Goal: Information Seeking & Learning: Check status

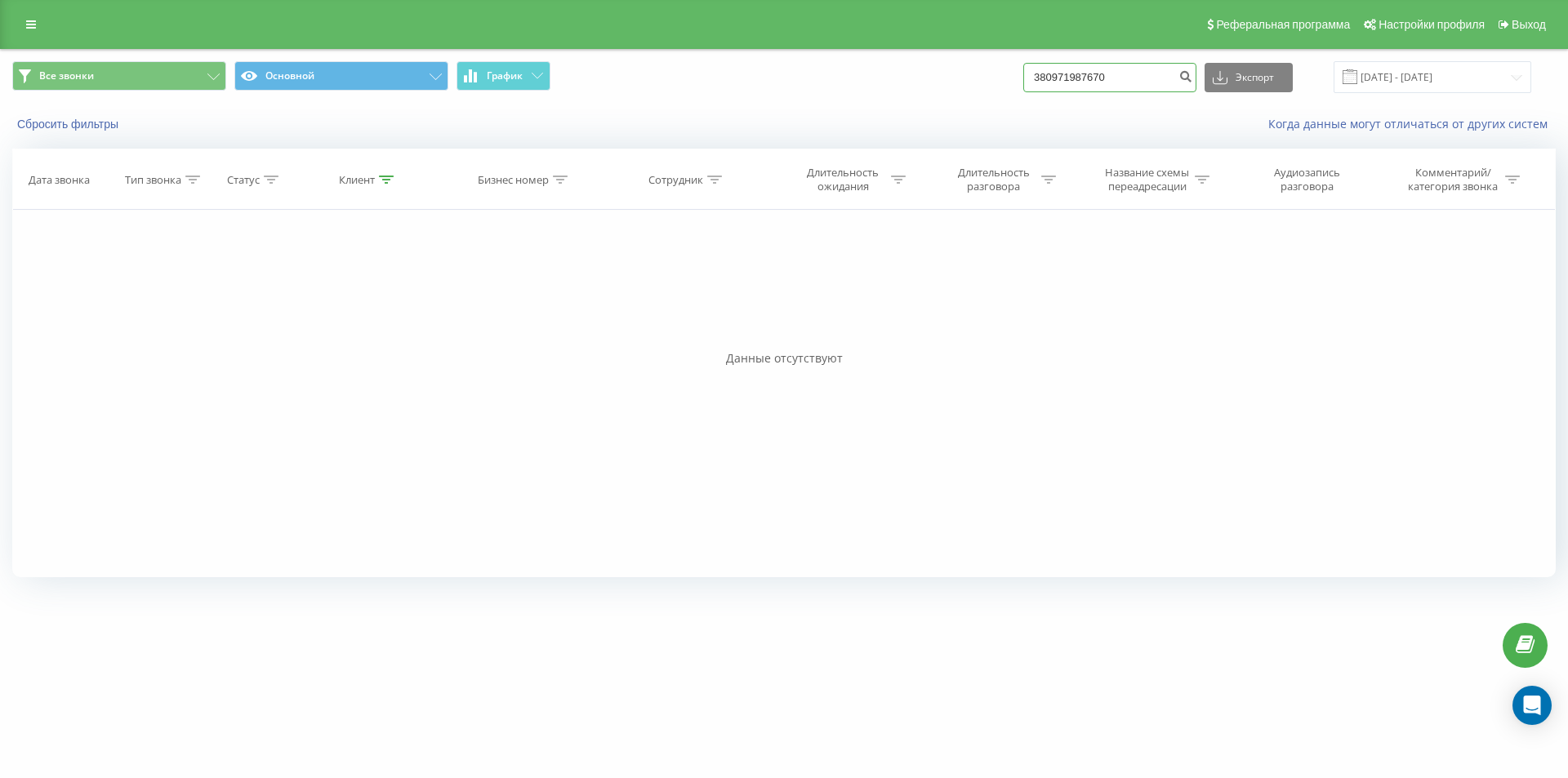
drag, startPoint x: 1126, startPoint y: 80, endPoint x: 812, endPoint y: 107, distance: 315.2
click at [812, 107] on div "Все звонки Основной График 380971987670 Экспорт .csv .xls .xlsx 19.06.2025 - 19…" at bounding box center [784, 97] width 1566 height 94
paste input "665730737"
type input "380665730737"
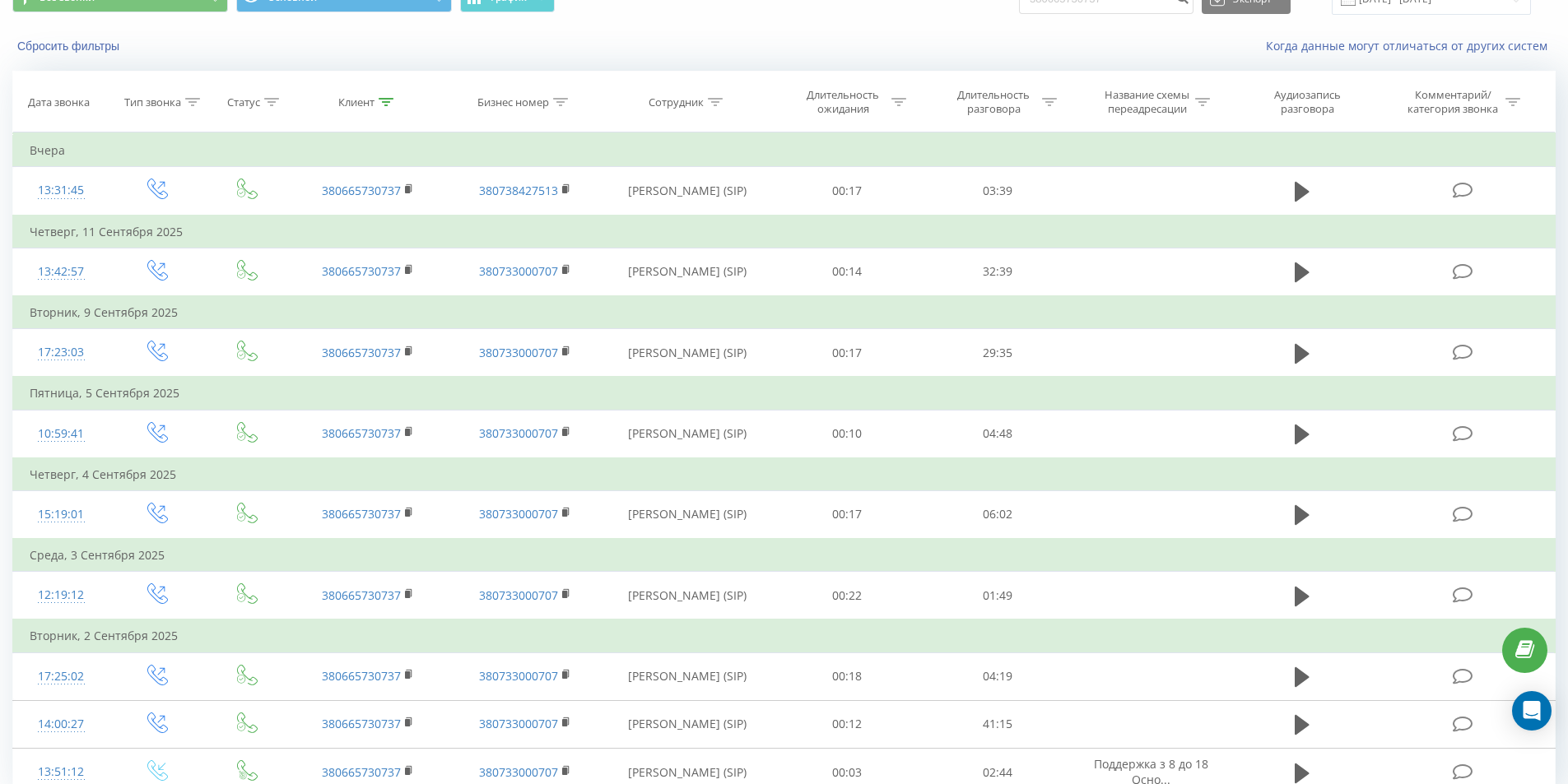
scroll to position [82, 0]
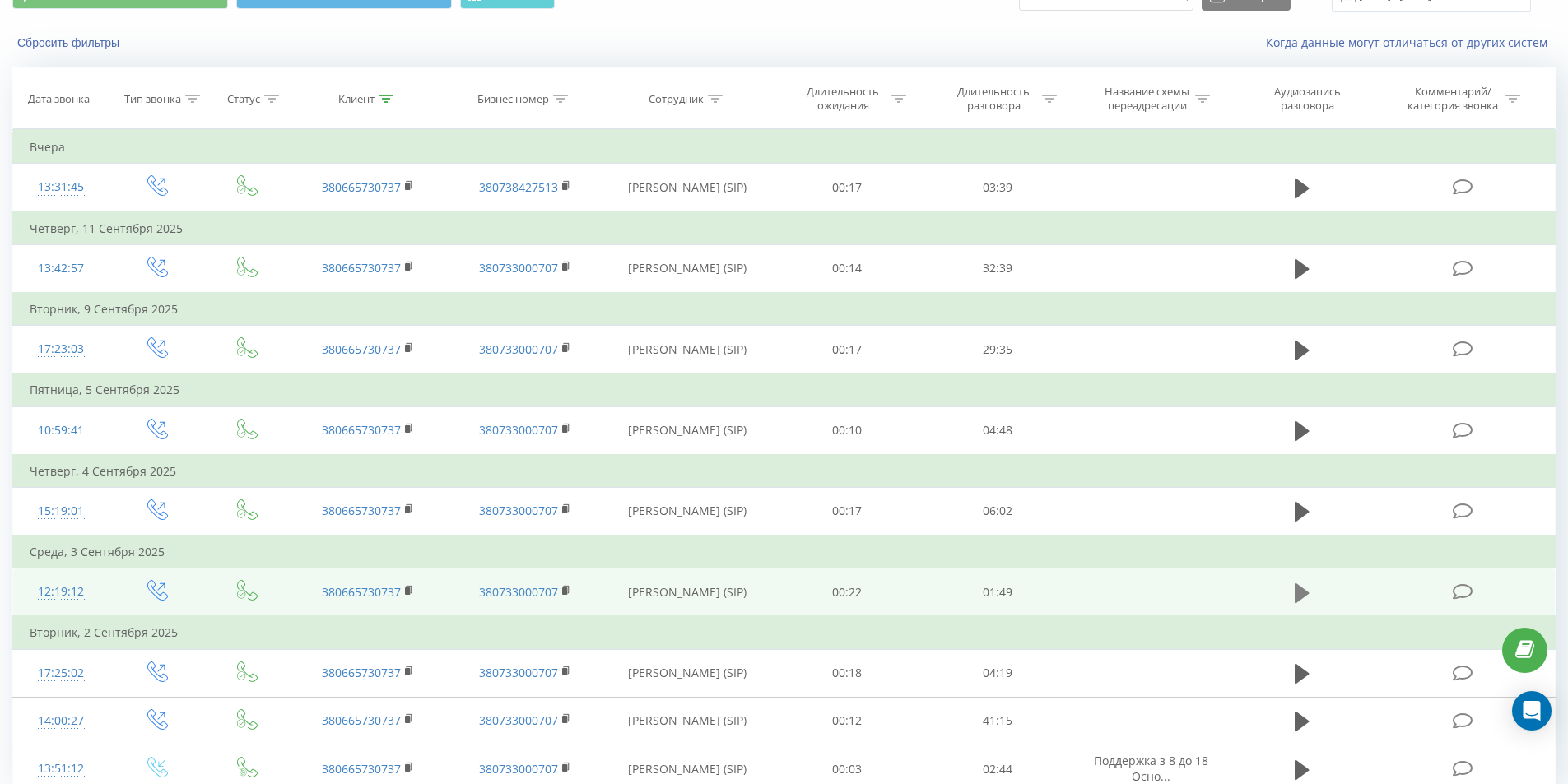
click at [1299, 585] on icon at bounding box center [1302, 592] width 15 height 23
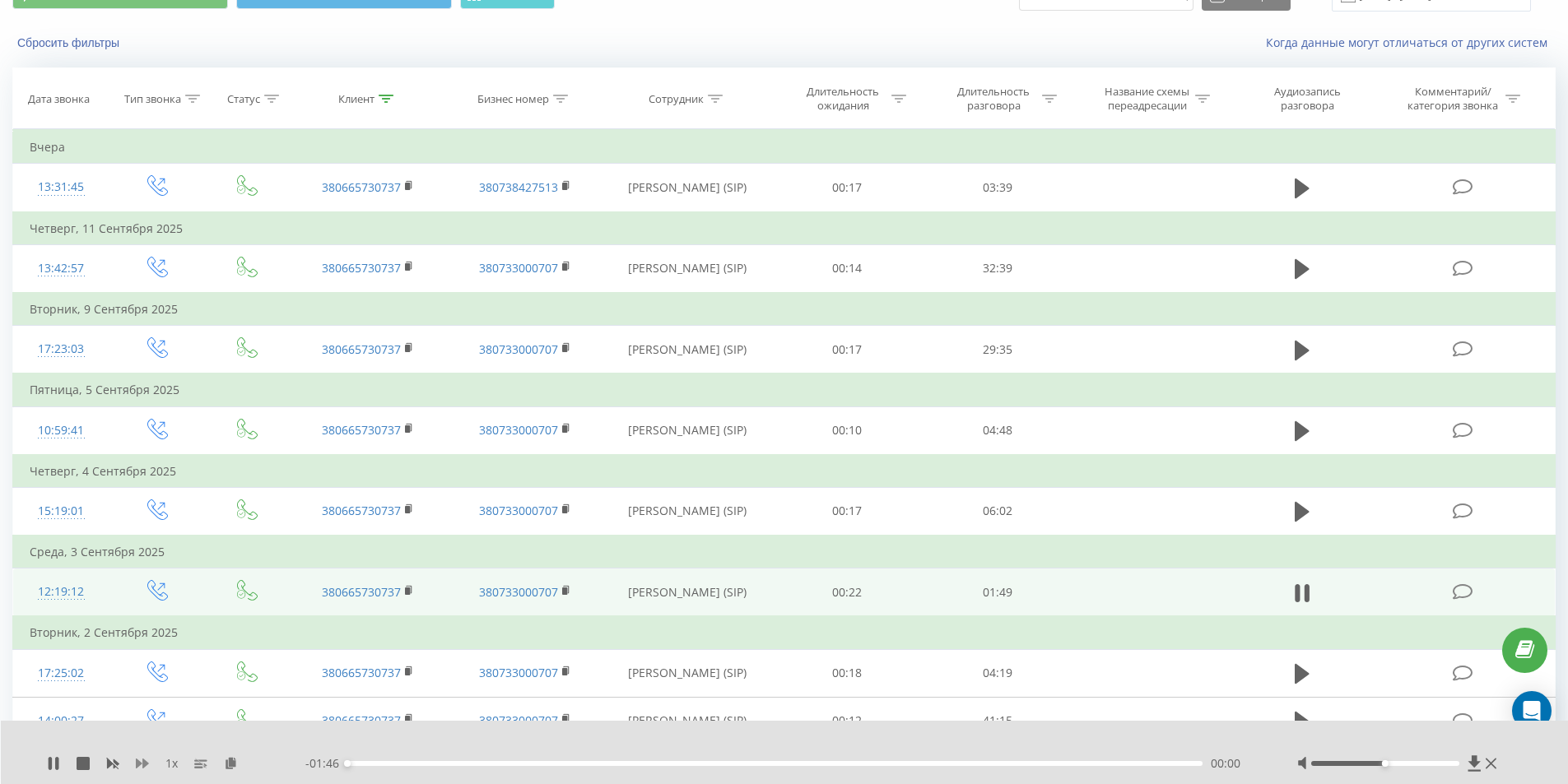
click at [139, 759] on icon at bounding box center [143, 764] width 13 height 13
click at [510, 761] on div "00:14" at bounding box center [775, 764] width 856 height 5
click at [599, 762] on div "00:25" at bounding box center [775, 764] width 856 height 5
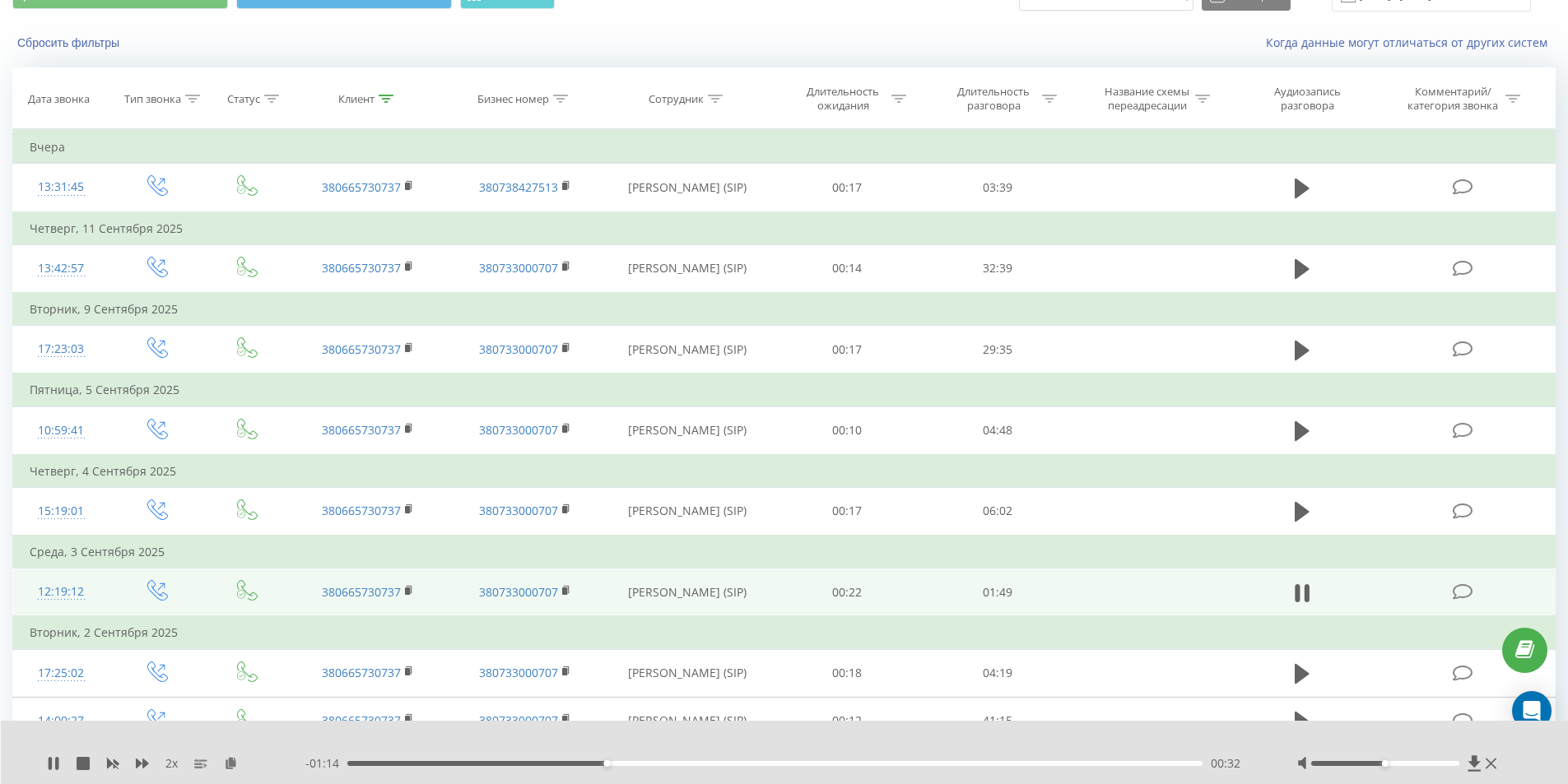
click at [655, 764] on div "00:32" at bounding box center [775, 764] width 856 height 5
click at [747, 763] on div "00:43" at bounding box center [775, 764] width 856 height 5
click at [857, 762] on div "00:56" at bounding box center [775, 764] width 856 height 5
click at [934, 763] on div "01:05" at bounding box center [775, 764] width 856 height 5
click at [1020, 765] on div "01:15" at bounding box center [775, 764] width 856 height 5
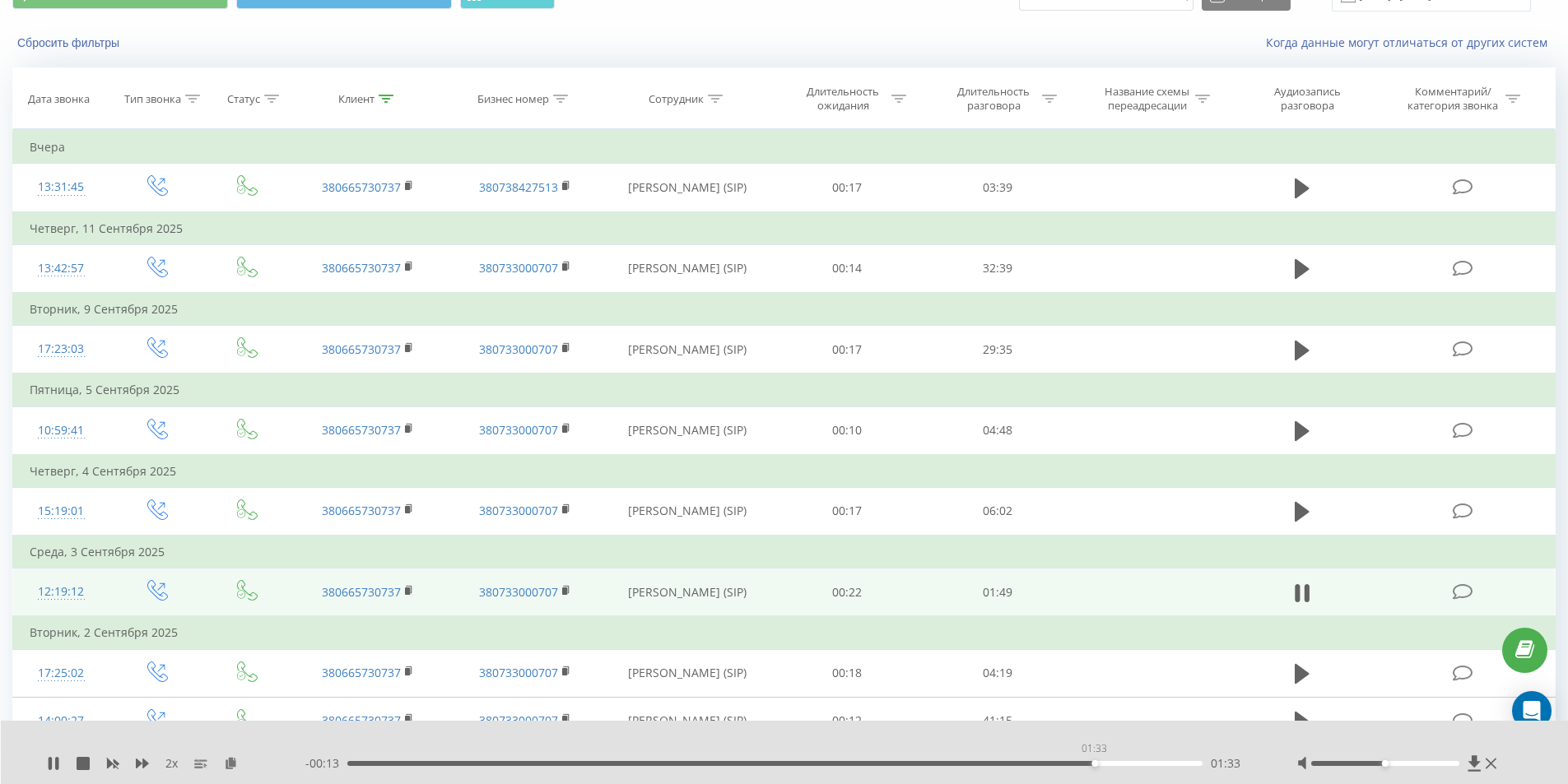
click at [1094, 765] on div "01:33" at bounding box center [775, 764] width 856 height 5
click at [1148, 766] on div "- 00:11 01:34 01:34" at bounding box center [780, 764] width 951 height 17
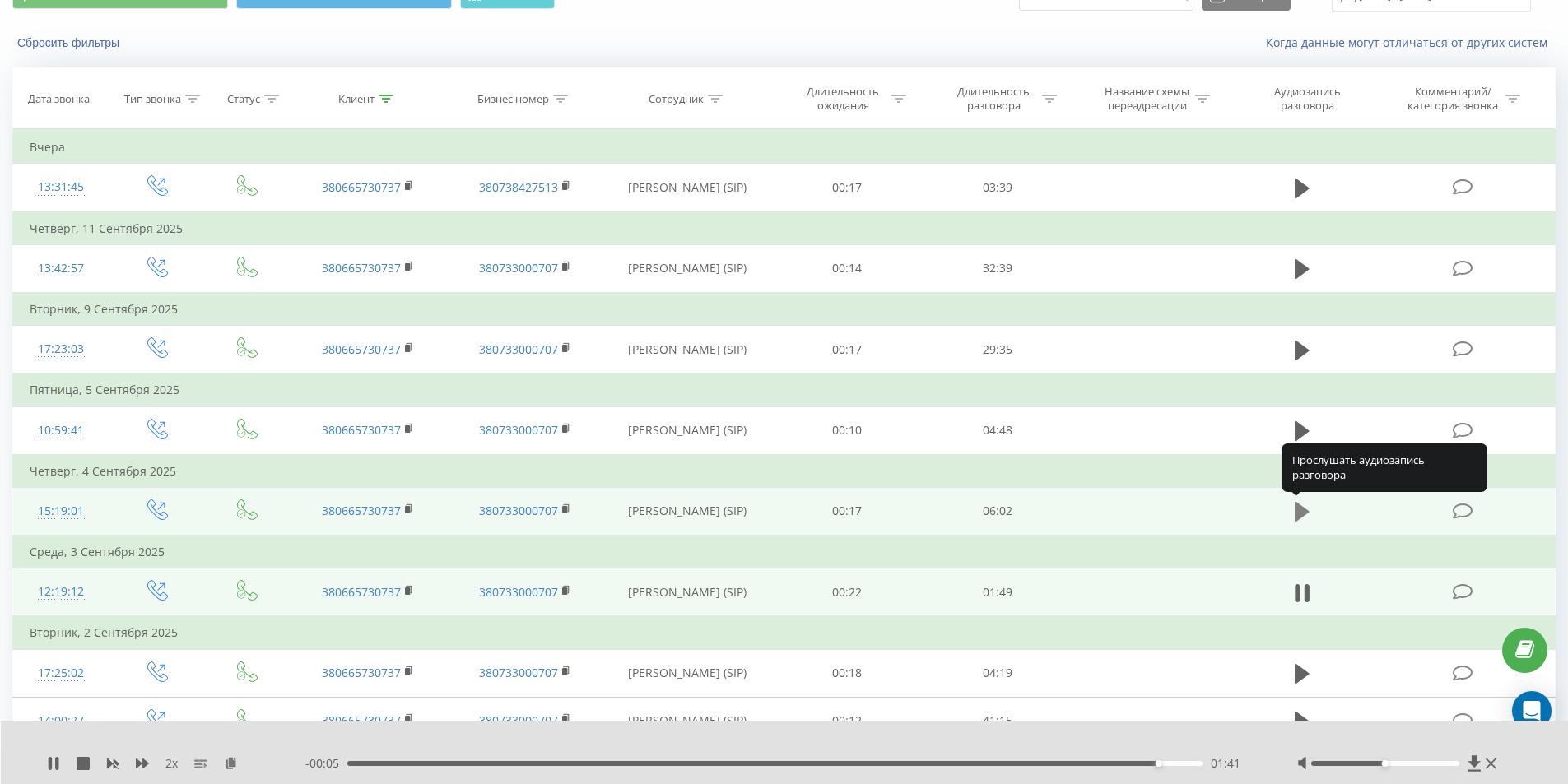
click at [1300, 515] on icon at bounding box center [1302, 511] width 15 height 19
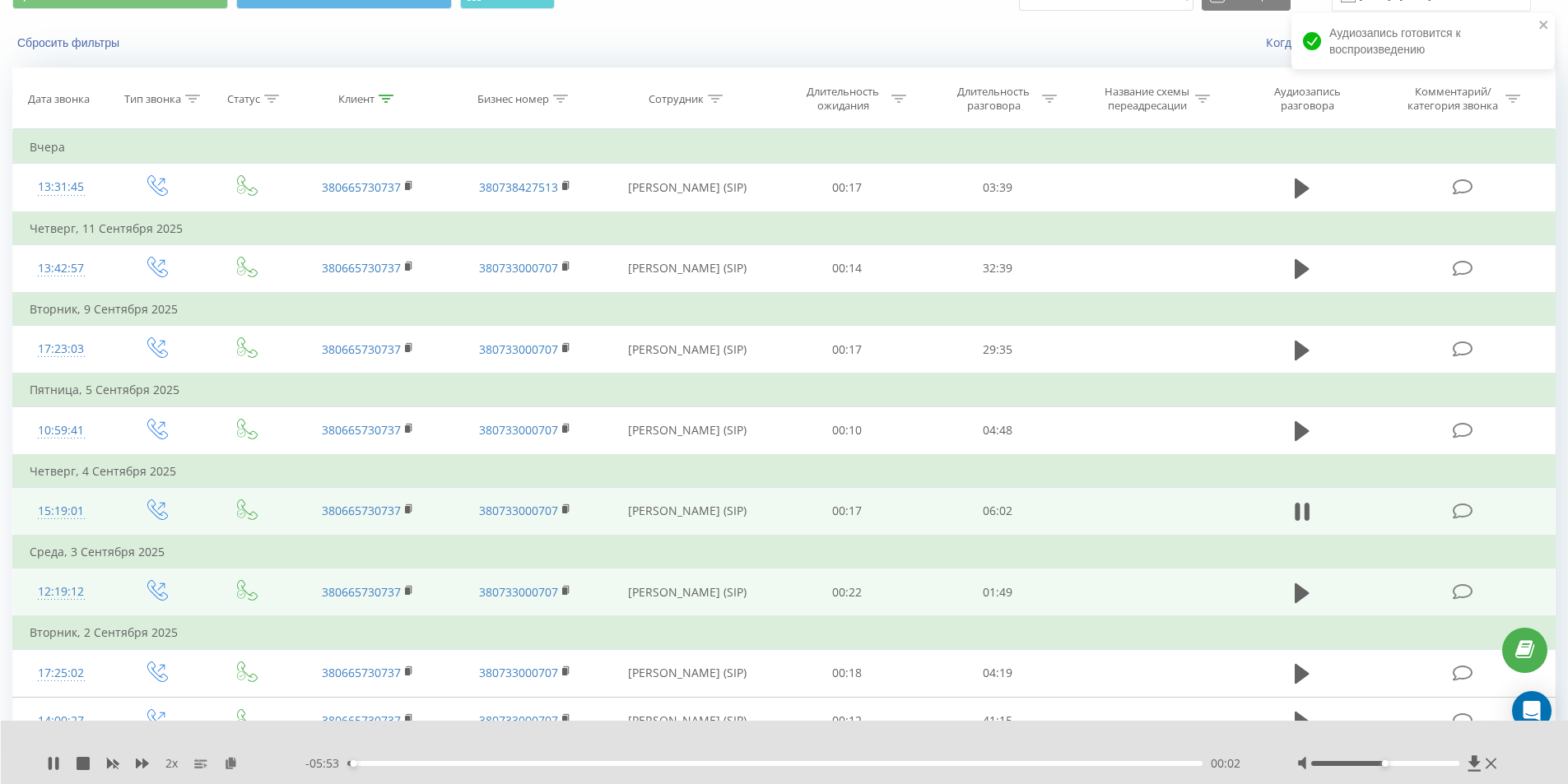
click at [364, 764] on div "00:02" at bounding box center [775, 764] width 856 height 5
click at [388, 763] on div "00:13" at bounding box center [775, 764] width 856 height 5
click at [408, 764] on div "00:25" at bounding box center [775, 764] width 856 height 5
click at [425, 765] on div "00:32" at bounding box center [775, 764] width 856 height 5
click at [443, 763] on div "00:40" at bounding box center [775, 764] width 856 height 5
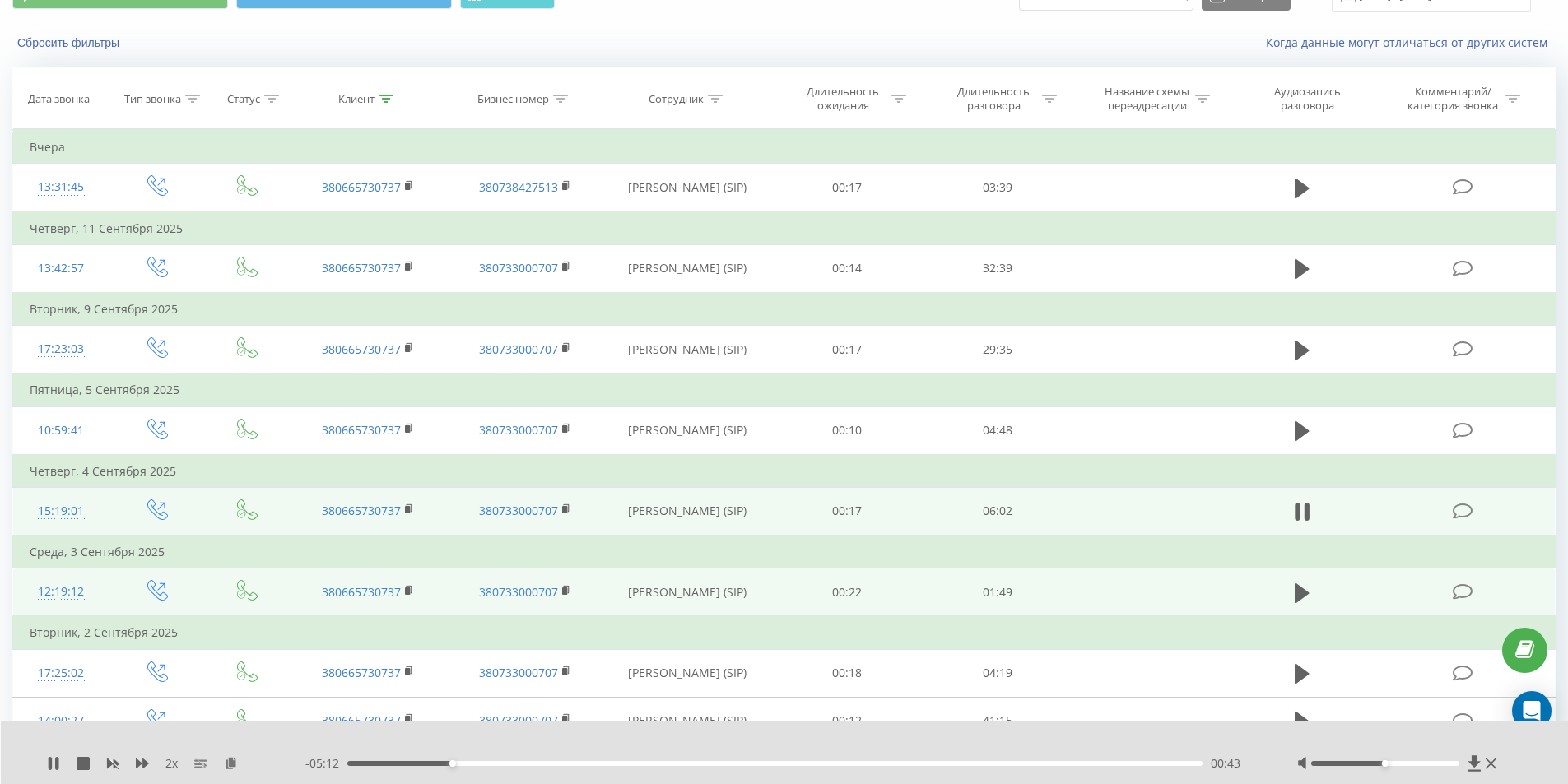
click at [467, 764] on div "00:43" at bounding box center [775, 764] width 856 height 5
click at [493, 764] on div "00:53" at bounding box center [775, 764] width 856 height 5
click at [526, 762] on div "01:08" at bounding box center [775, 764] width 856 height 5
click at [546, 765] on div "01:23" at bounding box center [775, 764] width 856 height 5
click at [570, 764] on div "01:32" at bounding box center [775, 764] width 856 height 5
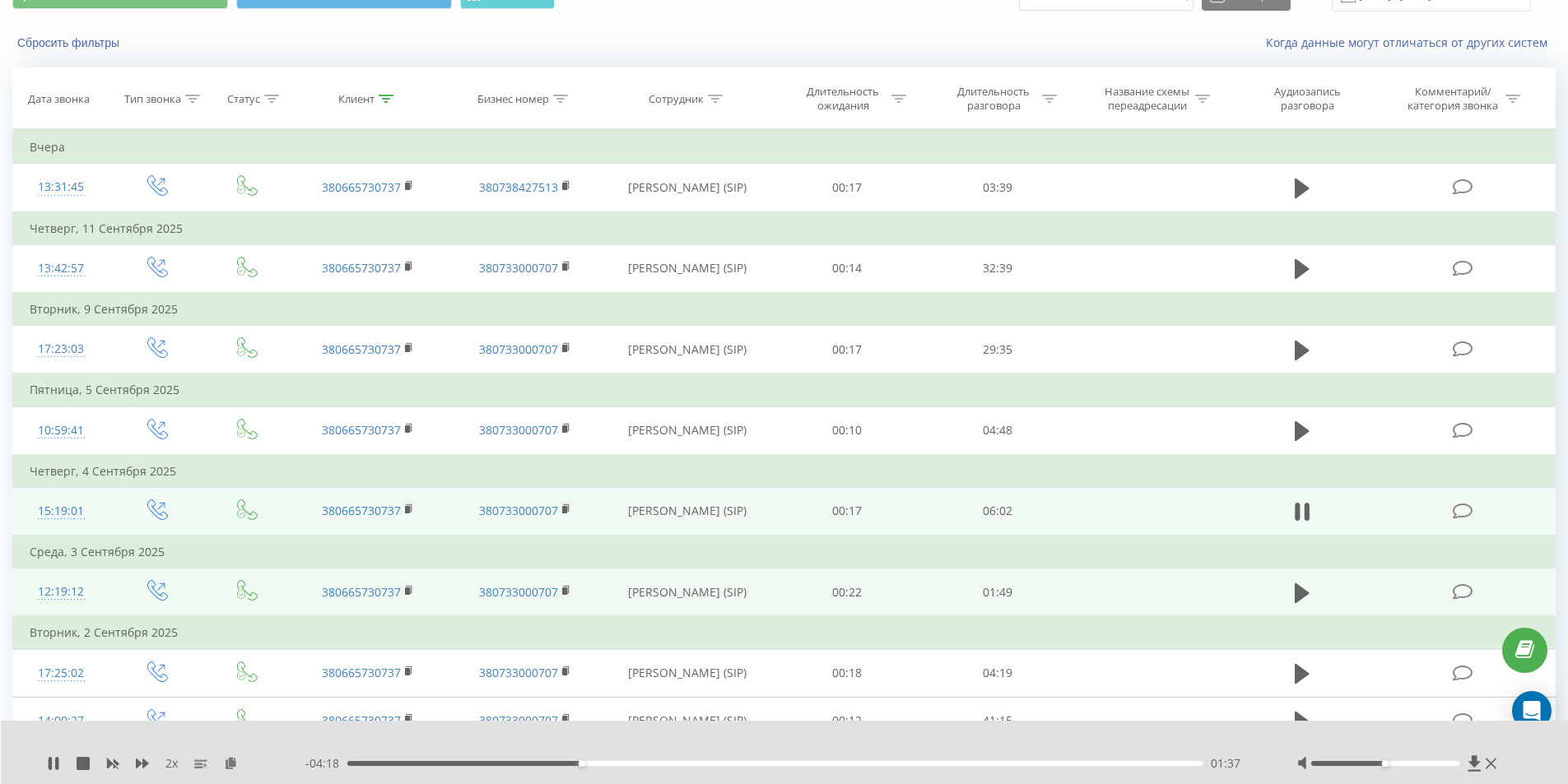
click at [594, 764] on div "01:37" at bounding box center [775, 764] width 856 height 5
click at [617, 762] on div "01:52" at bounding box center [775, 764] width 856 height 5
click at [657, 763] on div "02:09" at bounding box center [775, 764] width 856 height 5
click at [683, 764] on div "02:13" at bounding box center [775, 764] width 856 height 5
click at [707, 765] on div "02:22" at bounding box center [775, 764] width 856 height 5
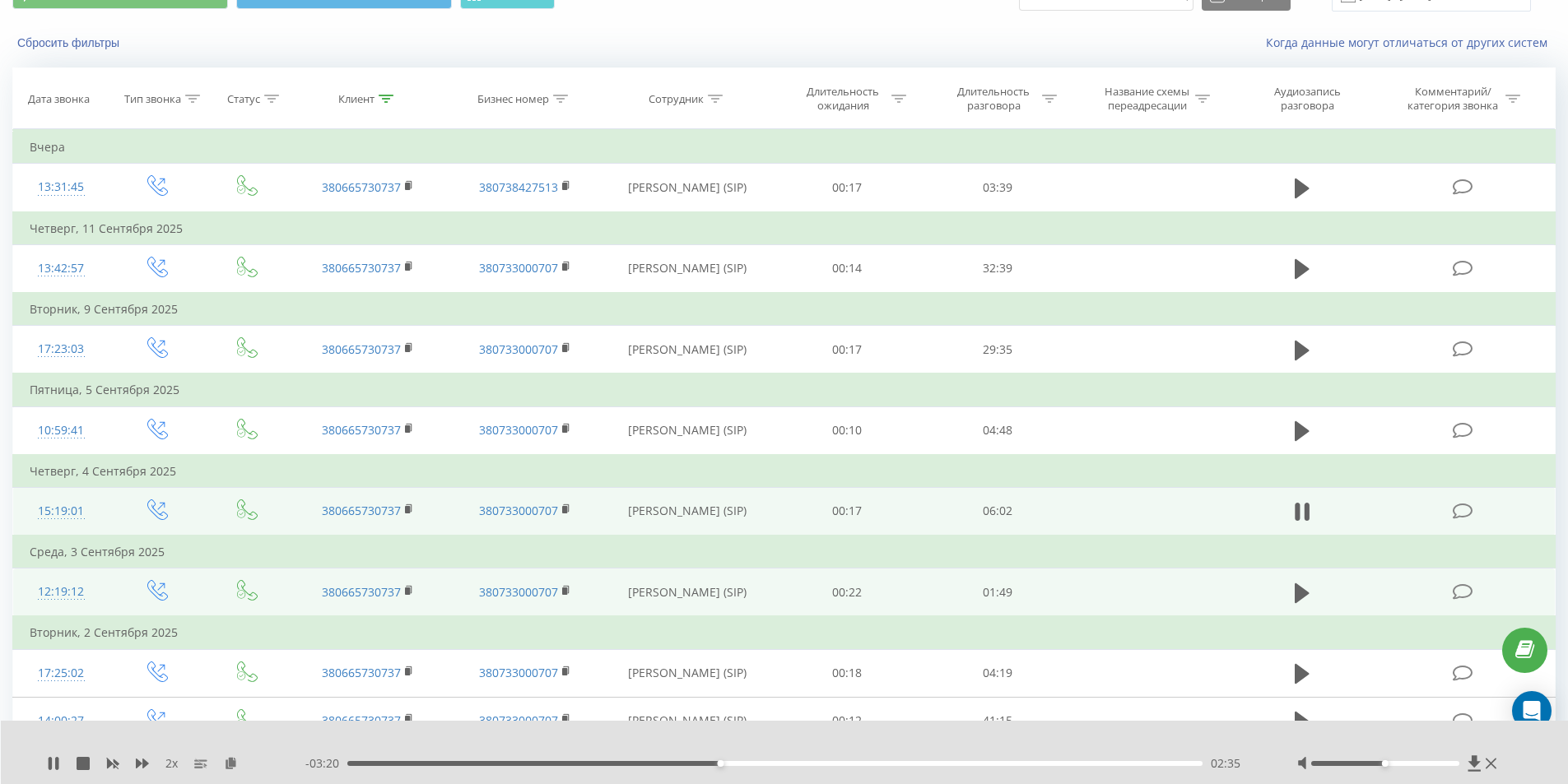
click at [739, 764] on div "02:35" at bounding box center [775, 764] width 856 height 5
click at [769, 764] on div "02:56" at bounding box center [775, 764] width 856 height 5
click at [794, 762] on div "02:58" at bounding box center [775, 764] width 856 height 5
click at [823, 762] on div "03:10" at bounding box center [775, 764] width 856 height 5
click at [847, 765] on div "03:28" at bounding box center [775, 764] width 856 height 5
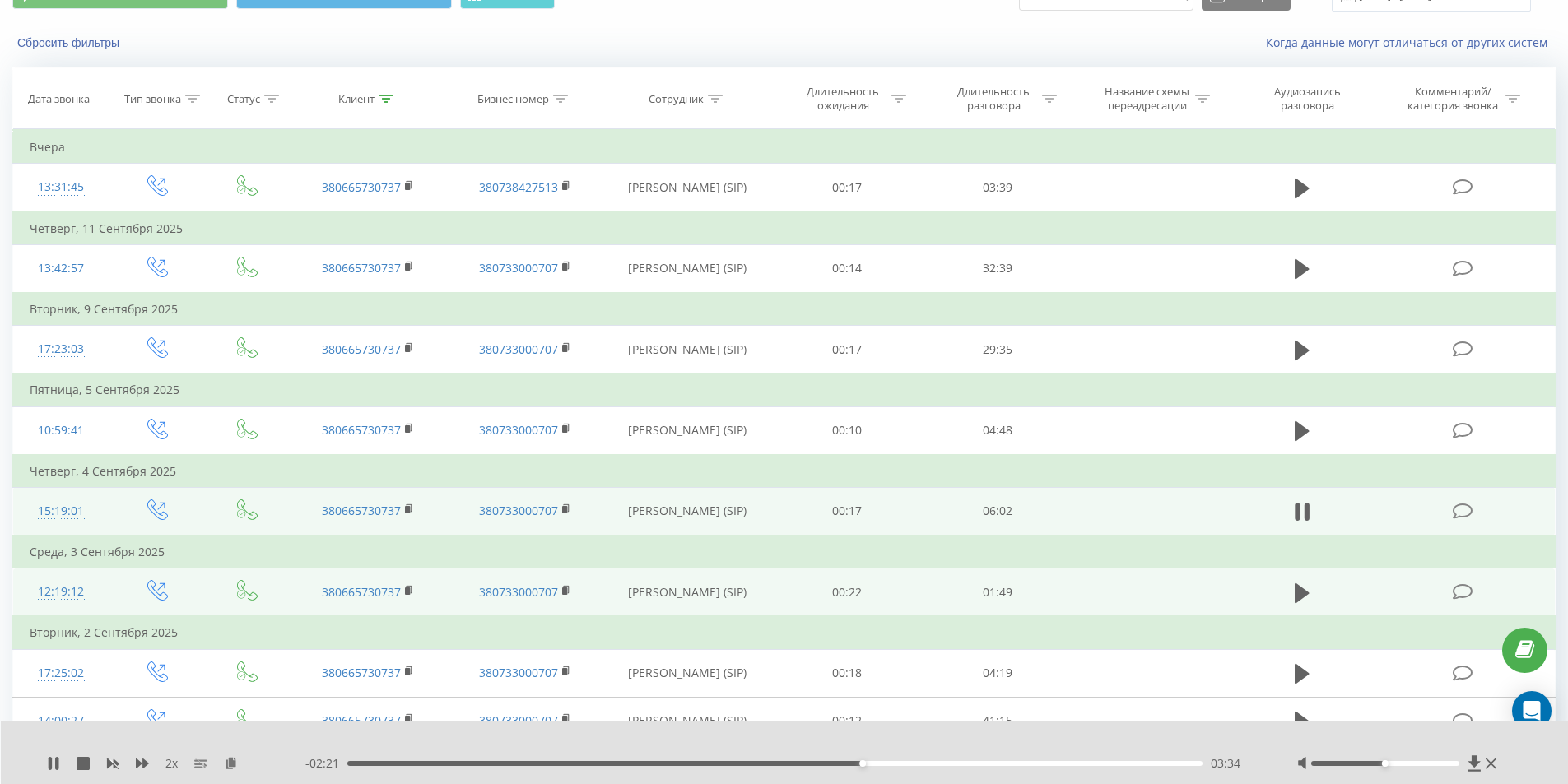
click at [877, 764] on div "03:34" at bounding box center [775, 764] width 856 height 5
click at [898, 763] on div "03:49" at bounding box center [775, 764] width 856 height 5
click at [921, 763] on div "03:52" at bounding box center [775, 764] width 856 height 5
click at [948, 764] on div "04:10" at bounding box center [775, 764] width 856 height 5
click at [978, 763] on div "04:22" at bounding box center [775, 764] width 856 height 5
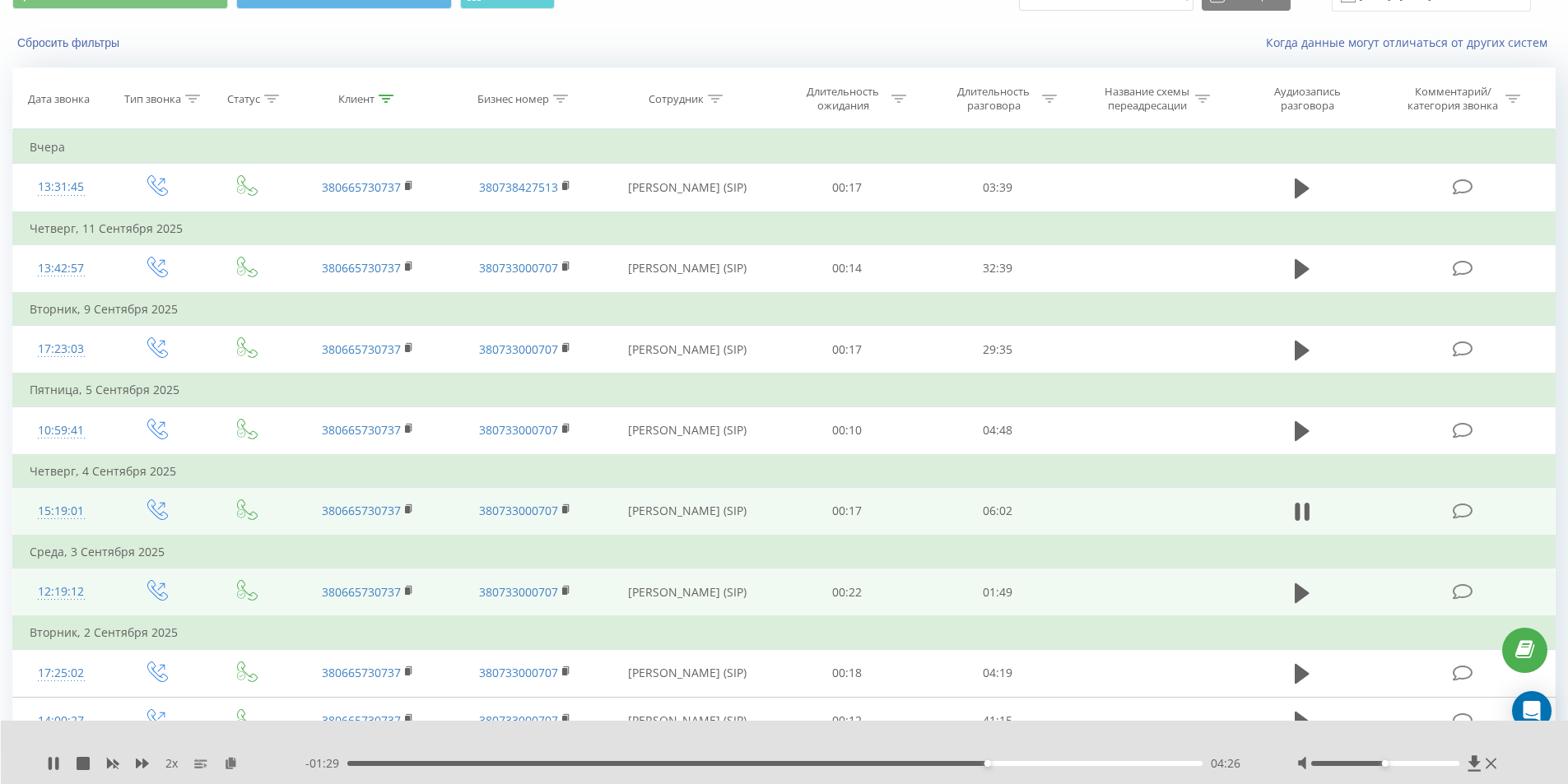
click at [1002, 764] on div "04:26" at bounding box center [775, 764] width 856 height 5
click at [1029, 763] on div "04:44" at bounding box center [775, 764] width 856 height 5
click at [1051, 764] on div "04:48" at bounding box center [775, 764] width 856 height 5
click at [1071, 765] on div "04:55" at bounding box center [775, 764] width 856 height 5
click at [1090, 763] on div "05:02" at bounding box center [775, 764] width 856 height 5
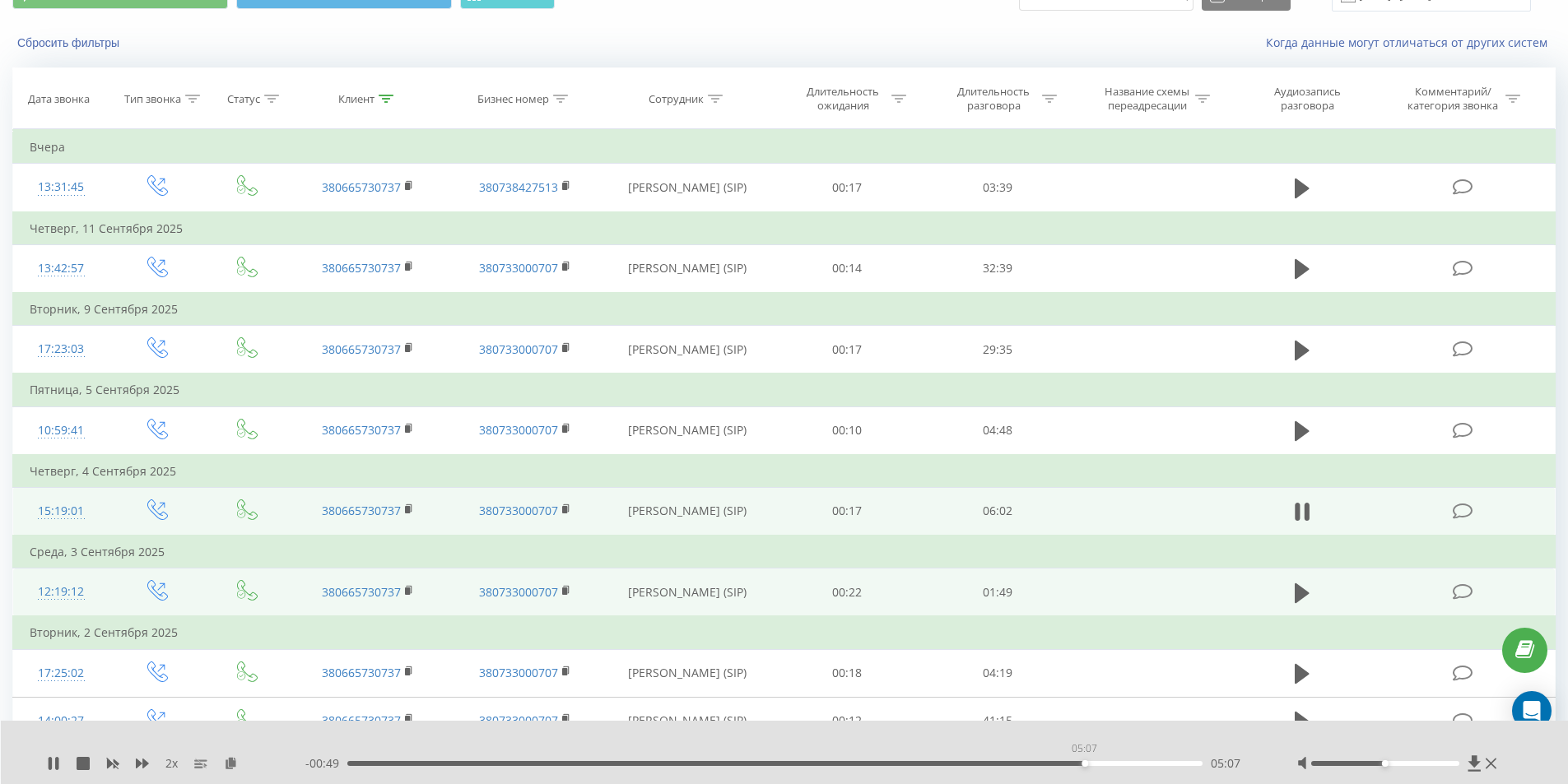
click at [1084, 762] on div "05:07" at bounding box center [775, 764] width 856 height 5
click at [1078, 766] on div "05:04" at bounding box center [775, 764] width 856 height 5
click at [1109, 764] on div "05:08" at bounding box center [775, 764] width 856 height 5
click at [1137, 765] on div "05:23" at bounding box center [775, 764] width 856 height 5
click at [1157, 761] on div "05:30" at bounding box center [775, 764] width 856 height 5
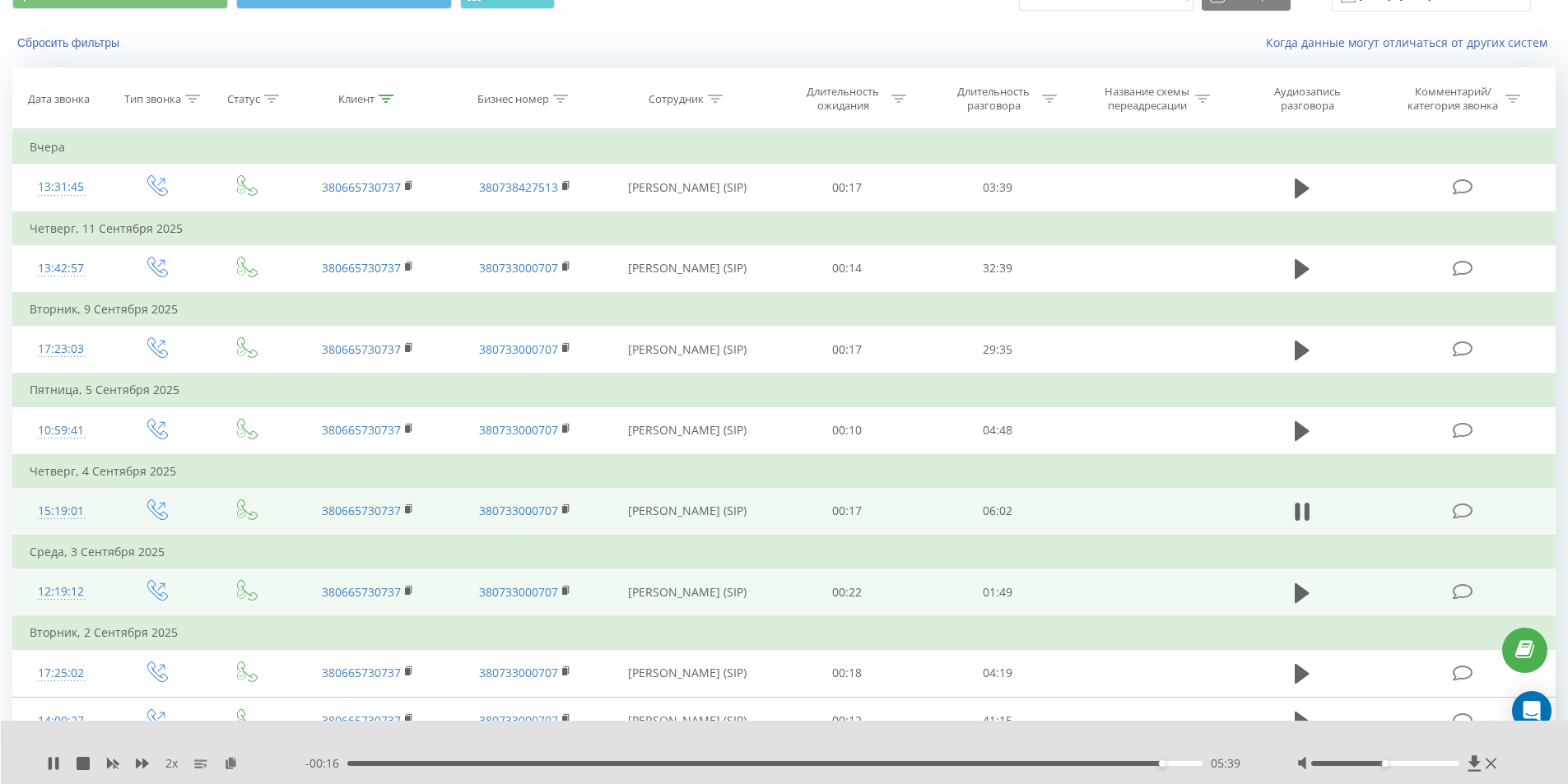
click at [1172, 762] on div "05:39" at bounding box center [775, 764] width 856 height 5
click at [1159, 765] on div "05:38" at bounding box center [775, 764] width 856 height 5
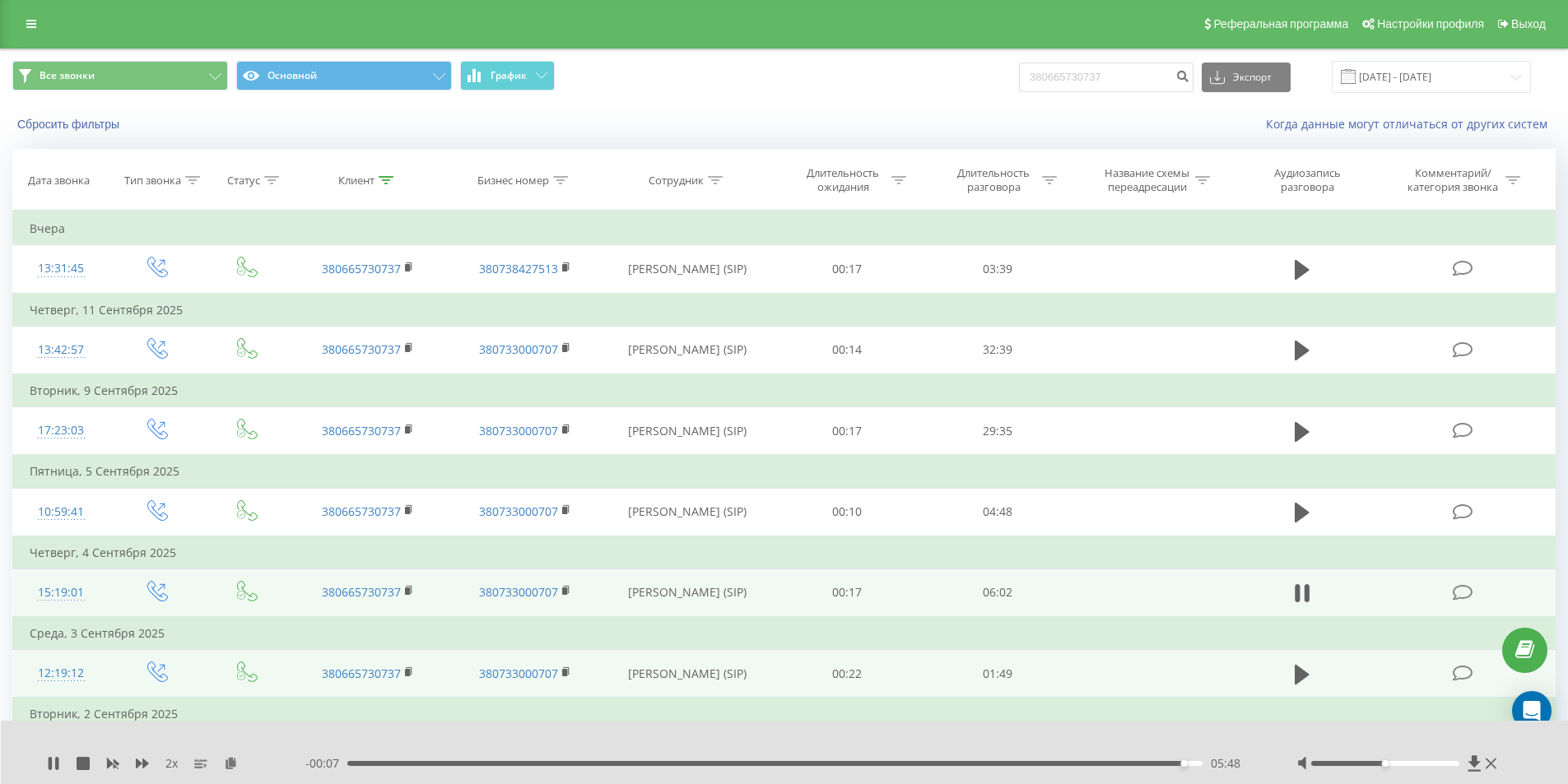
scroll to position [0, 0]
drag, startPoint x: 1127, startPoint y: 81, endPoint x: 781, endPoint y: 96, distance: 346.3
click at [782, 96] on div "Все звонки Основной График 380665730737 Экспорт .csv .xls .xlsx 19.06.2025 - 19…" at bounding box center [784, 78] width 1566 height 55
paste input "31240114"
type input "380631240114"
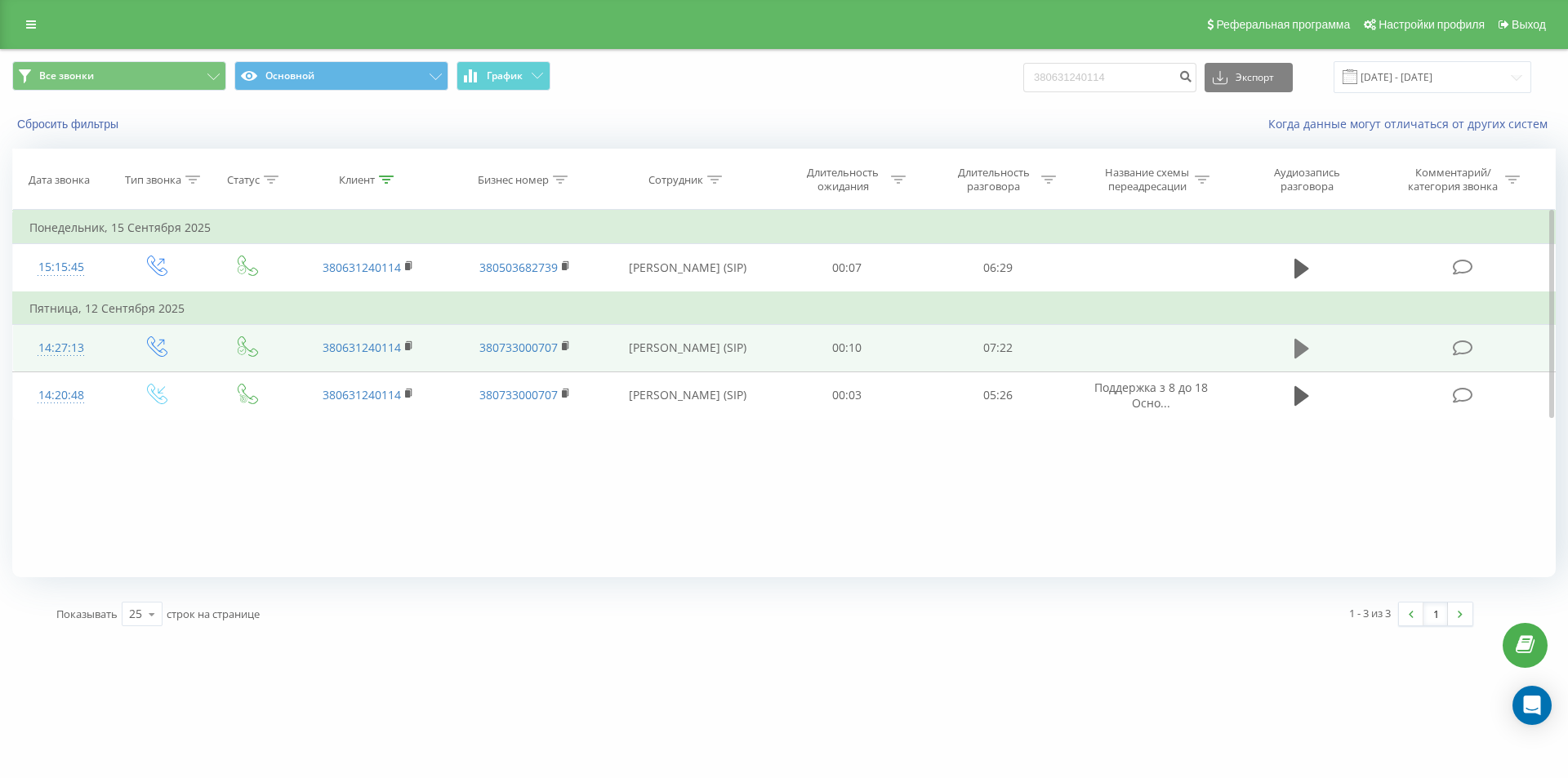
click at [1305, 344] on icon at bounding box center [1302, 348] width 15 height 23
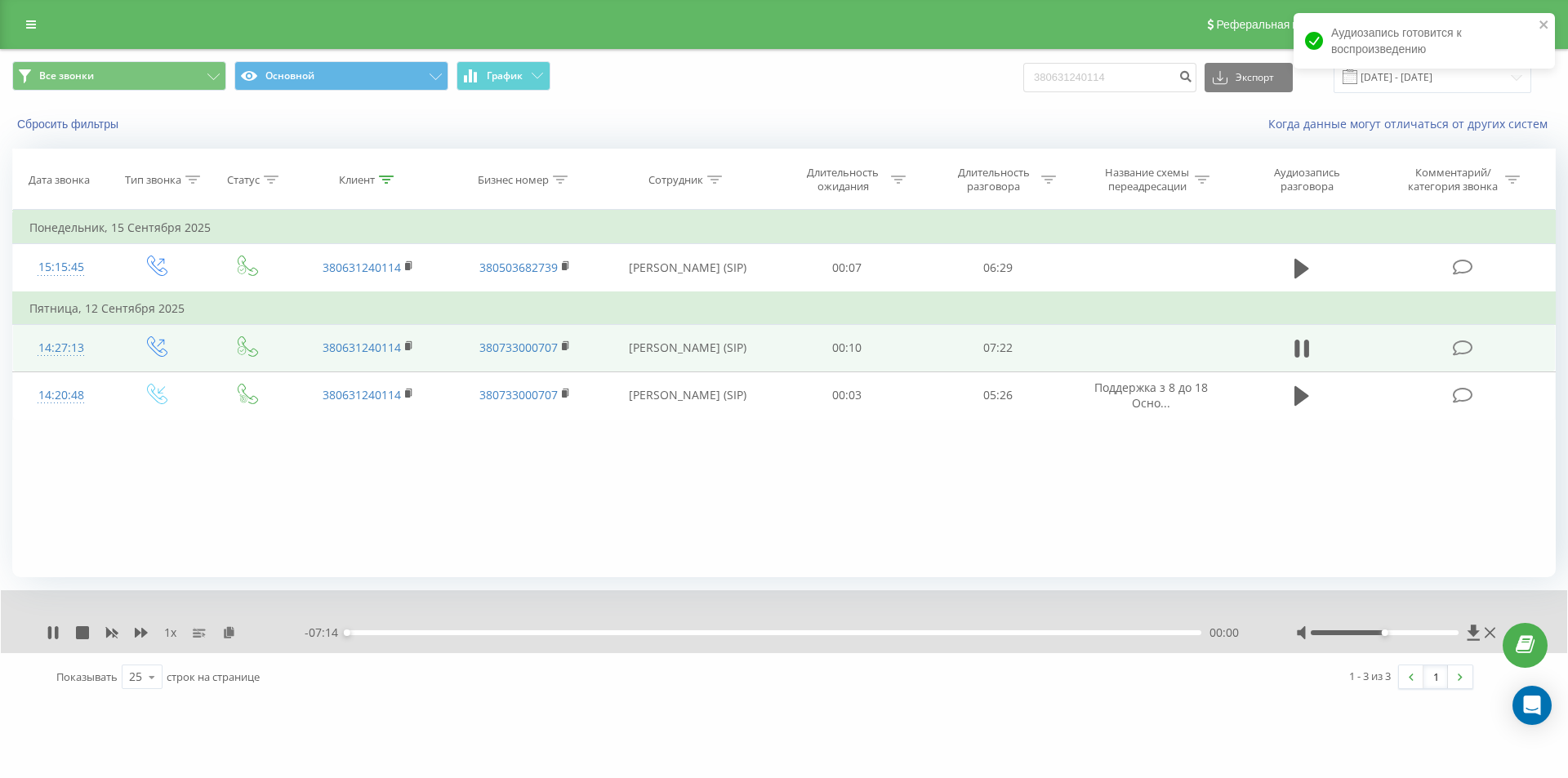
click at [358, 631] on div "00:00" at bounding box center [773, 633] width 855 height 5
click at [144, 628] on icon at bounding box center [142, 633] width 13 height 13
click at [143, 629] on icon at bounding box center [142, 633] width 13 height 13
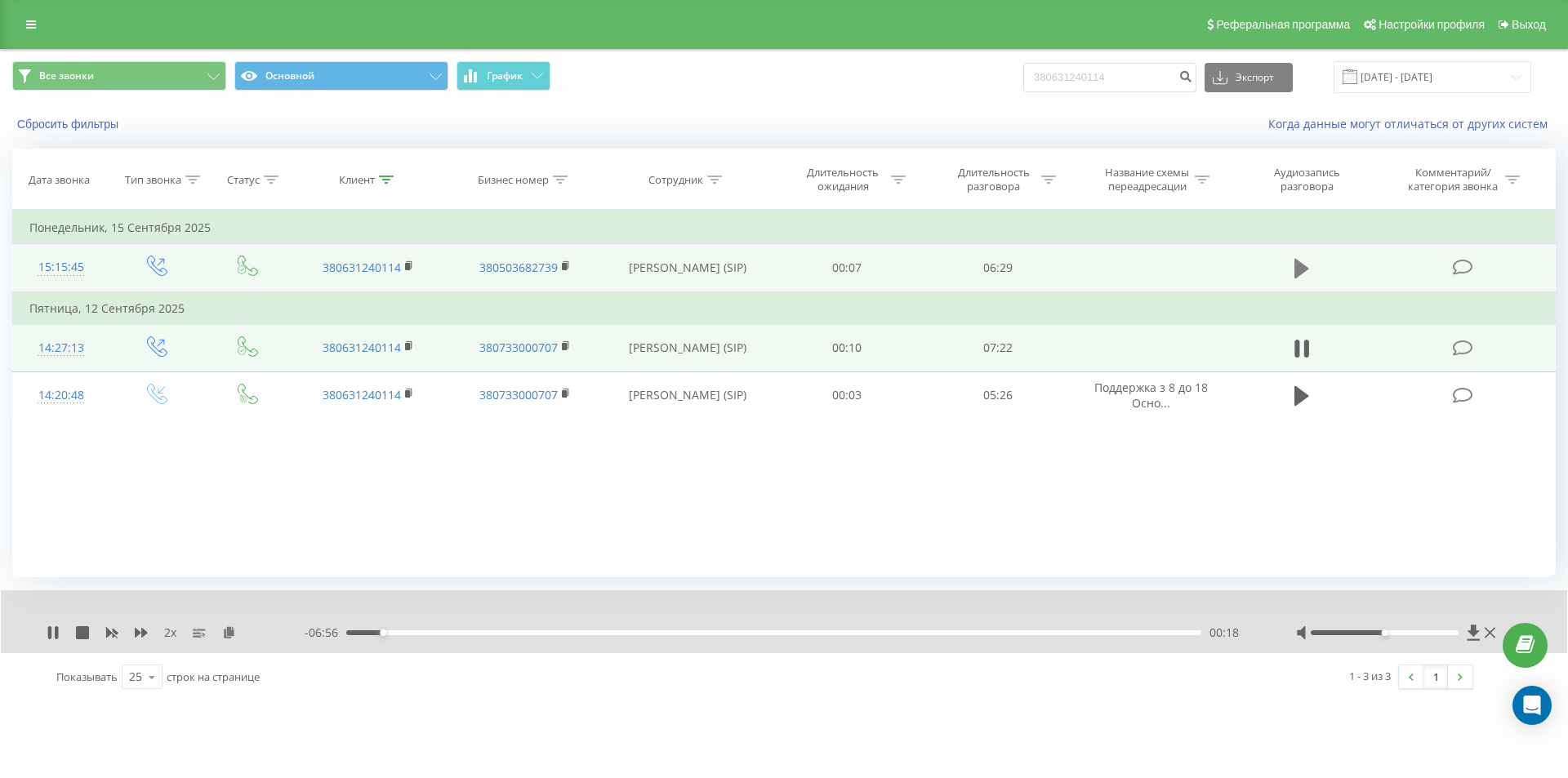
click at [1301, 273] on icon at bounding box center [1302, 268] width 15 height 19
click at [430, 632] on div "00:30" at bounding box center [773, 633] width 855 height 5
click at [454, 633] on div "00:49" at bounding box center [773, 633] width 855 height 5
click at [476, 633] on div "00:51" at bounding box center [773, 633] width 855 height 5
click at [496, 634] on div "01:08" at bounding box center [773, 633] width 855 height 5
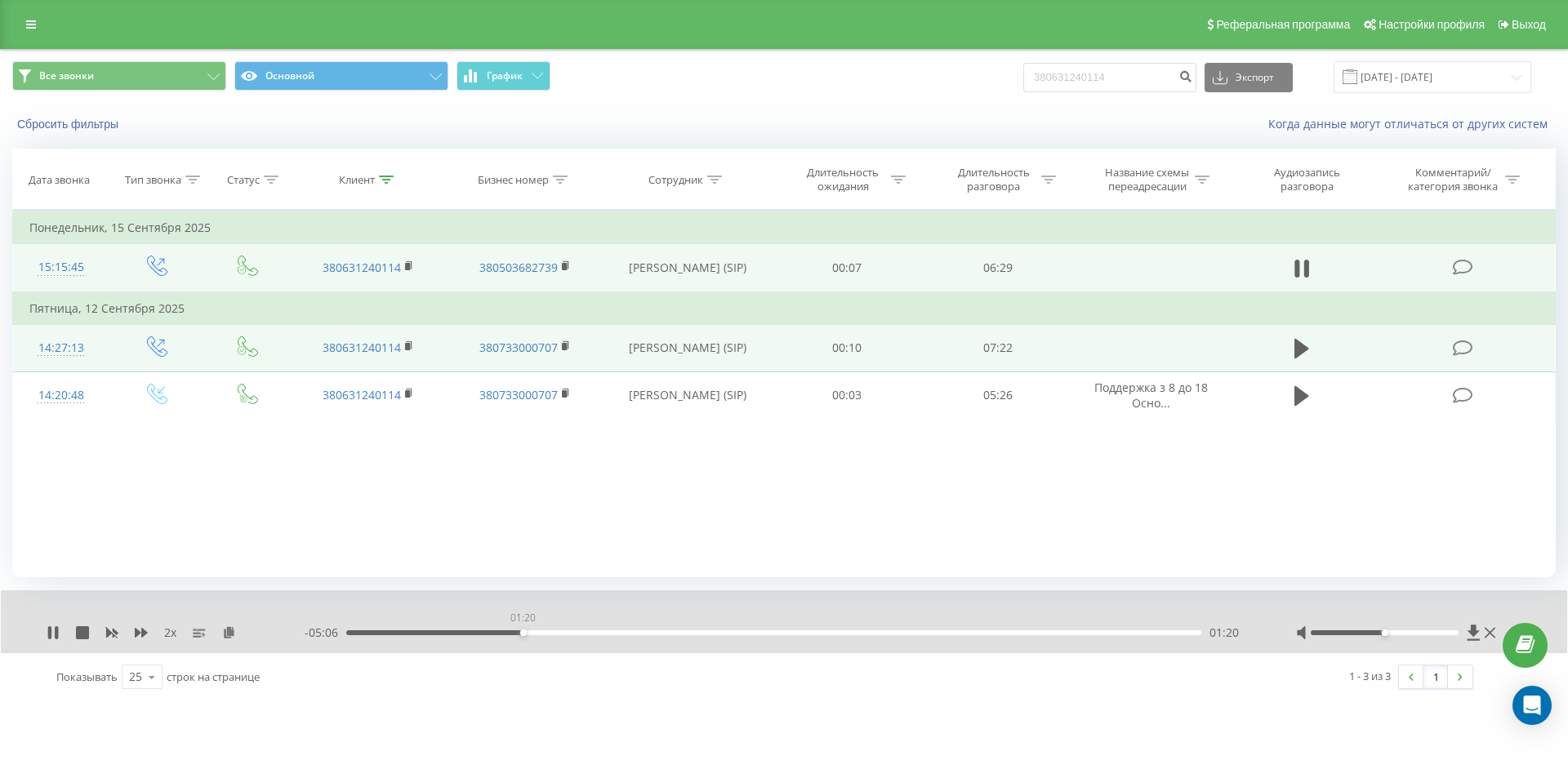
click at [523, 633] on div "01:20" at bounding box center [773, 633] width 855 height 5
click at [550, 633] on div "01:21" at bounding box center [773, 633] width 855 height 5
click at [578, 634] on div "01:34" at bounding box center [773, 633] width 855 height 5
click at [601, 634] on div "01:46" at bounding box center [773, 633] width 855 height 5
click at [621, 633] on div "01:57" at bounding box center [773, 633] width 855 height 5
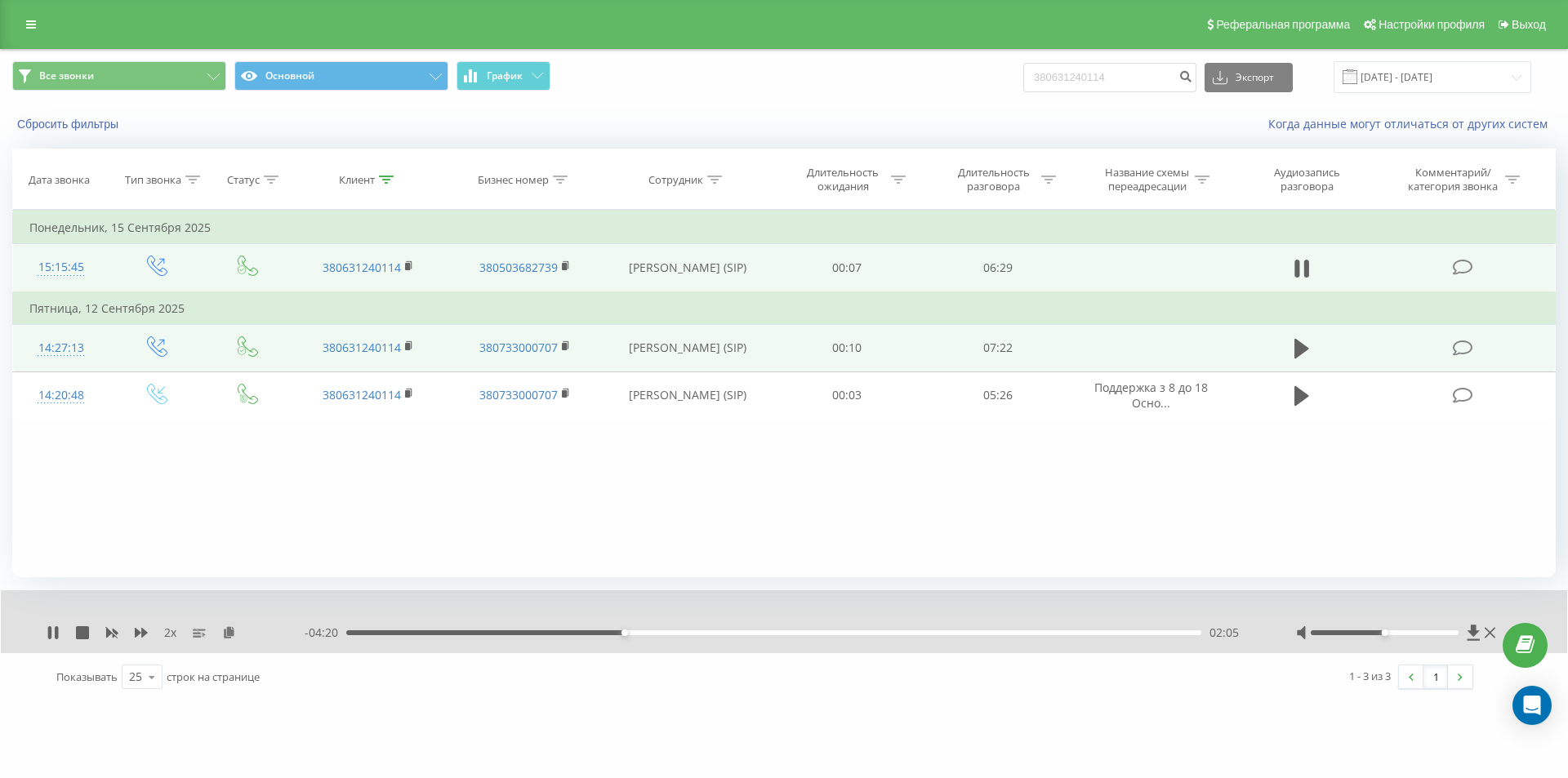
click at [644, 634] on div "02:05" at bounding box center [773, 633] width 855 height 5
click at [666, 630] on div "02:17" at bounding box center [773, 633] width 855 height 5
click at [684, 632] on div "02:27" at bounding box center [773, 633] width 855 height 5
click at [706, 633] on div "02:34" at bounding box center [773, 633] width 855 height 5
click at [725, 635] on div "02:45" at bounding box center [773, 633] width 855 height 5
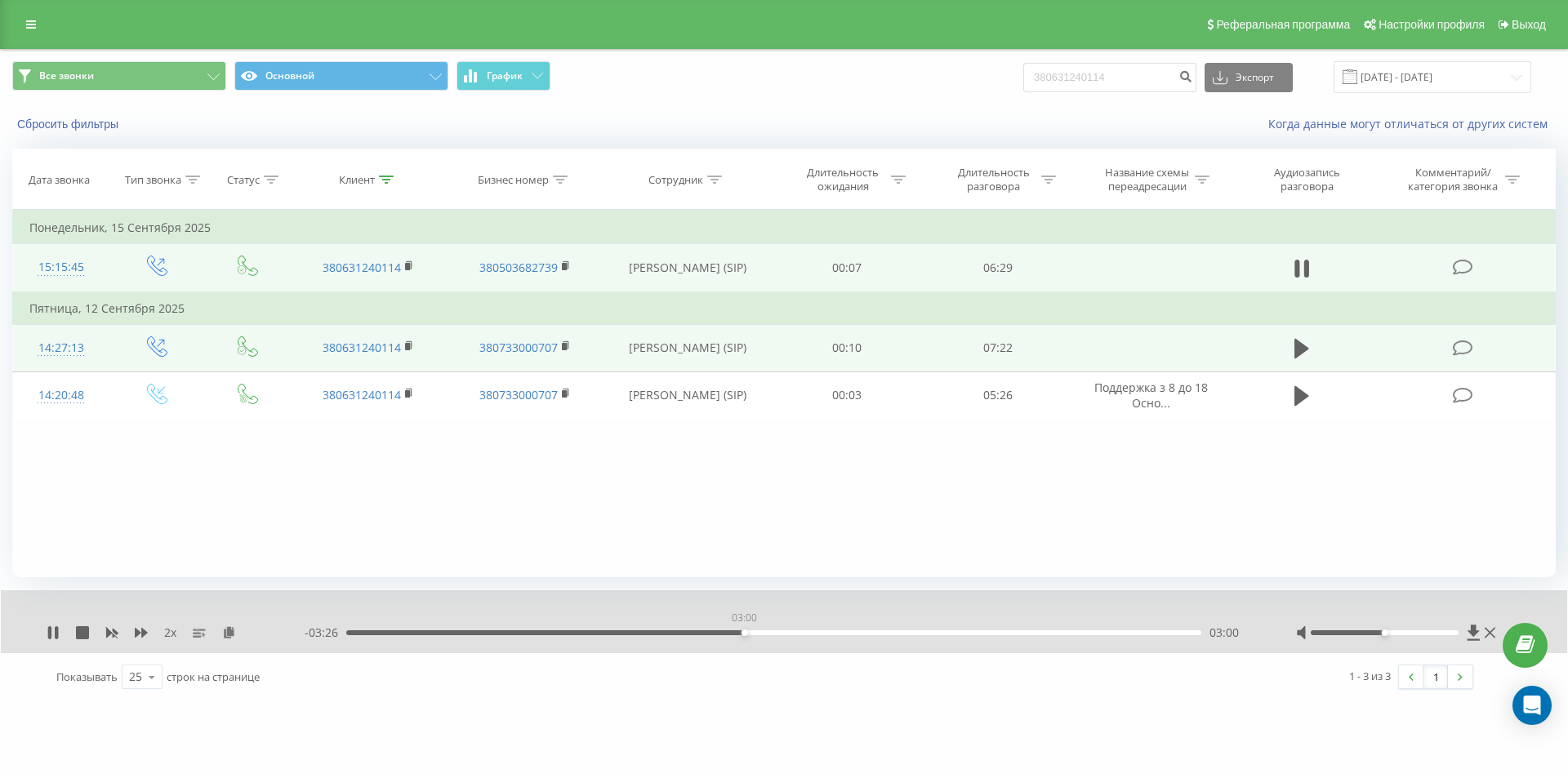
click at [744, 635] on div "03:00" at bounding box center [773, 633] width 855 height 5
click at [766, 633] on div "03:10" at bounding box center [773, 633] width 855 height 5
click at [791, 631] on div "03:12" at bounding box center [773, 633] width 855 height 5
click at [815, 633] on div "03:23" at bounding box center [773, 633] width 855 height 5
click at [838, 631] on div "03:43" at bounding box center [773, 633] width 855 height 5
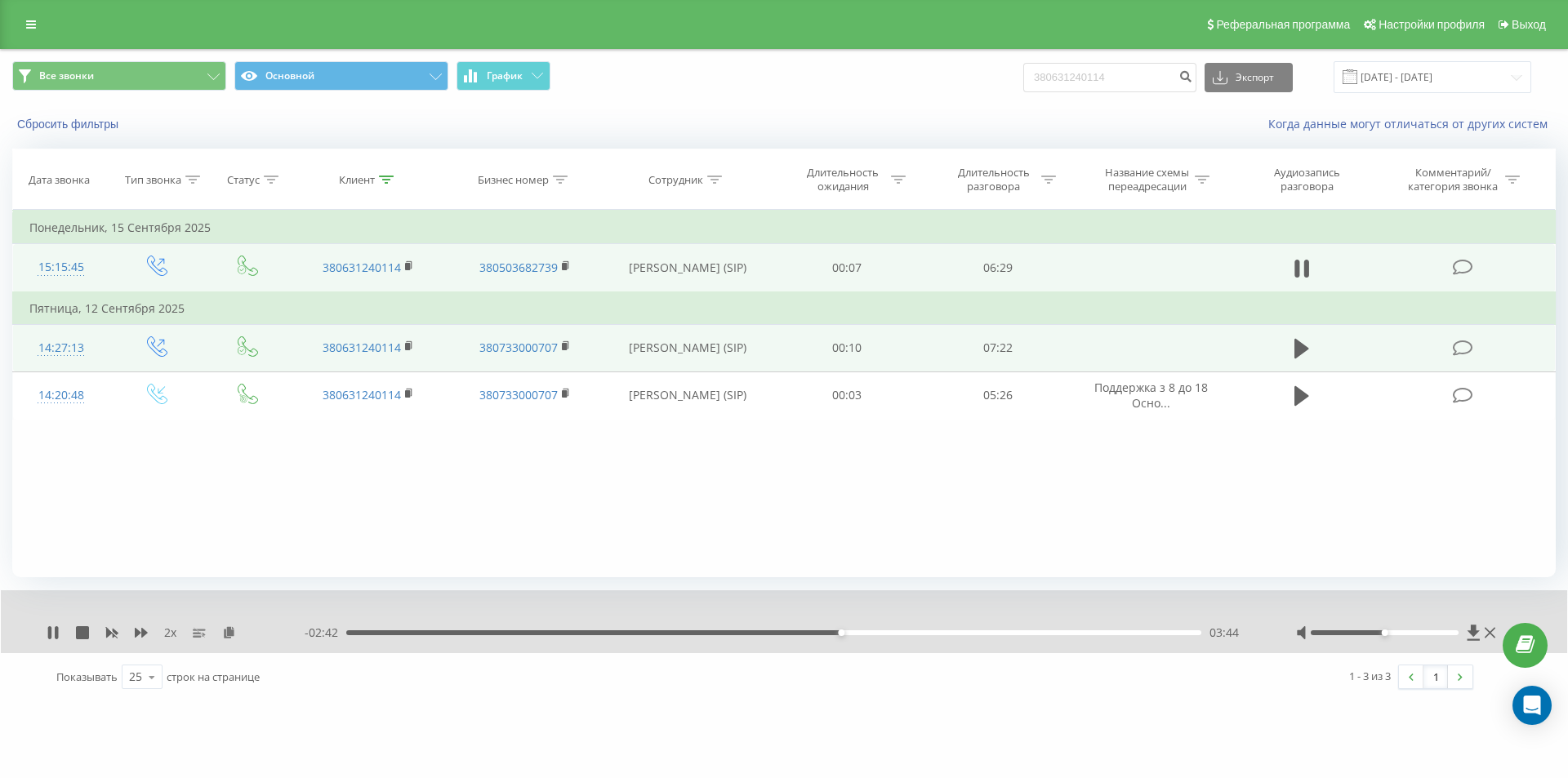
click at [861, 630] on div "03:44" at bounding box center [773, 633] width 855 height 5
click at [888, 633] on div "03:54" at bounding box center [773, 633] width 855 height 5
click at [914, 635] on div "04:08" at bounding box center [773, 633] width 855 height 5
click at [939, 635] on div "04:28" at bounding box center [773, 633] width 855 height 5
click at [967, 634] on div "04:41" at bounding box center [773, 633] width 855 height 5
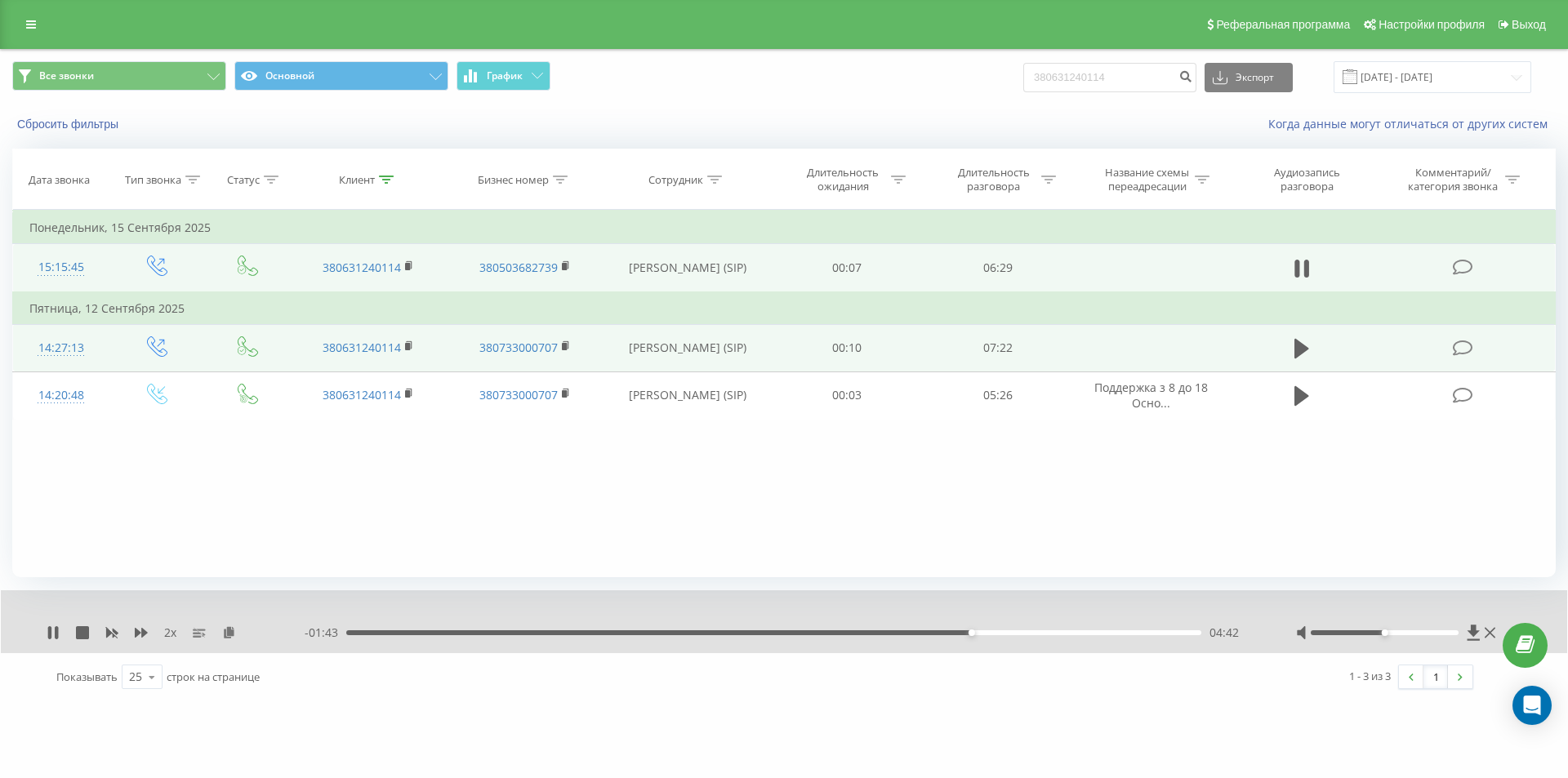
click at [993, 633] on div "04:42" at bounding box center [773, 633] width 855 height 5
click at [1019, 632] on div "04:54" at bounding box center [773, 633] width 855 height 5
click at [1047, 635] on div "05:17" at bounding box center [773, 633] width 855 height 5
click at [1072, 635] on div "05:18" at bounding box center [773, 633] width 855 height 5
click at [1094, 632] on div "05:29" at bounding box center [773, 633] width 855 height 5
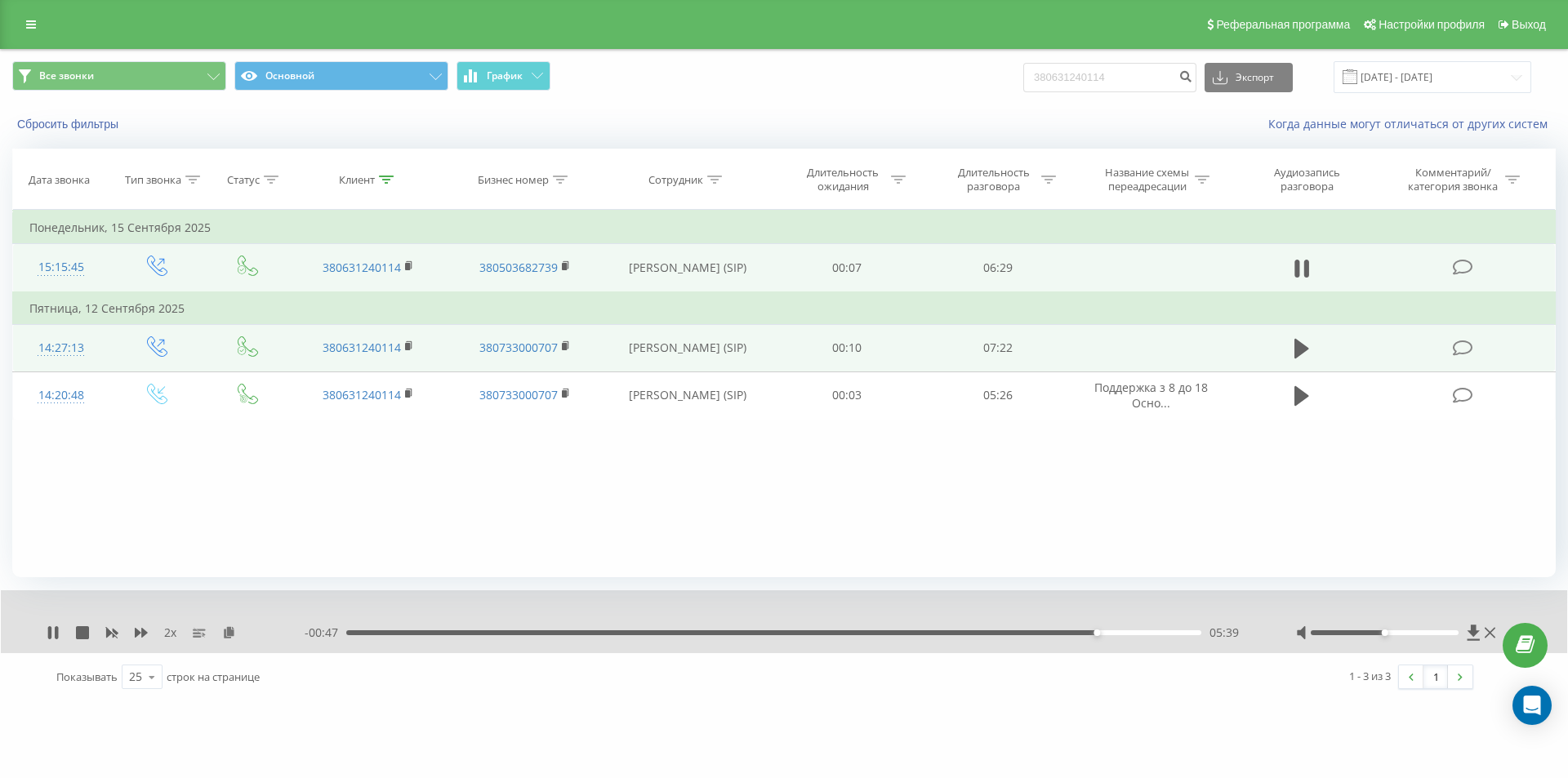
click at [1116, 633] on div "05:39" at bounding box center [773, 633] width 855 height 5
click at [1136, 633] on div "05:50" at bounding box center [773, 633] width 855 height 5
click at [1156, 632] on div "06:06" at bounding box center [773, 633] width 855 height 5
click at [1183, 634] on div "06:18" at bounding box center [773, 633] width 855 height 5
click at [50, 636] on icon at bounding box center [50, 633] width 3 height 13
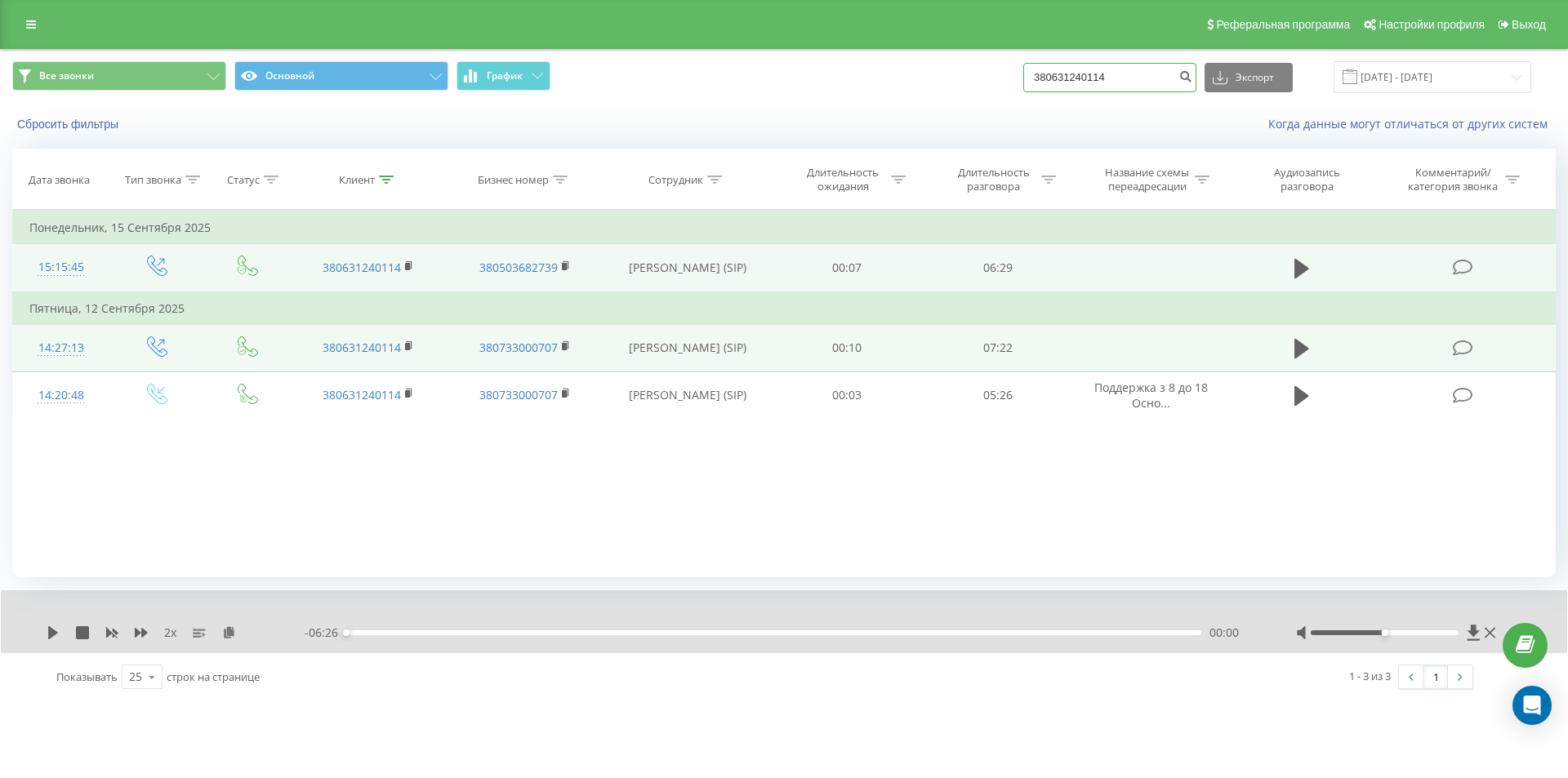
drag, startPoint x: 1140, startPoint y: 79, endPoint x: 867, endPoint y: 71, distance: 273.1
click at [871, 70] on div "Все звонки Основной График 380631240114 Экспорт .csv .xls .xlsx 19.06.2025 - 19…" at bounding box center [784, 77] width 1543 height 32
paste input "506741101"
type input "380506741101"
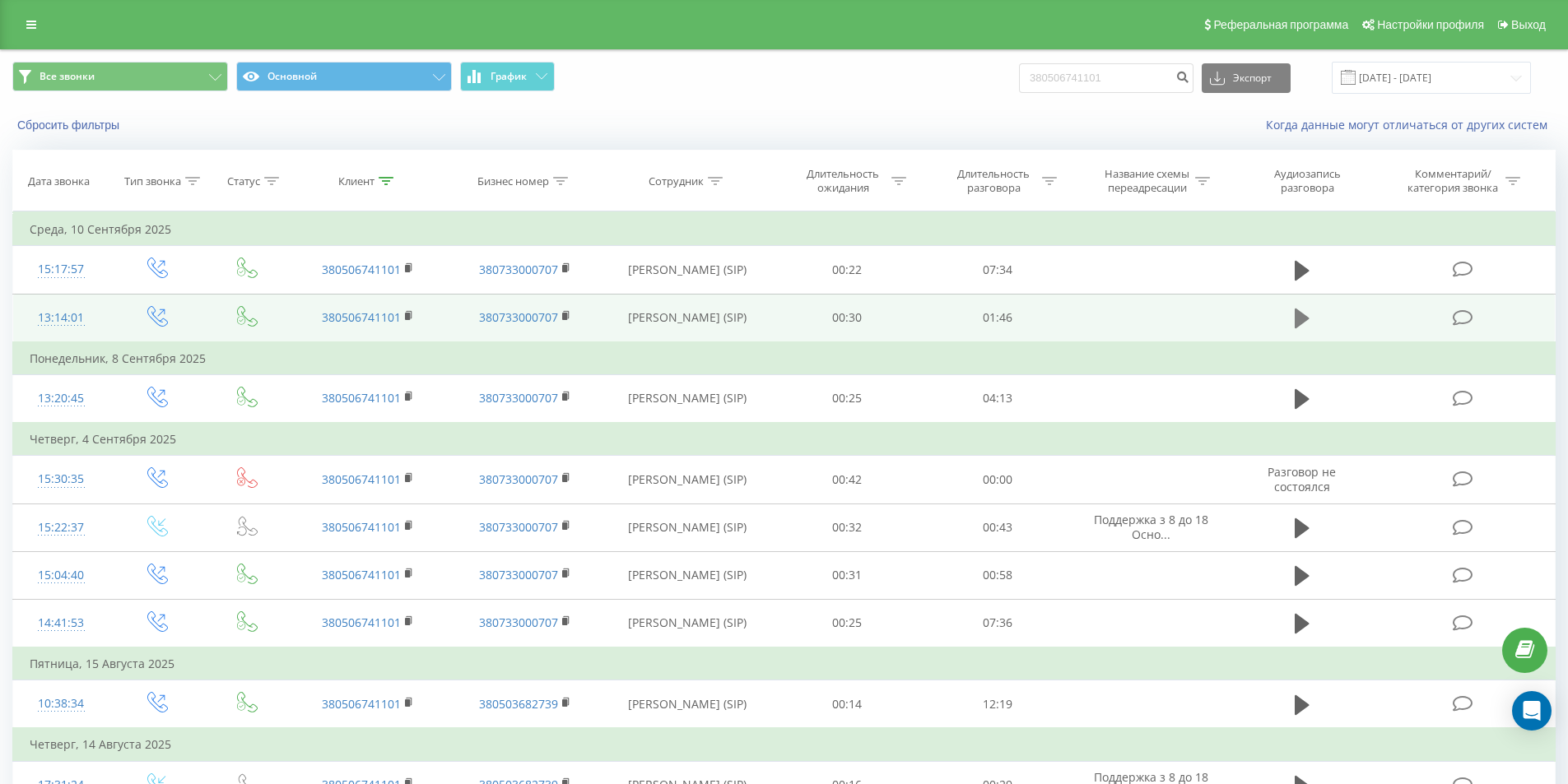
click at [1306, 316] on icon at bounding box center [1302, 318] width 15 height 19
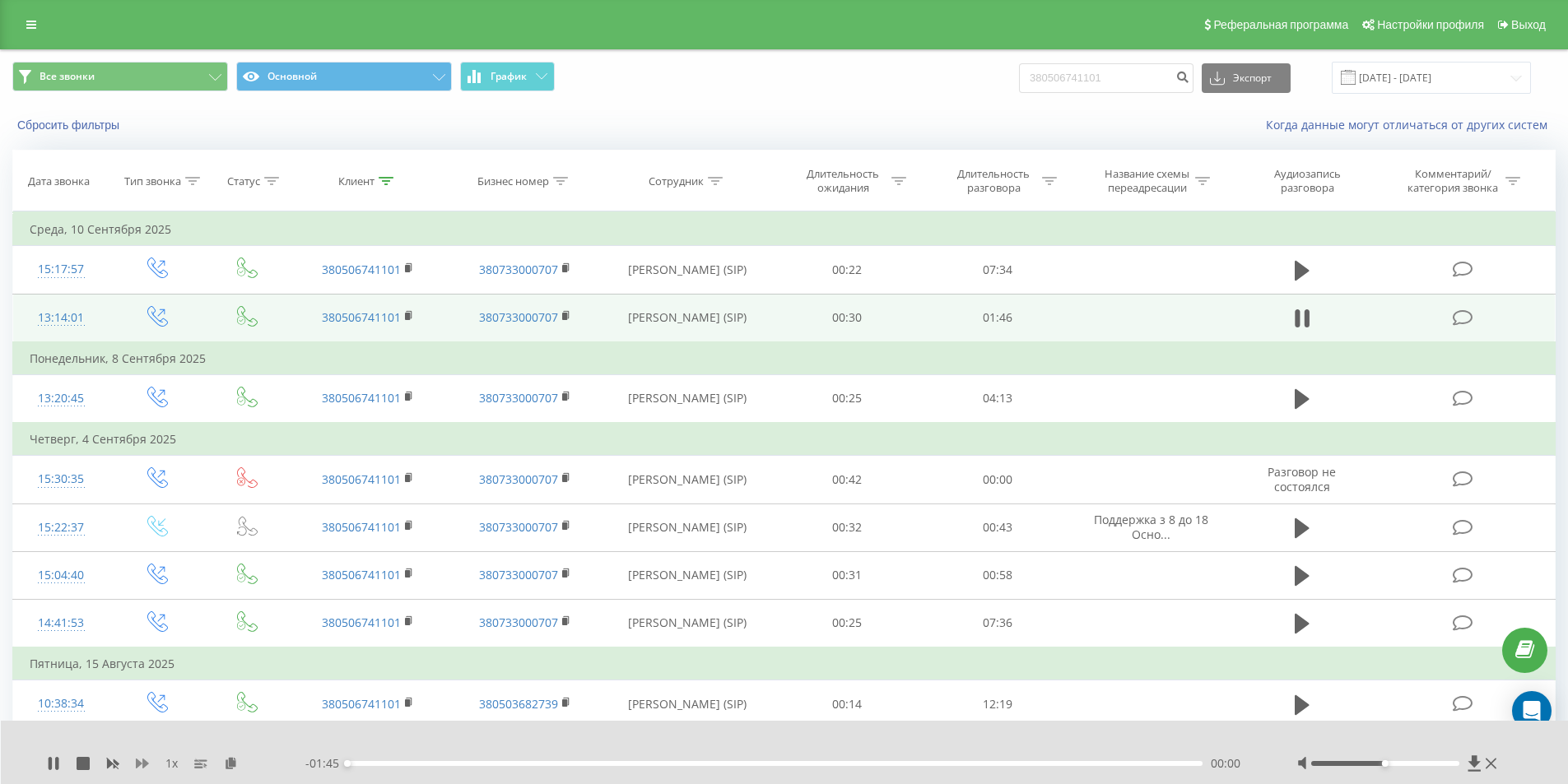
click at [138, 766] on icon at bounding box center [143, 764] width 13 height 10
click at [428, 763] on div "00:10" at bounding box center [775, 764] width 856 height 5
click at [515, 765] on div "00:15" at bounding box center [775, 764] width 856 height 5
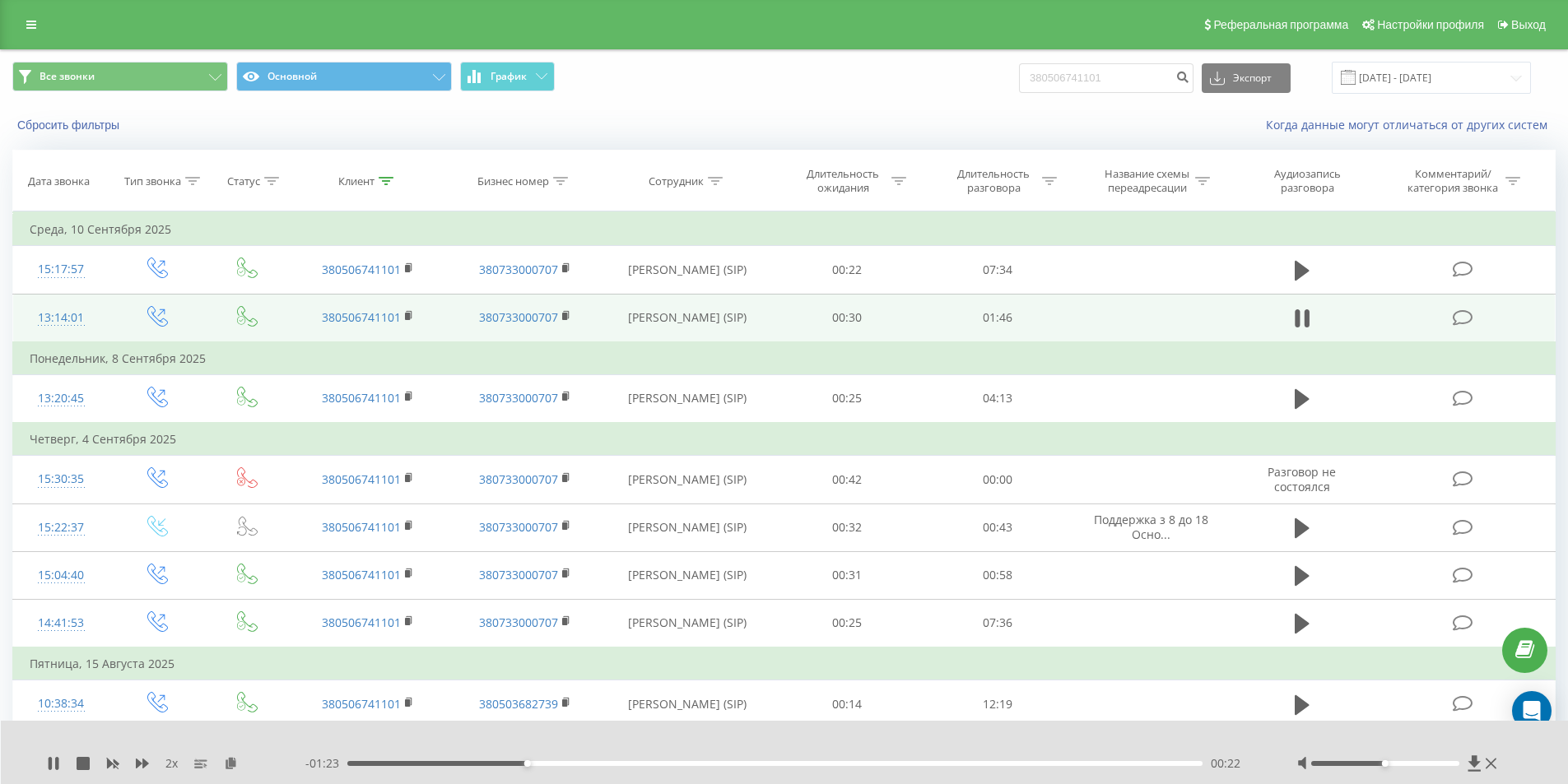
click at [479, 759] on div "- 01:23 00:22 00:22" at bounding box center [780, 764] width 951 height 17
click at [467, 760] on div "- 01:22 00:23 00:23" at bounding box center [780, 764] width 951 height 17
click at [465, 764] on div "00:14" at bounding box center [775, 764] width 856 height 5
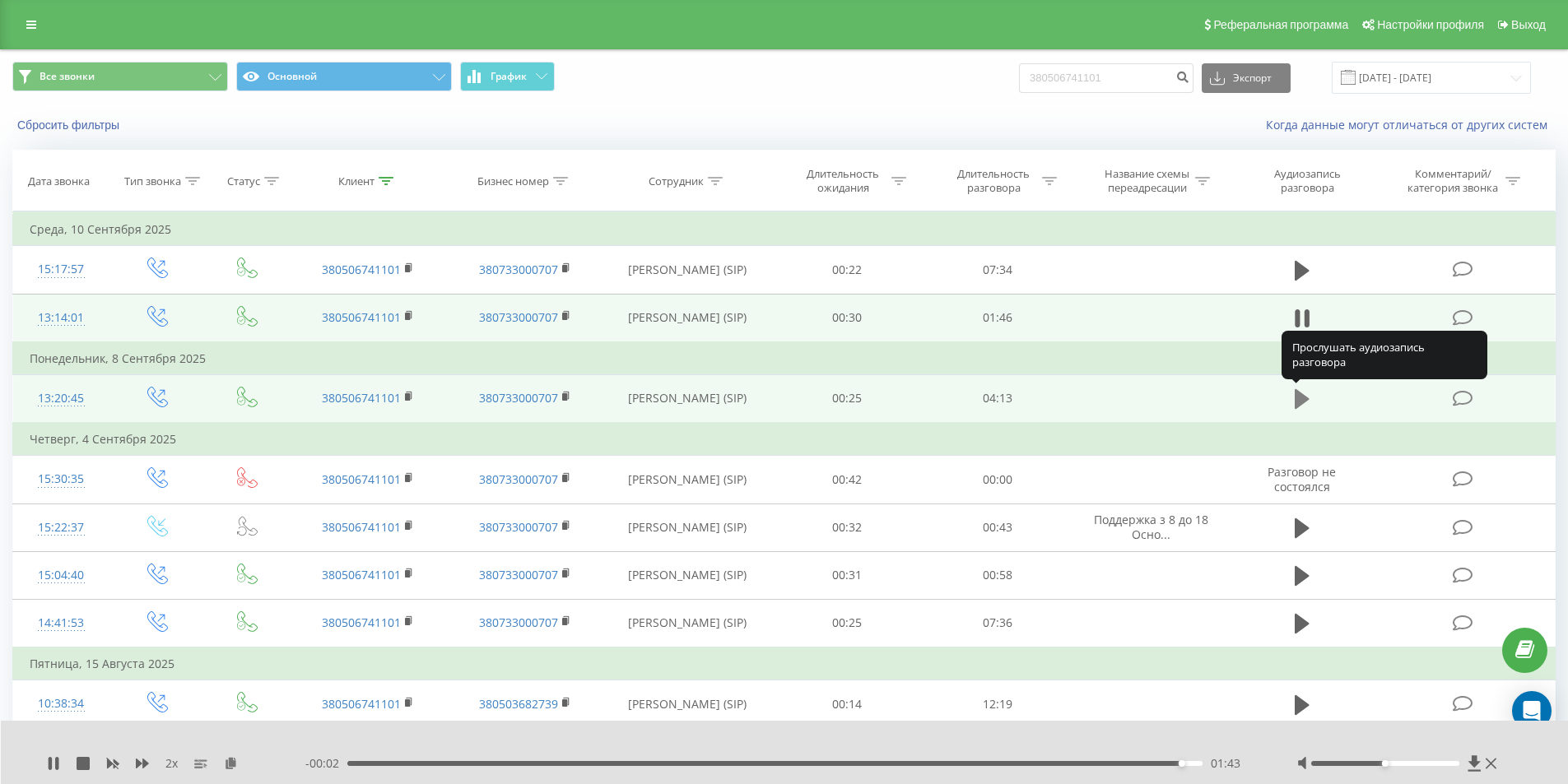
click at [1301, 397] on icon at bounding box center [1302, 398] width 15 height 19
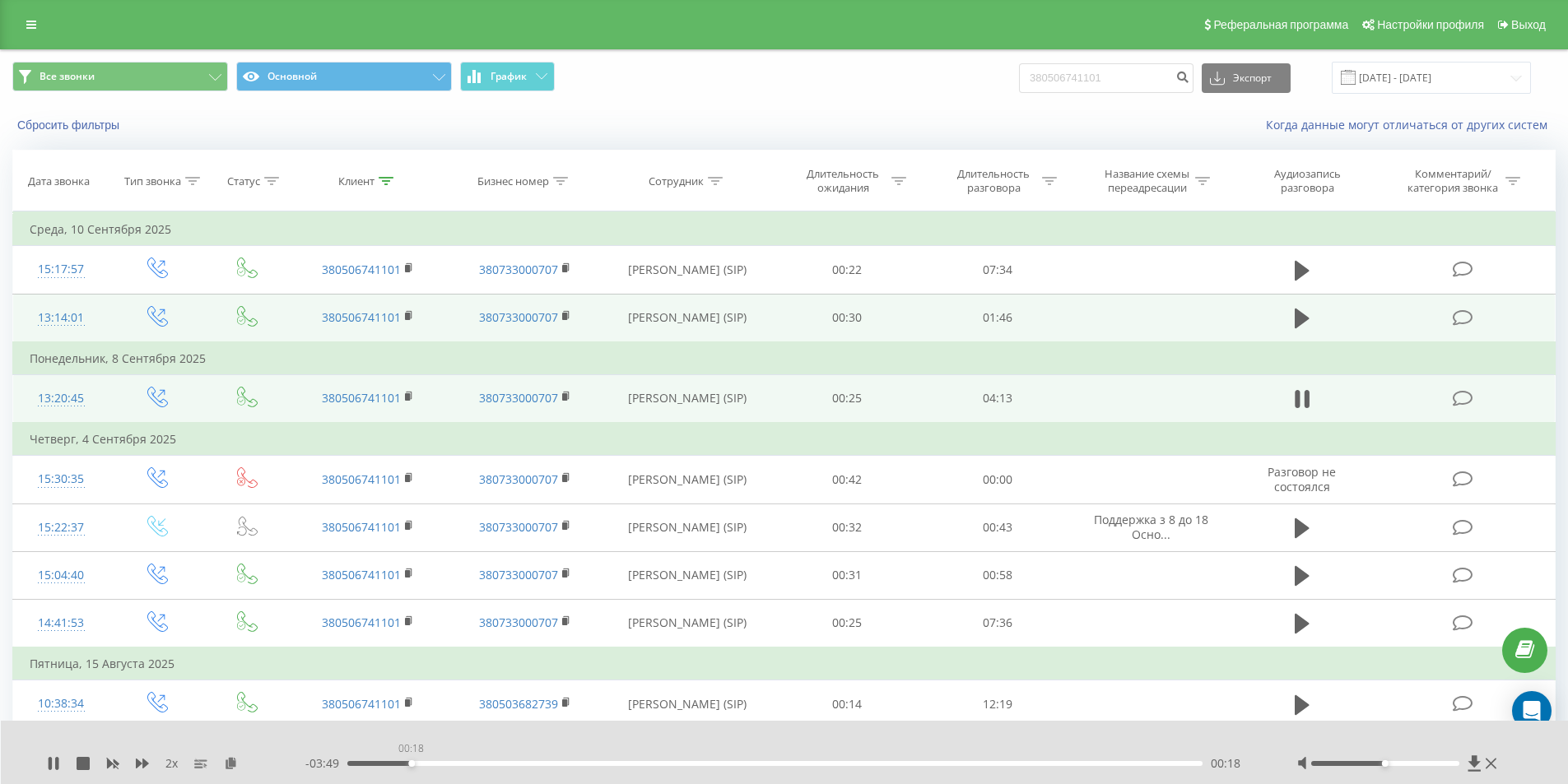
click at [411, 764] on div "00:18" at bounding box center [775, 764] width 856 height 5
click at [441, 762] on div "00:20" at bounding box center [775, 764] width 856 height 5
click at [474, 764] on div "00:37" at bounding box center [775, 764] width 856 height 5
click at [505, 762] on div "00:41" at bounding box center [775, 764] width 856 height 5
click at [536, 764] on div "00:55" at bounding box center [775, 764] width 856 height 5
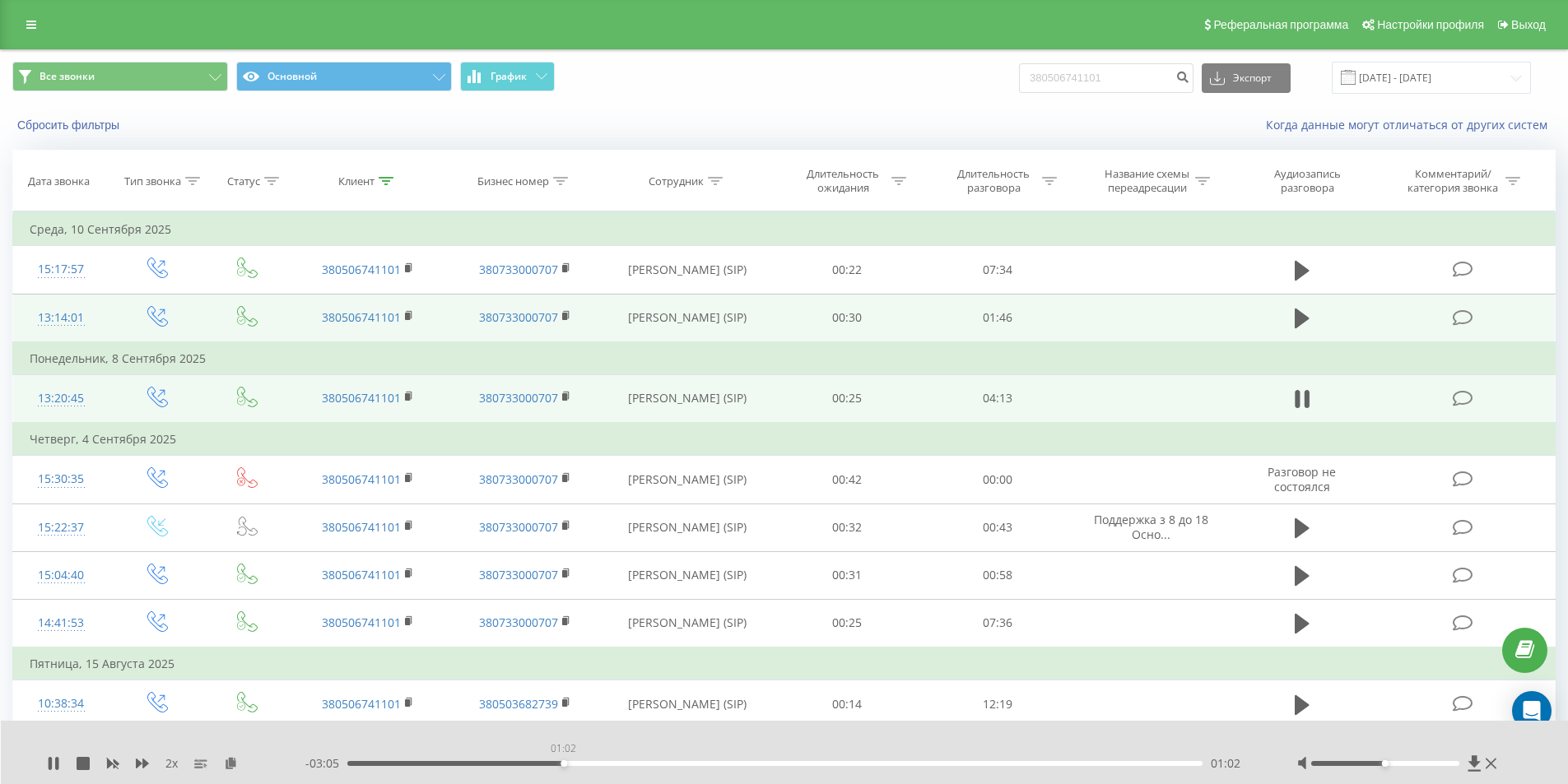
click at [563, 764] on div "01:02" at bounding box center [775, 764] width 856 height 5
click at [592, 761] on div "01:11" at bounding box center [775, 764] width 856 height 5
click at [614, 761] on div "01:12" at bounding box center [775, 764] width 856 height 5
click at [642, 763] on div "01:25" at bounding box center [775, 764] width 856 height 5
click at [678, 764] on div "01:30" at bounding box center [775, 764] width 856 height 5
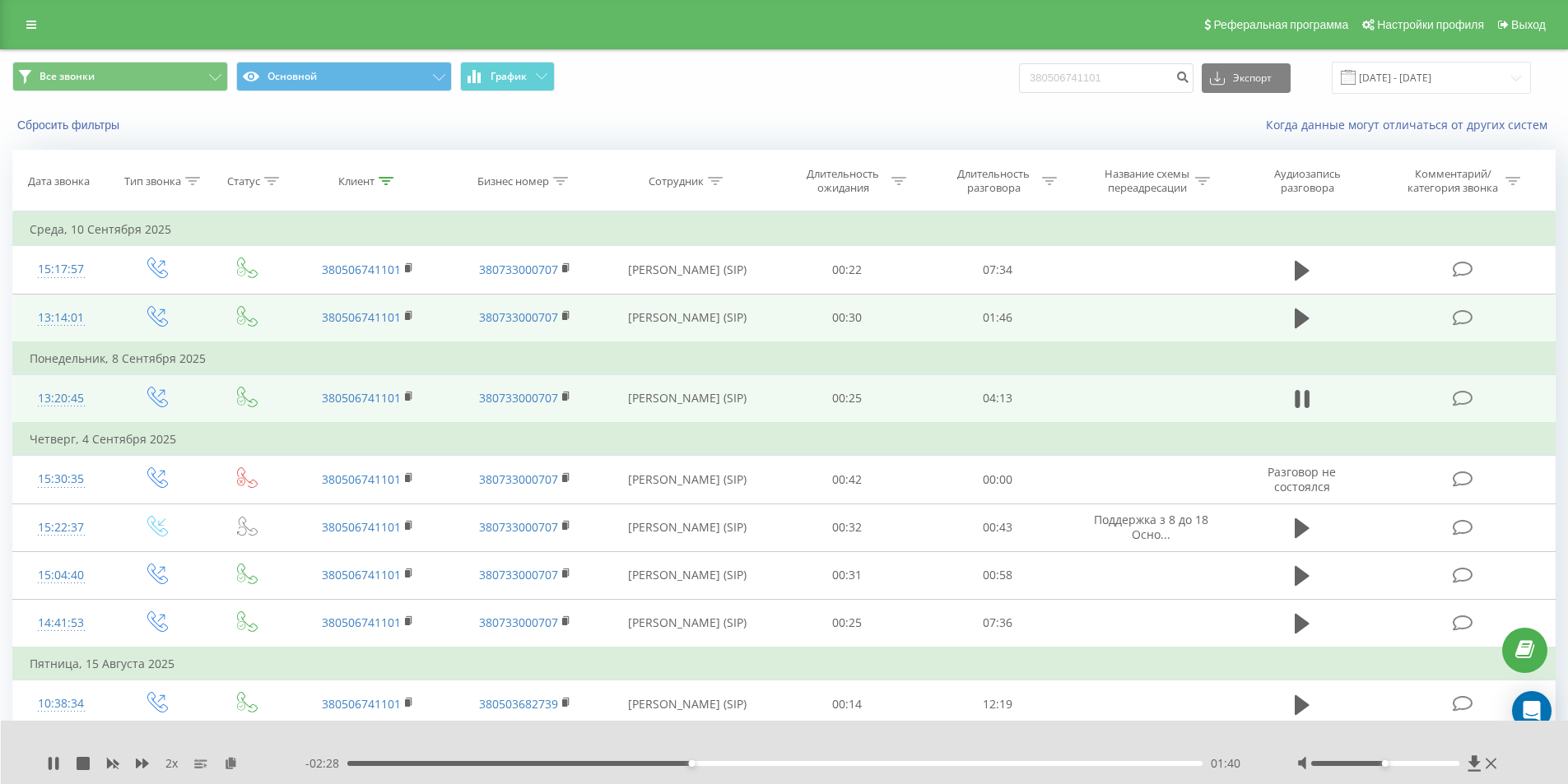
click at [714, 766] on div "01:40" at bounding box center [775, 764] width 856 height 5
click at [780, 763] on div "02:06" at bounding box center [775, 764] width 856 height 5
click at [1106, 762] on div "03:36" at bounding box center [775, 764] width 856 height 5
click at [1132, 762] on div "03:43" at bounding box center [775, 764] width 856 height 5
click at [1157, 765] on div "03:55" at bounding box center [775, 764] width 856 height 5
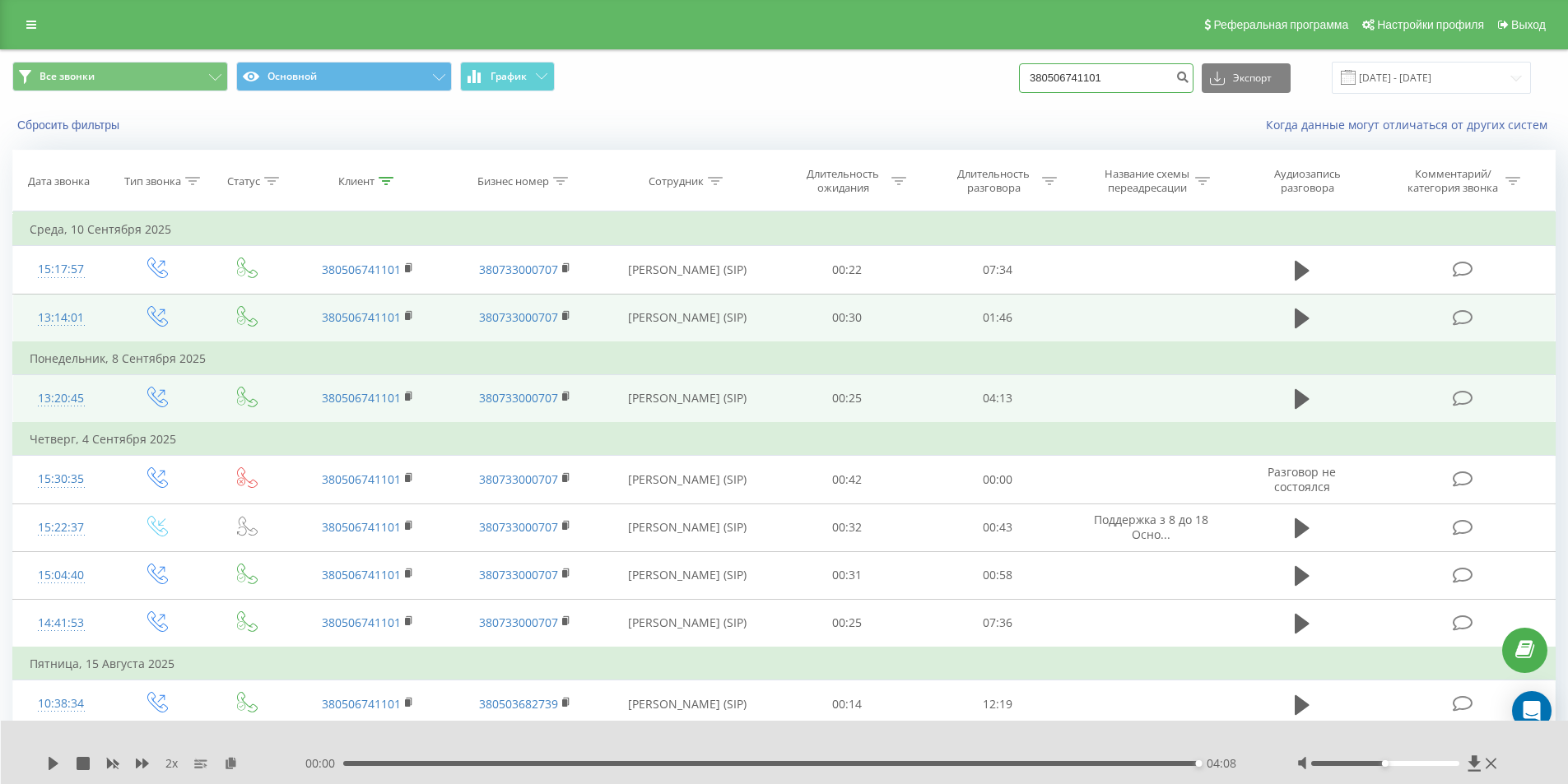
drag, startPoint x: 1128, startPoint y: 73, endPoint x: 787, endPoint y: 103, distance: 342.3
click at [805, 103] on div "Все звонки Основной График 380506741101 Экспорт .csv .xls .xlsx 19.06.2025 - 19…" at bounding box center [784, 78] width 1566 height 55
paste input "995602553"
type input "380995602553"
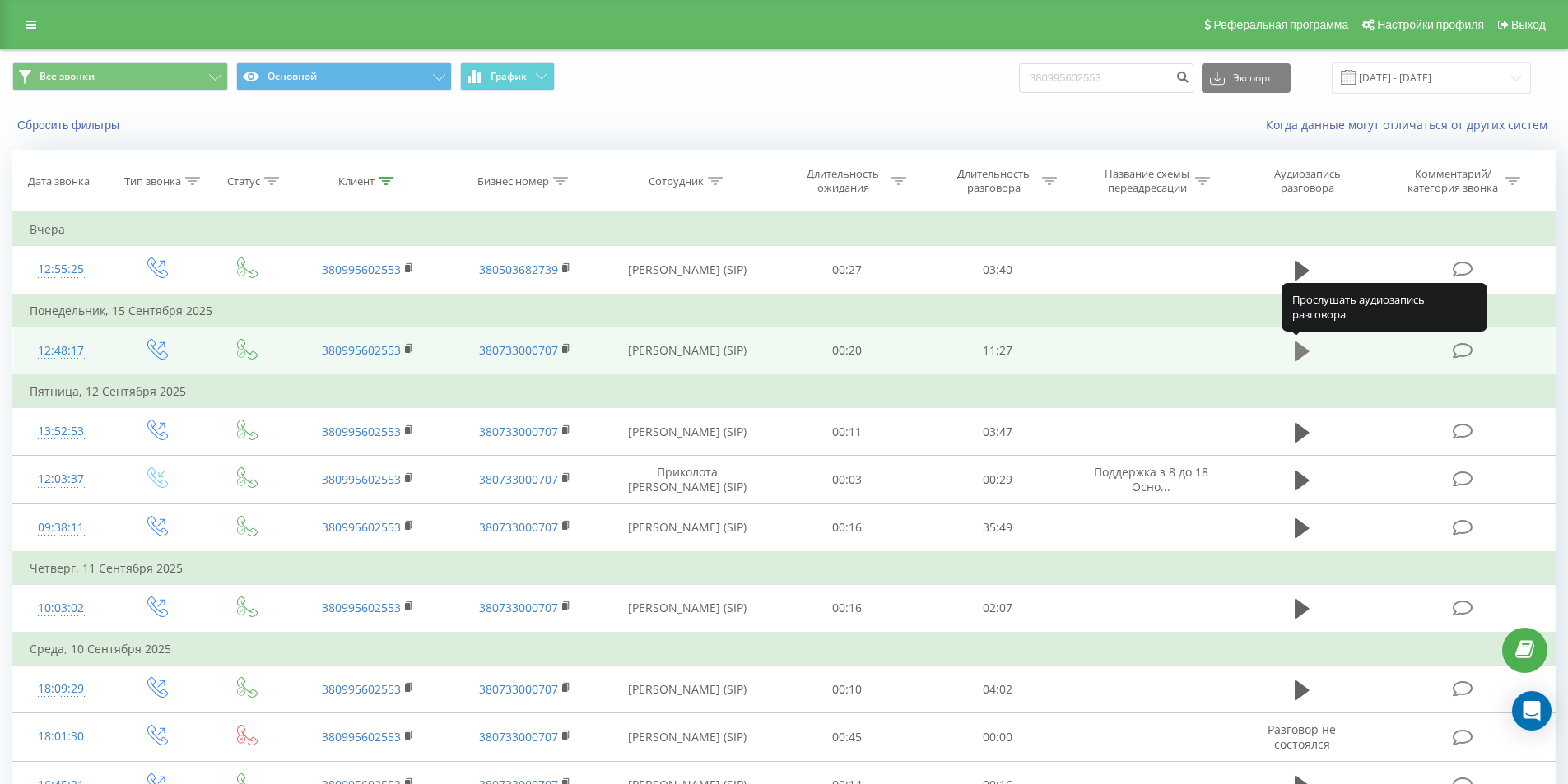
click at [1295, 357] on icon at bounding box center [1302, 350] width 15 height 23
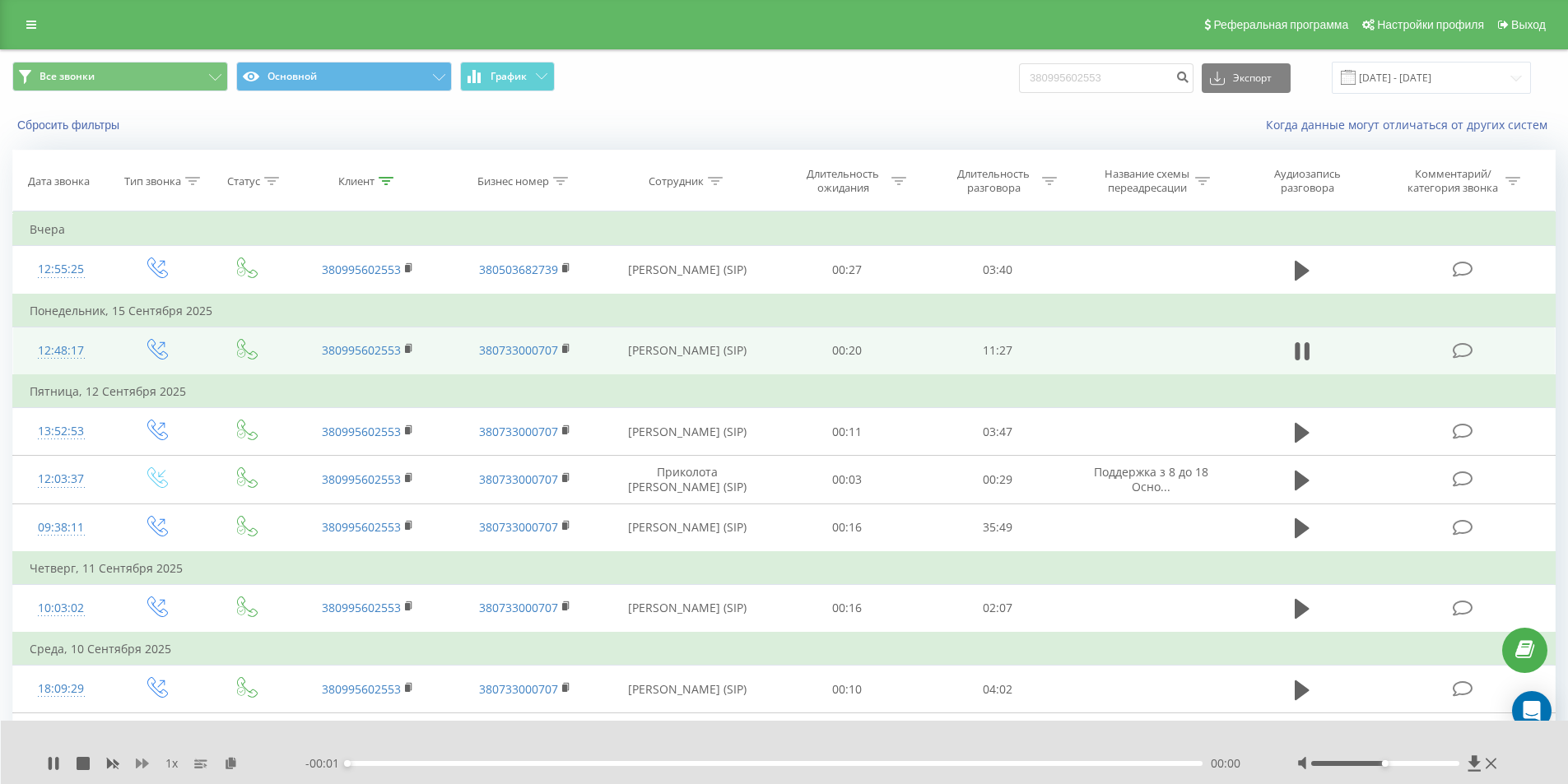
click at [141, 762] on icon at bounding box center [143, 764] width 13 height 13
click at [377, 763] on div "00:17" at bounding box center [775, 764] width 856 height 5
click at [393, 763] on div "00:25" at bounding box center [775, 764] width 856 height 5
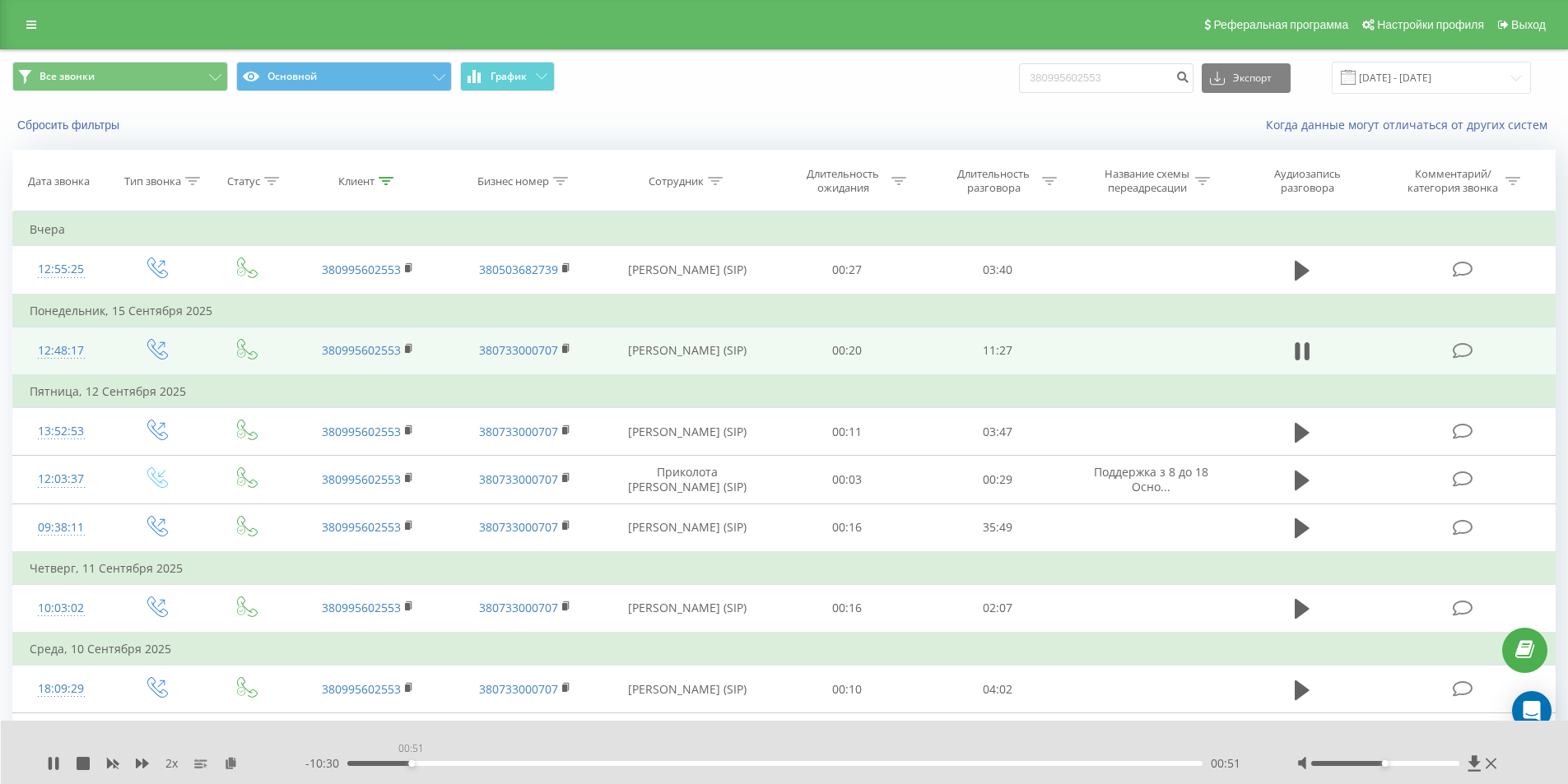
click at [411, 762] on div "00:51" at bounding box center [775, 764] width 856 height 5
click at [432, 762] on div "00:52" at bounding box center [775, 764] width 856 height 5
click at [455, 763] on div "01:26" at bounding box center [775, 764] width 856 height 5
click at [473, 764] on div "01:28" at bounding box center [775, 764] width 856 height 5
click at [493, 764] on div "01:56" at bounding box center [775, 764] width 856 height 5
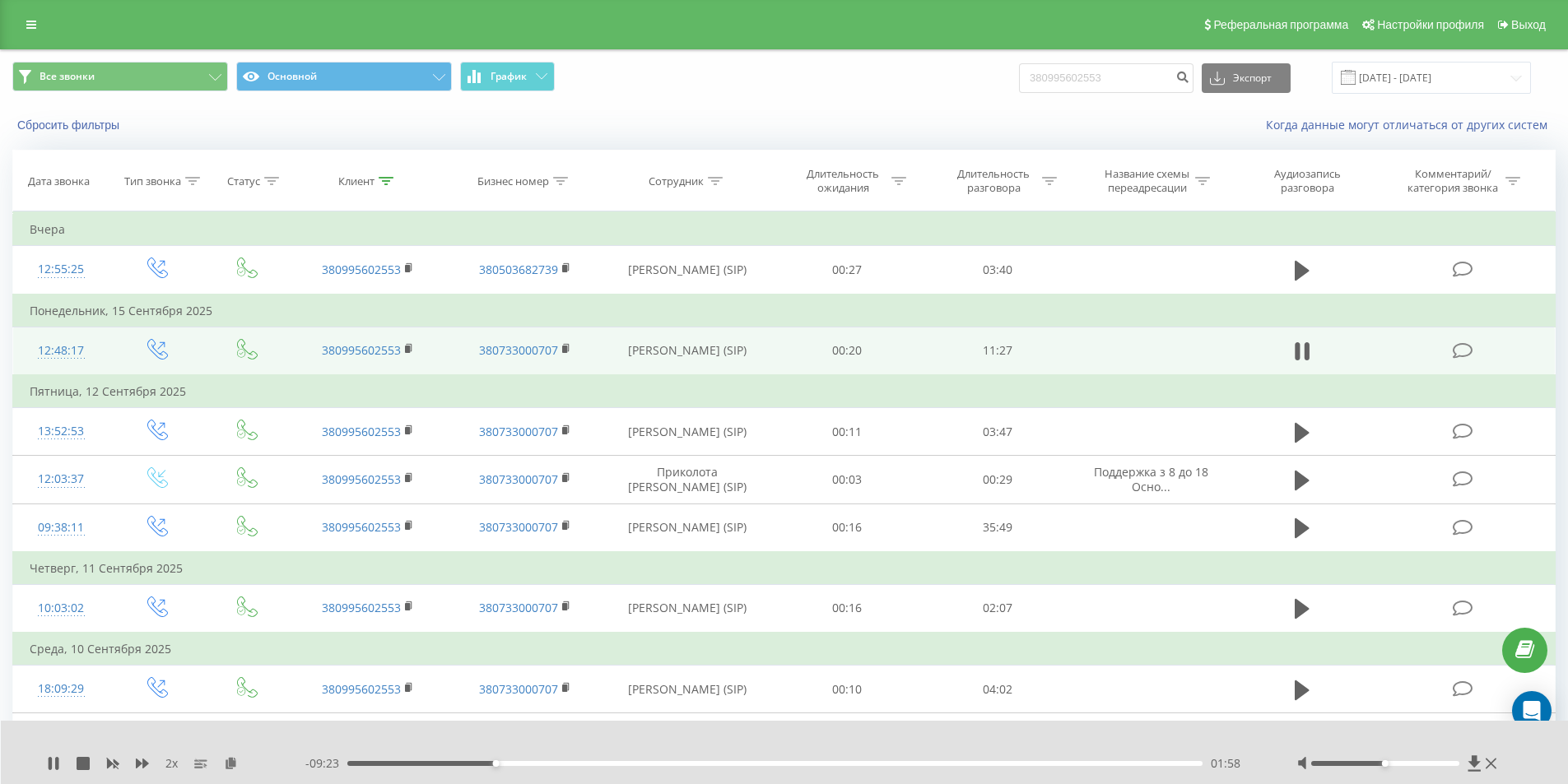
click at [509, 765] on div "01:58" at bounding box center [775, 764] width 856 height 5
click at [526, 764] on div "02:11" at bounding box center [775, 764] width 856 height 5
click at [550, 764] on div "02:26" at bounding box center [775, 764] width 856 height 5
click at [571, 765] on div "02:47" at bounding box center [775, 764] width 856 height 5
click at [594, 764] on div "03:03" at bounding box center [775, 764] width 856 height 5
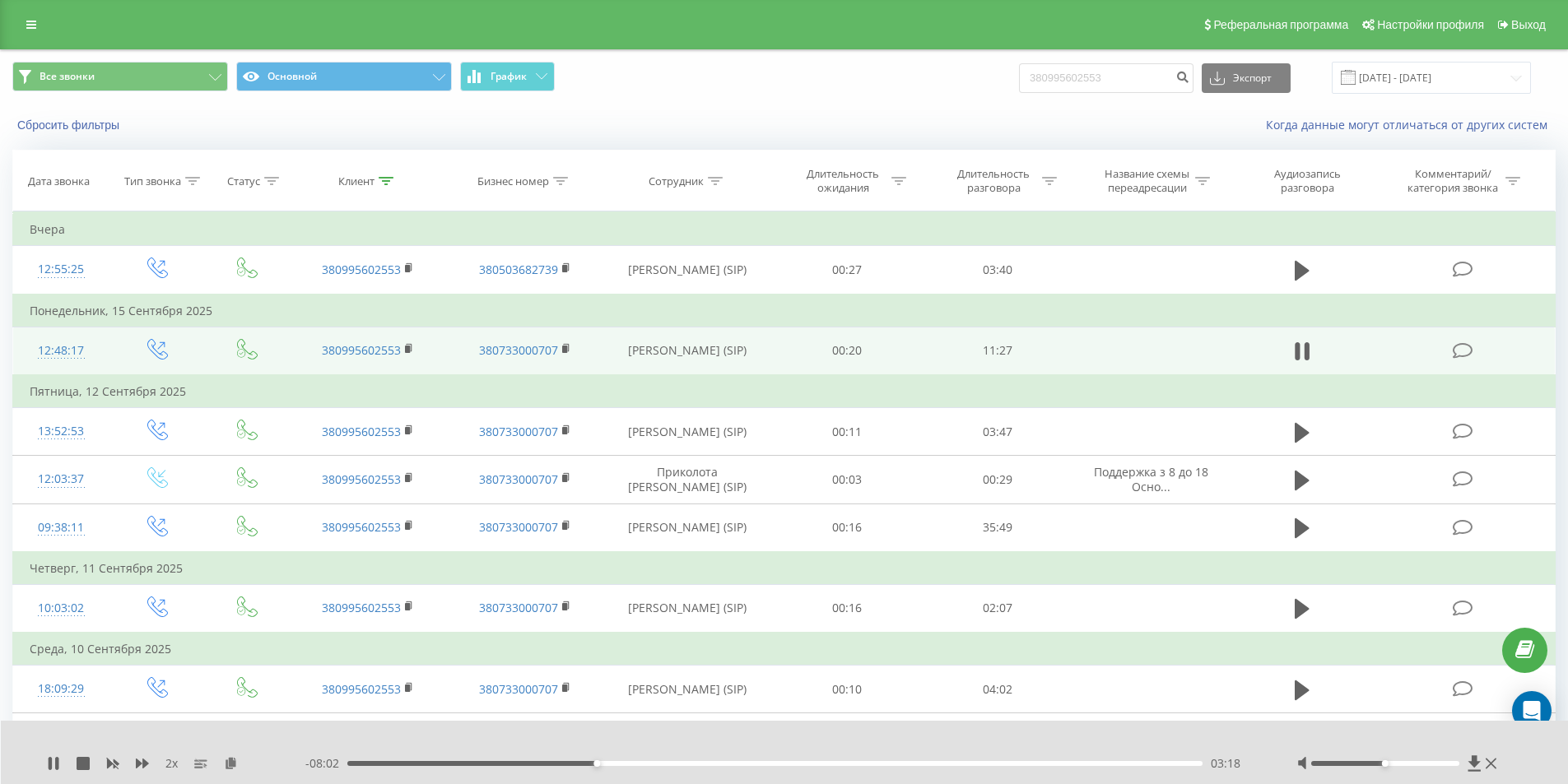
click at [613, 764] on div "03:18" at bounding box center [775, 764] width 856 height 5
click at [634, 763] on div "03:49" at bounding box center [775, 764] width 856 height 5
click at [824, 761] on div "06:09" at bounding box center [775, 764] width 856 height 5
click at [841, 763] on div "06:33" at bounding box center [775, 764] width 856 height 5
click at [855, 764] on div "06:45" at bounding box center [775, 764] width 856 height 5
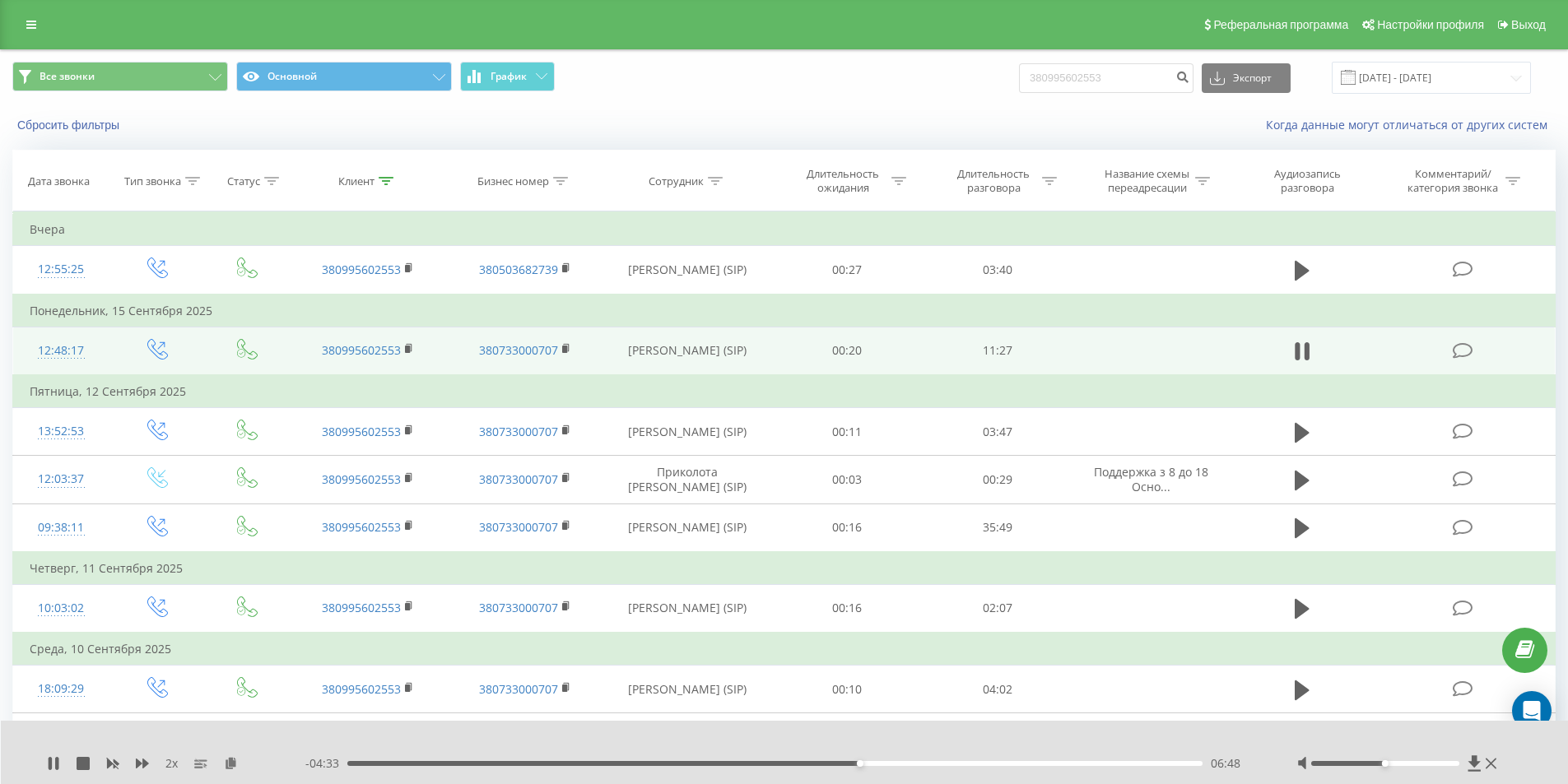
click at [874, 763] on div "06:48" at bounding box center [775, 764] width 856 height 5
click at [889, 764] on div "07:12" at bounding box center [775, 764] width 856 height 5
click at [879, 765] on div "07:13" at bounding box center [775, 764] width 856 height 5
click at [899, 764] on div "07:05" at bounding box center [775, 764] width 856 height 5
click at [913, 764] on div "07:21" at bounding box center [775, 764] width 856 height 5
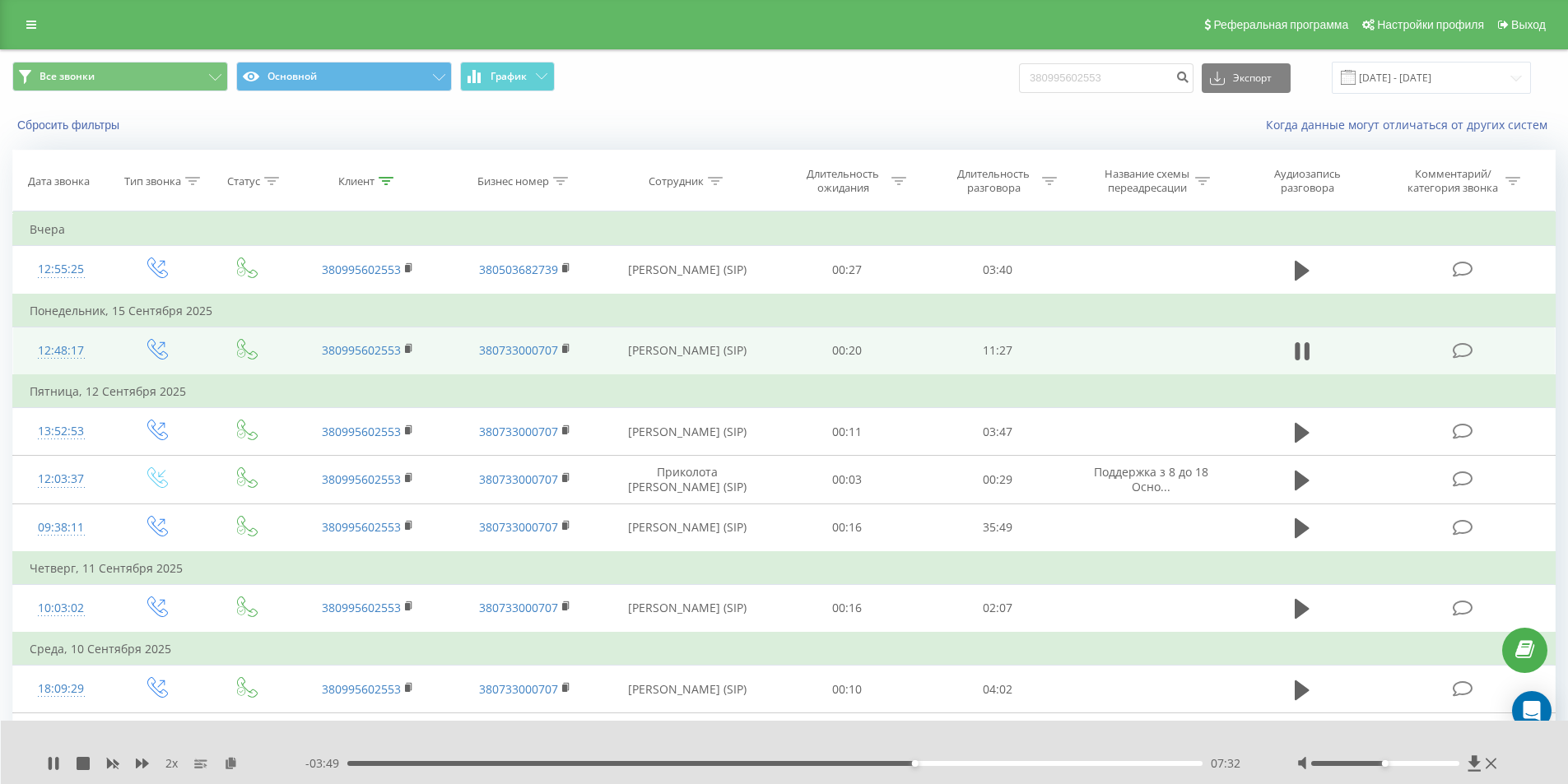
click at [928, 763] on div "07:32" at bounding box center [775, 764] width 856 height 5
click at [964, 765] on div "08:12" at bounding box center [775, 764] width 856 height 5
click at [980, 765] on div "08:13" at bounding box center [775, 764] width 856 height 5
click at [998, 763] on div "08:29" at bounding box center [775, 764] width 856 height 5
click at [1015, 764] on div "08:39" at bounding box center [775, 764] width 856 height 5
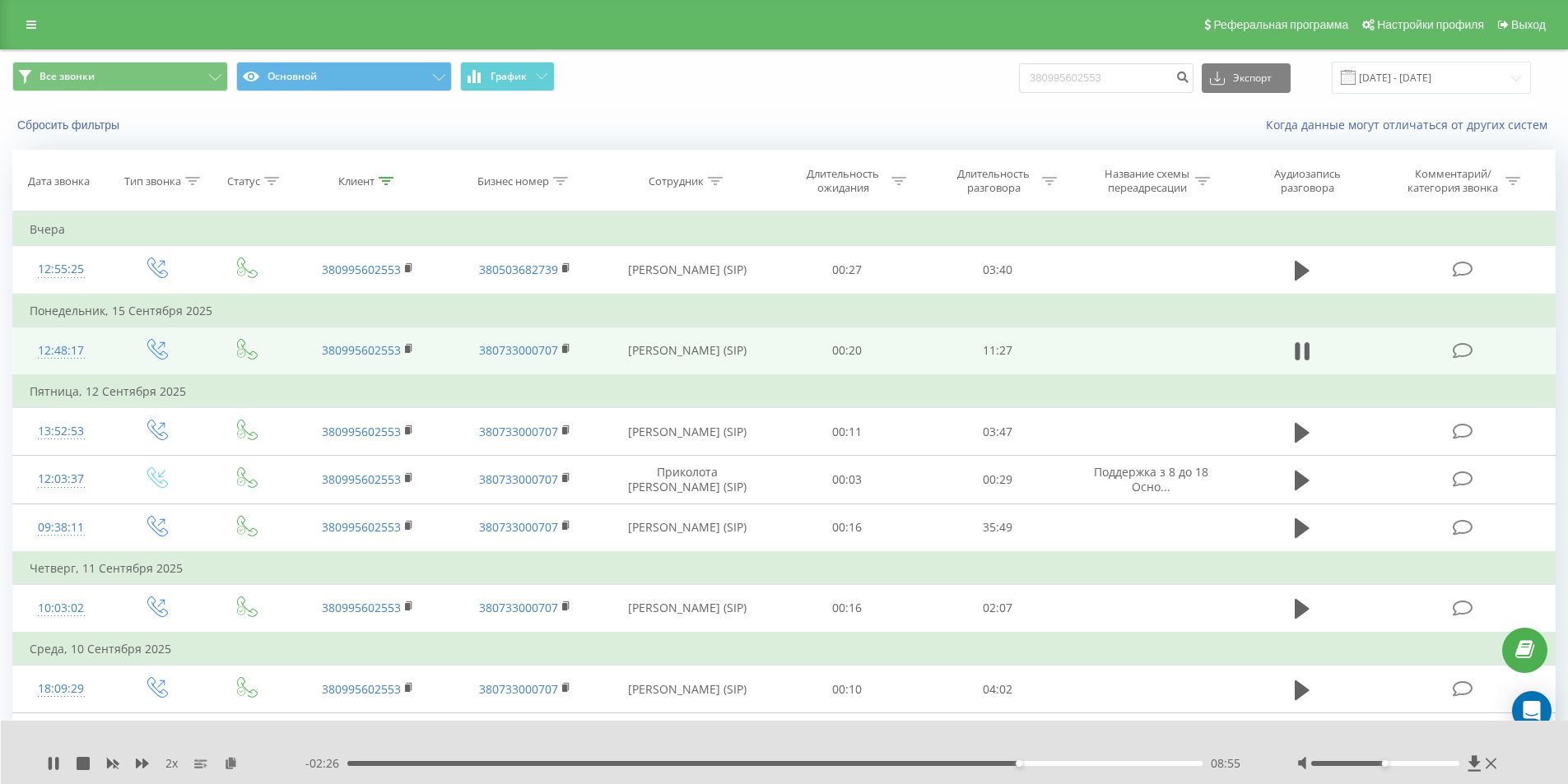
click at [1032, 764] on div "08:55" at bounding box center [775, 764] width 856 height 5
click at [1050, 764] on div "09:07" at bounding box center [775, 764] width 856 height 5
click at [1071, 766] on div "09:24" at bounding box center [775, 764] width 856 height 5
click at [1094, 763] on div "09:43" at bounding box center [775, 764] width 856 height 5
click at [1115, 764] on div "09:57" at bounding box center [775, 764] width 856 height 5
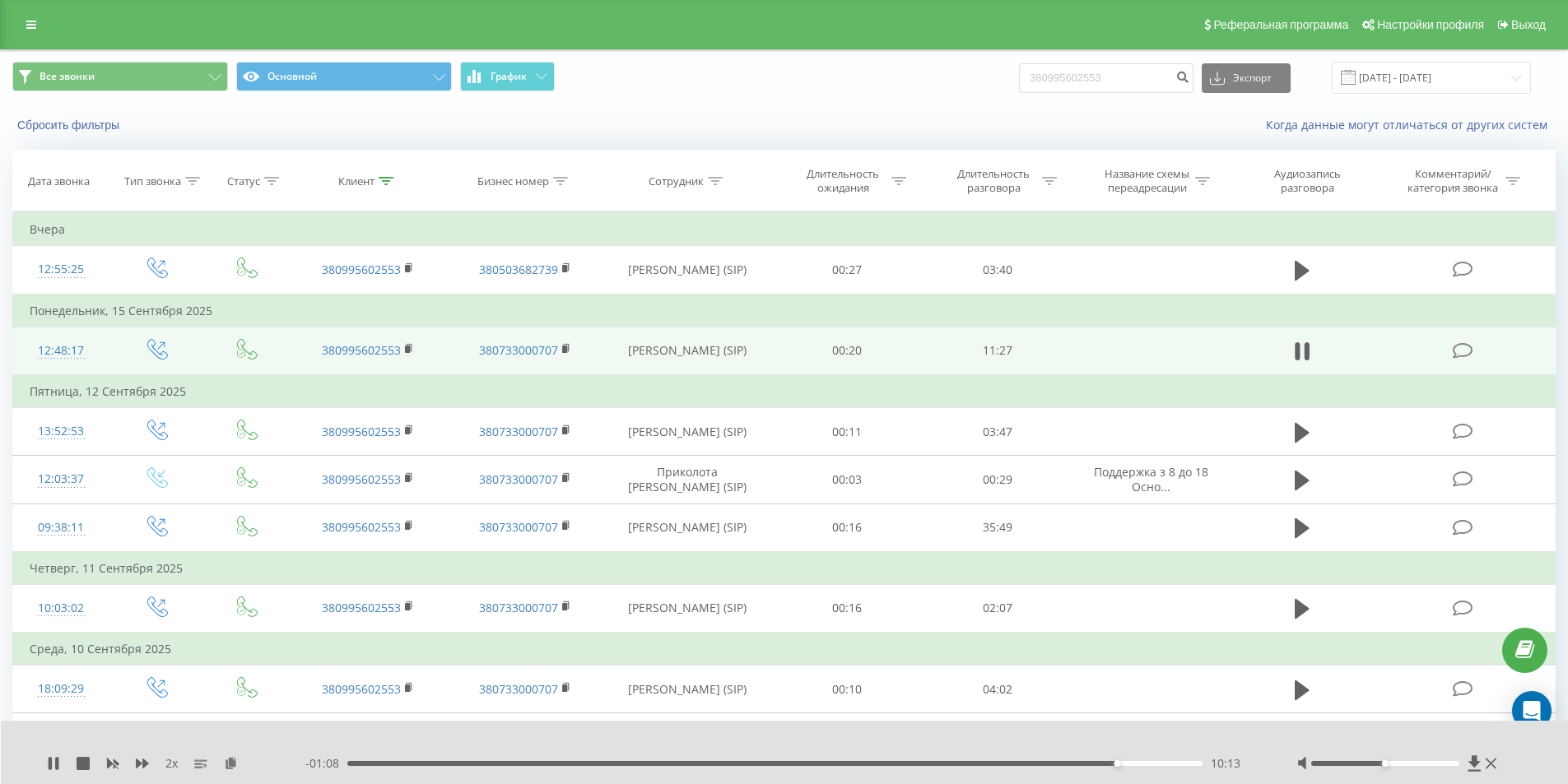
click at [1132, 765] on div "10:13" at bounding box center [775, 764] width 856 height 5
click at [1150, 764] on div "10:28" at bounding box center [775, 764] width 856 height 5
click at [1165, 766] on div "10:43" at bounding box center [775, 764] width 856 height 5
click at [1176, 766] on div "10:54" at bounding box center [775, 764] width 856 height 5
click at [1187, 762] on div "11:03" at bounding box center [775, 764] width 856 height 5
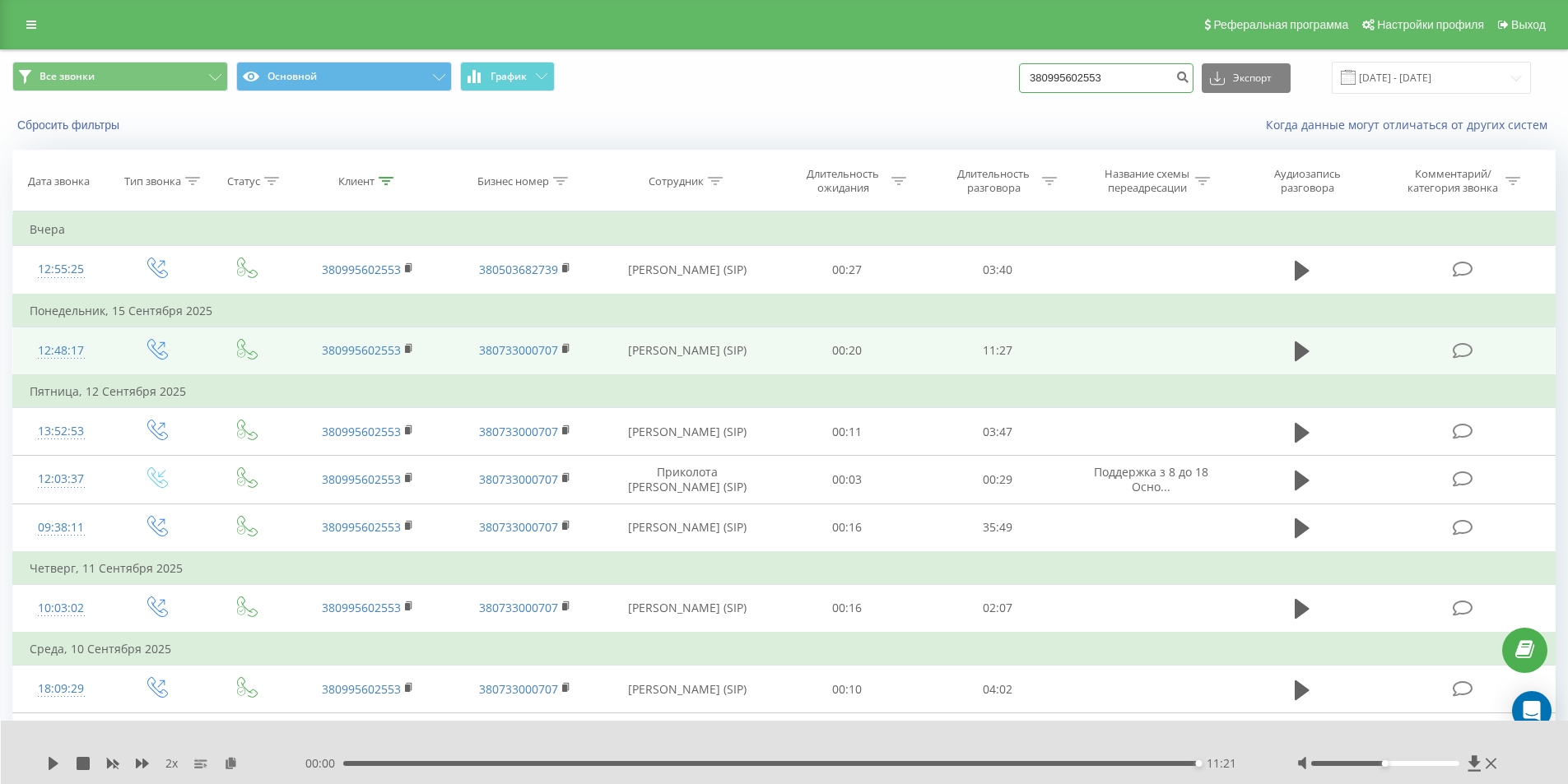
drag, startPoint x: 1131, startPoint y: 77, endPoint x: 868, endPoint y: 92, distance: 263.4
click at [868, 92] on div "Все звонки Основной График 380995602553 Экспорт .csv .xls .xlsx 19.06.2025 - 19…" at bounding box center [784, 77] width 1544 height 32
paste input "3939017"
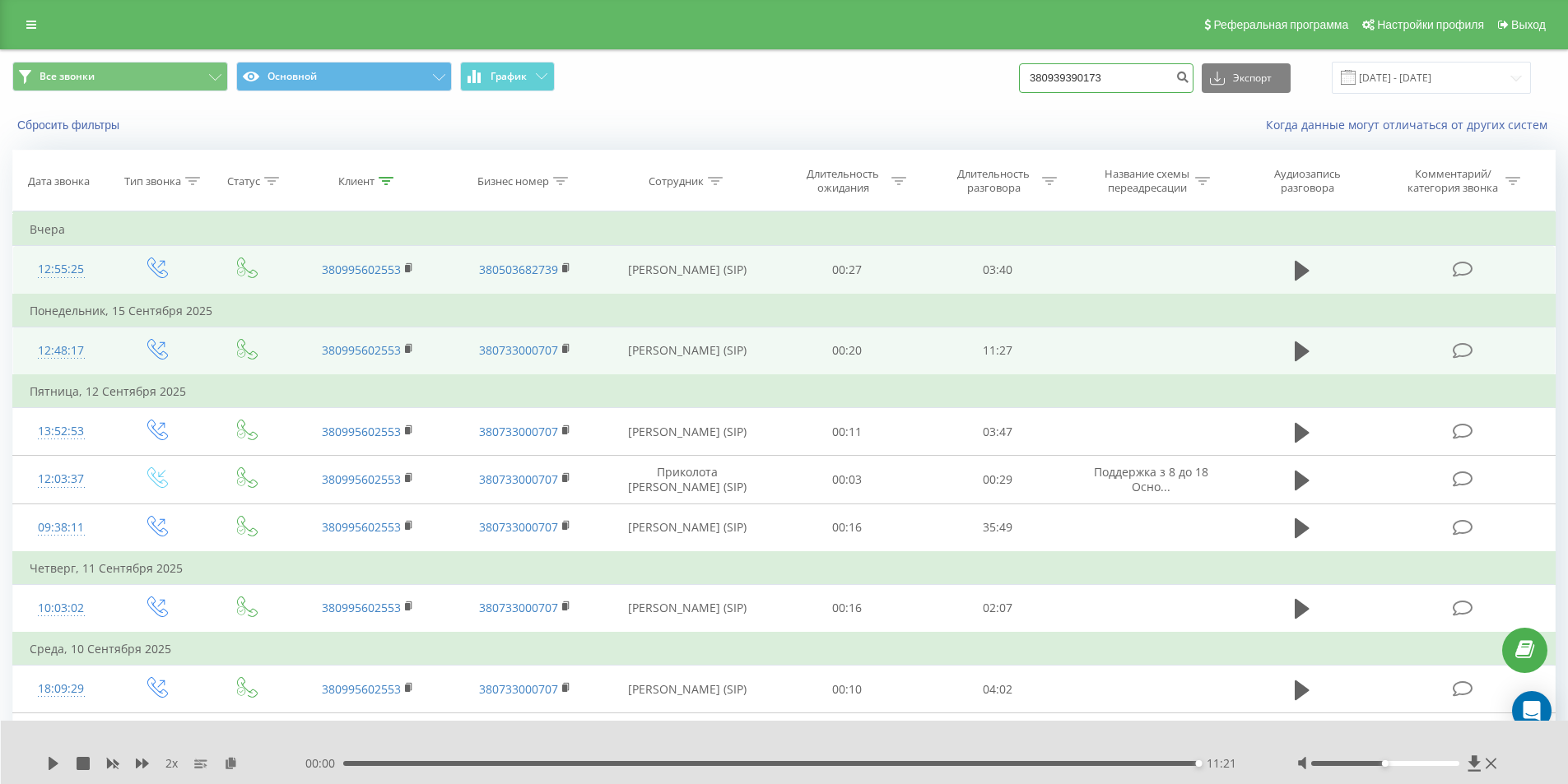
type input "380939390173"
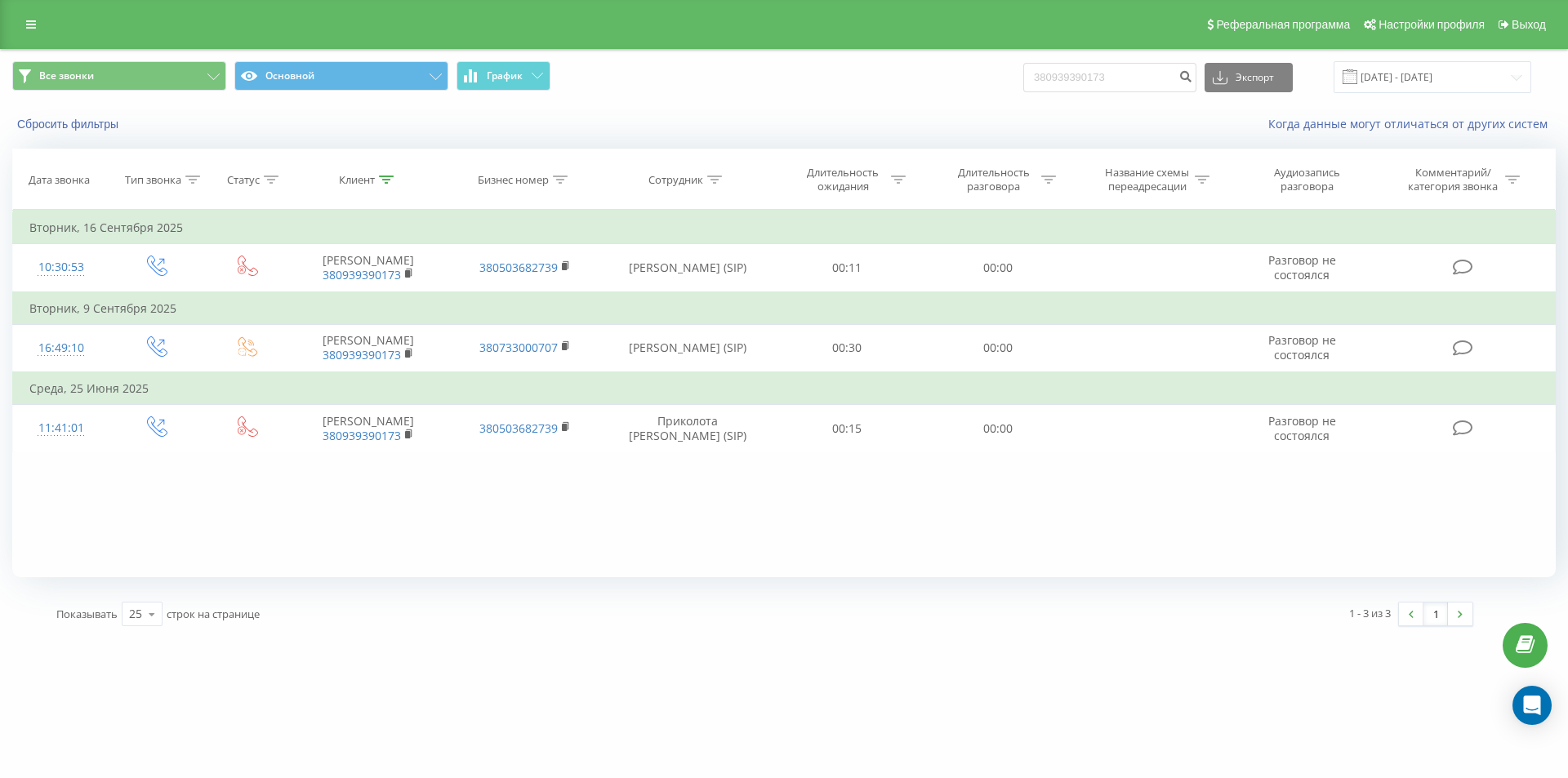
click at [327, 555] on div "Фильтровать по условию Равно Введите значение Отмена OK Фильтровать по условию …" at bounding box center [784, 394] width 1543 height 368
drag, startPoint x: 1142, startPoint y: 72, endPoint x: 843, endPoint y: 100, distance: 300.3
click at [847, 101] on div "Все звонки Основной График 380939390173 Экспорт .csv .xls .xlsx 19.06.2025 - 19…" at bounding box center [784, 78] width 1566 height 55
paste input "677765038"
type input "380677765038"
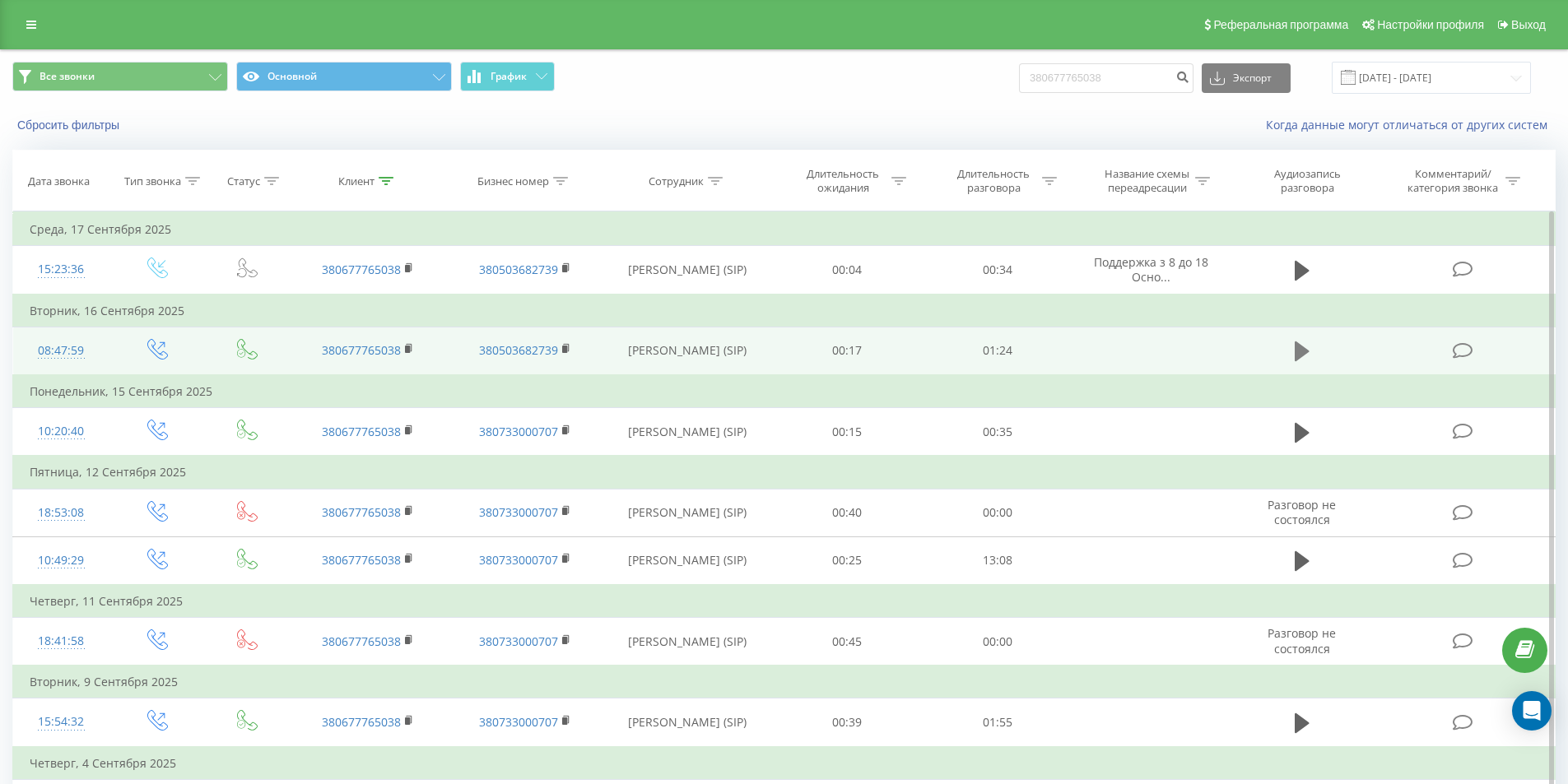
click at [1302, 347] on icon at bounding box center [1302, 350] width 15 height 19
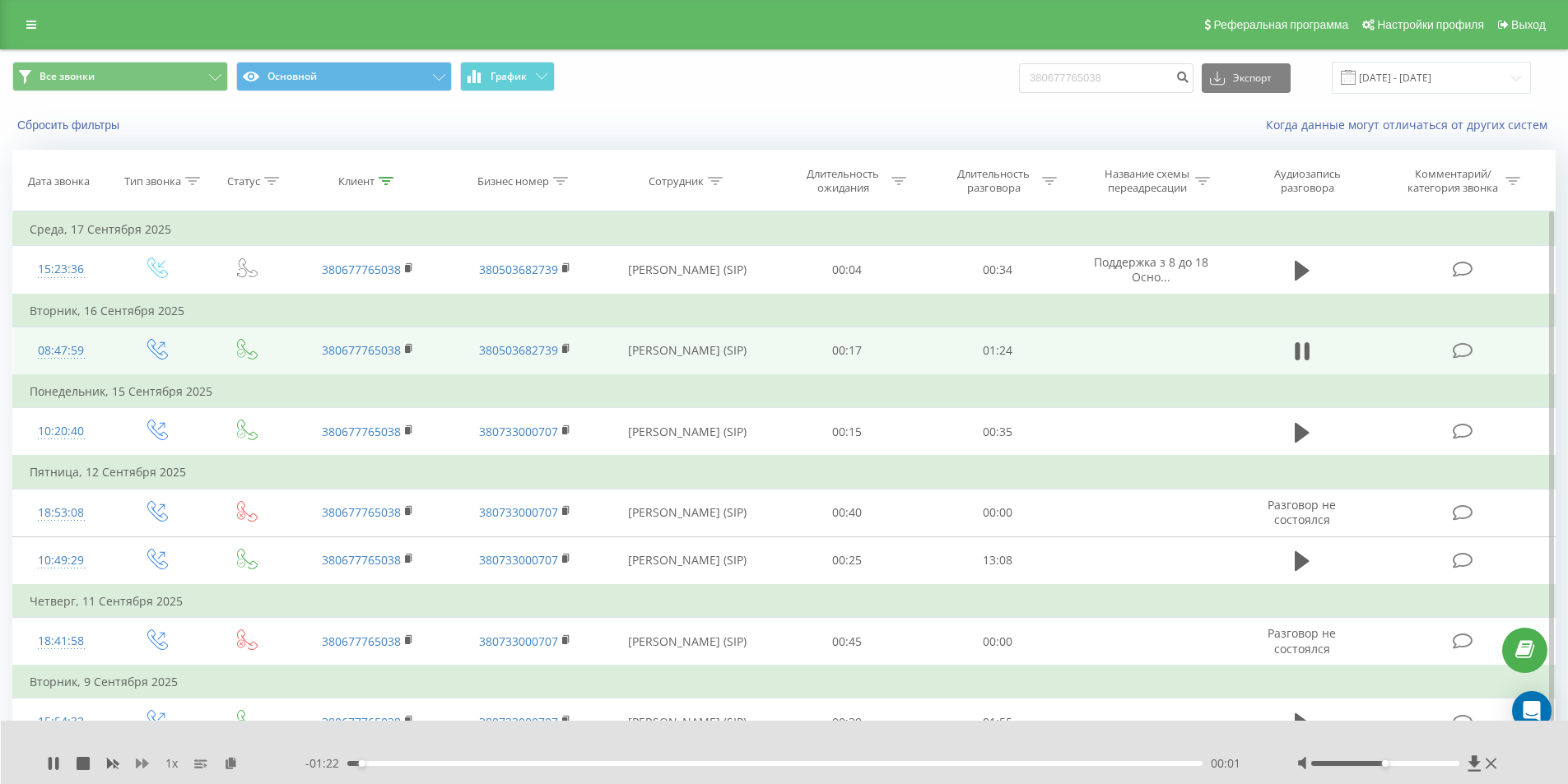
click at [142, 764] on icon at bounding box center [143, 764] width 13 height 13
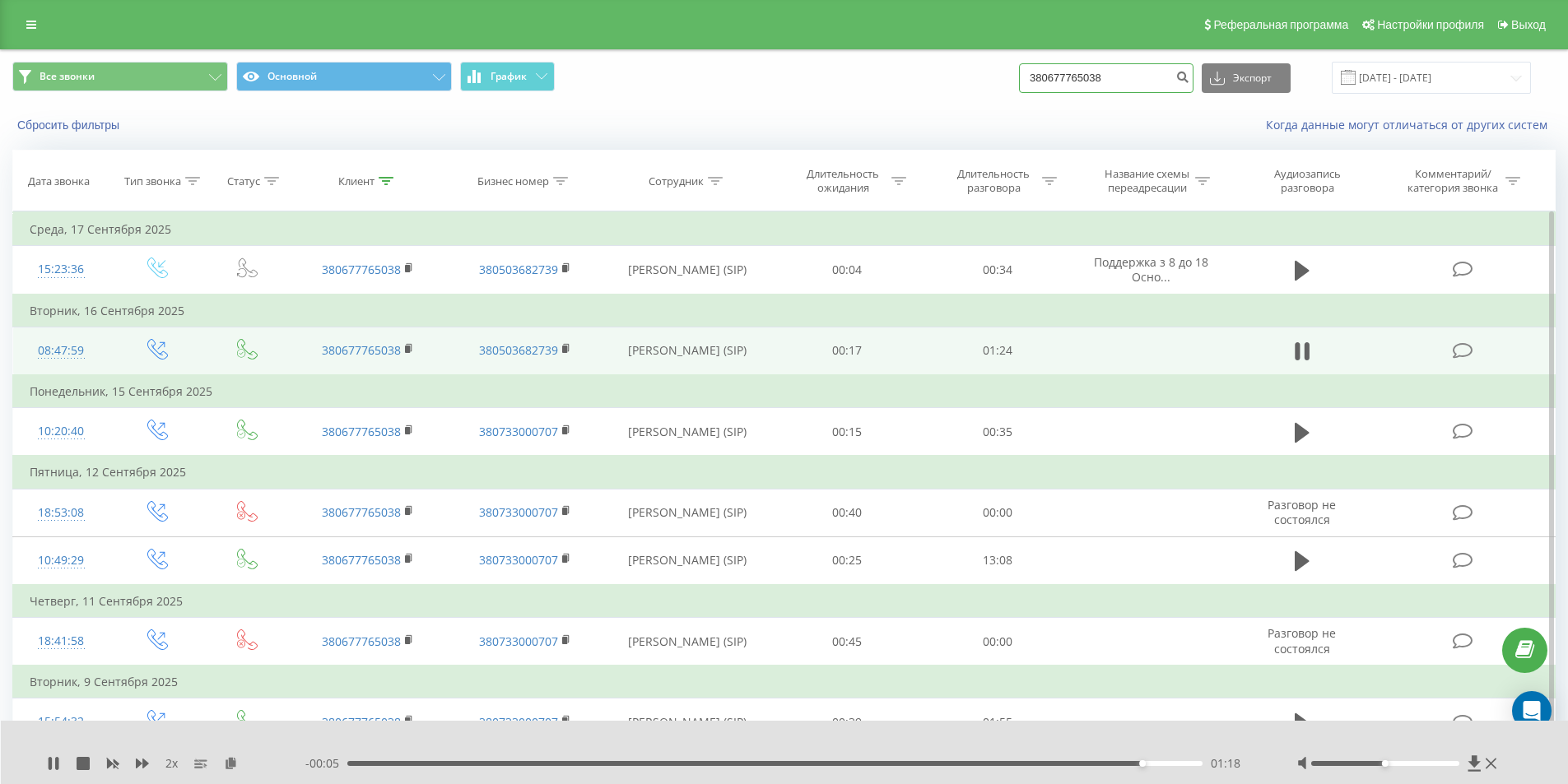
drag, startPoint x: 1148, startPoint y: 78, endPoint x: 933, endPoint y: 98, distance: 215.9
click at [941, 98] on div "Все звонки Основной График 380677765038 Экспорт .csv .xls .xlsx [DATE] - [DATE]" at bounding box center [784, 78] width 1566 height 55
paste input "60398122"
type input "380660398122"
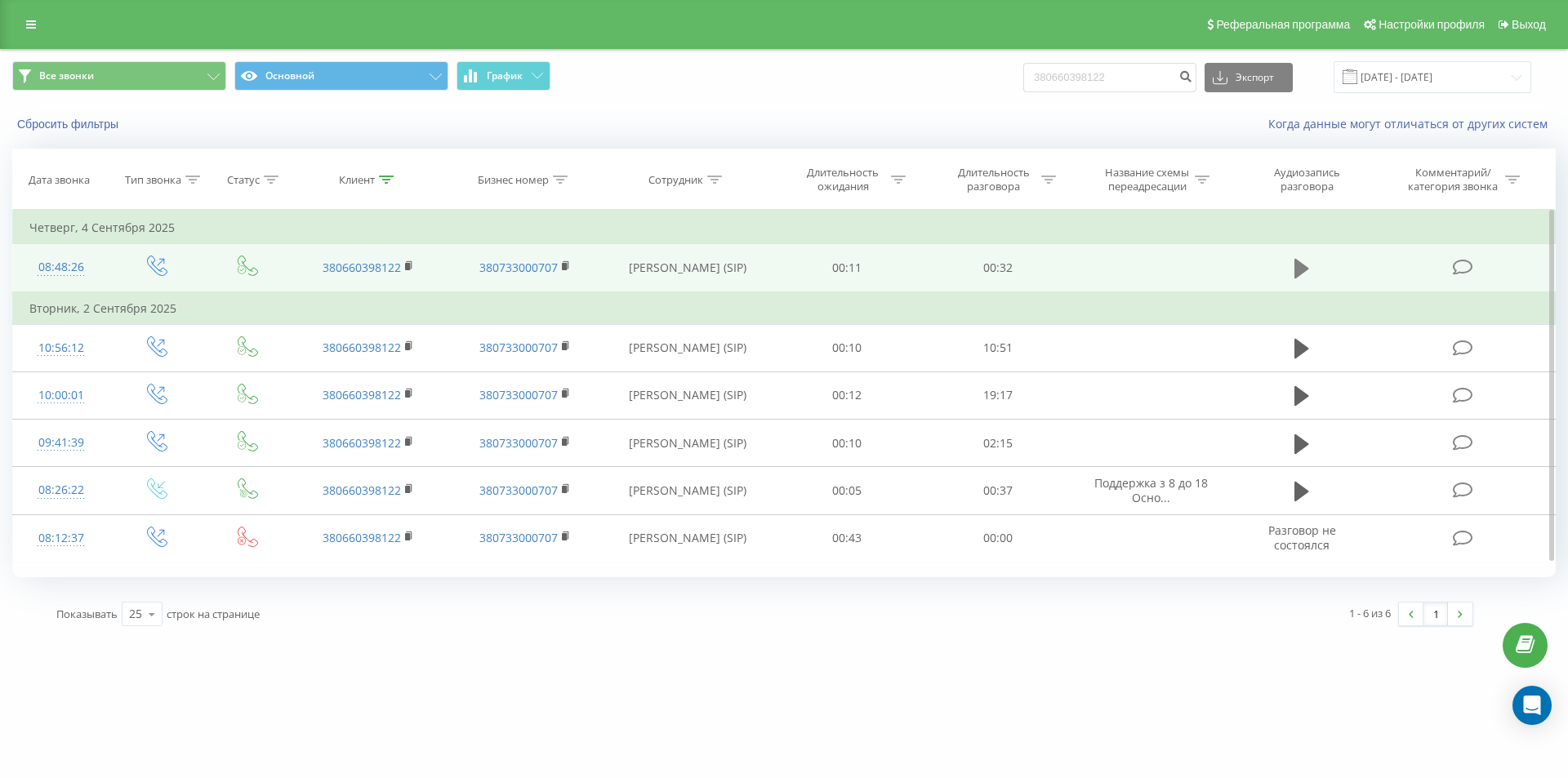
click at [1299, 257] on icon at bounding box center [1302, 268] width 15 height 23
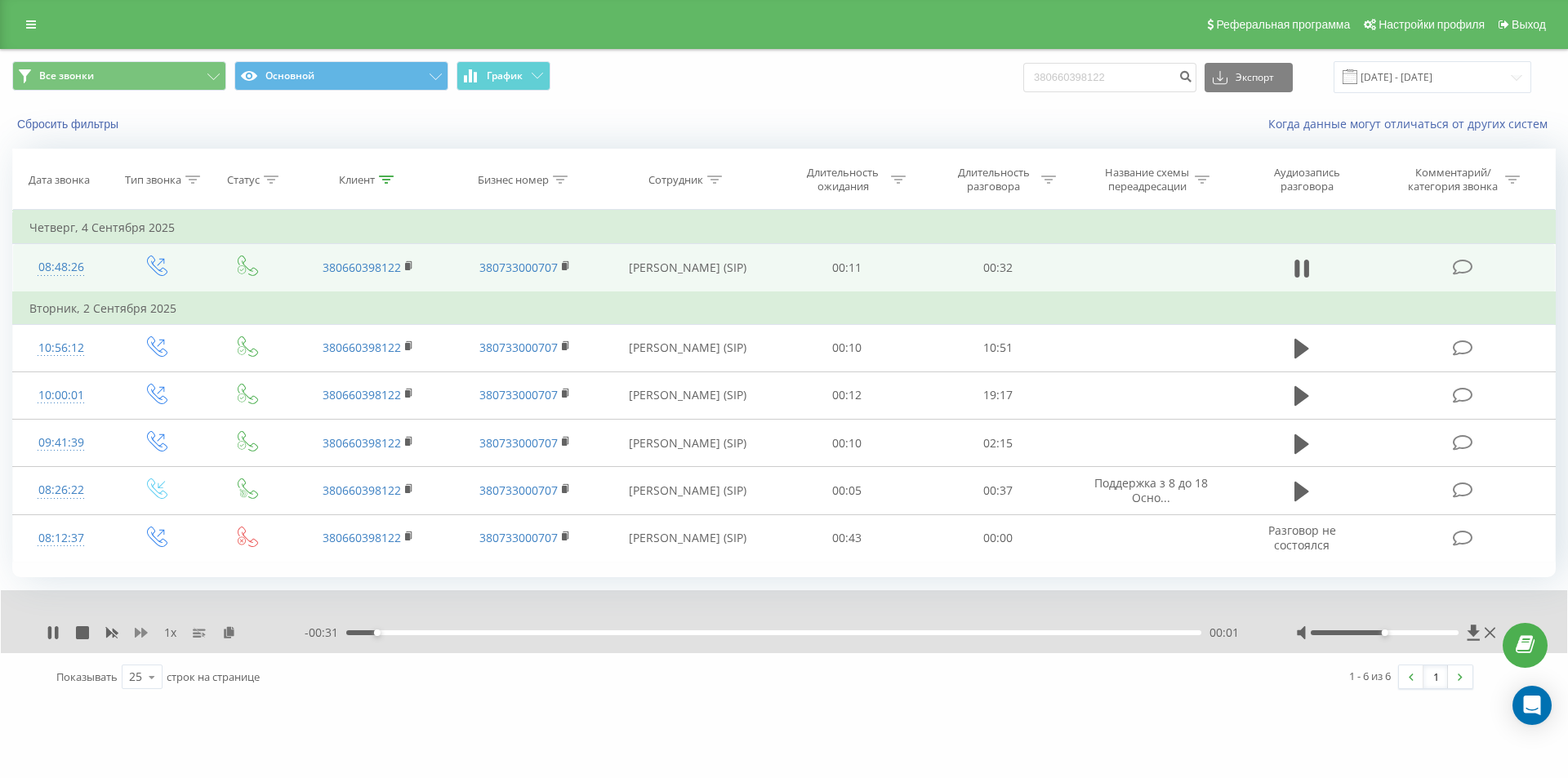
click at [146, 635] on icon at bounding box center [142, 633] width 13 height 13
click at [145, 636] on icon at bounding box center [142, 633] width 13 height 13
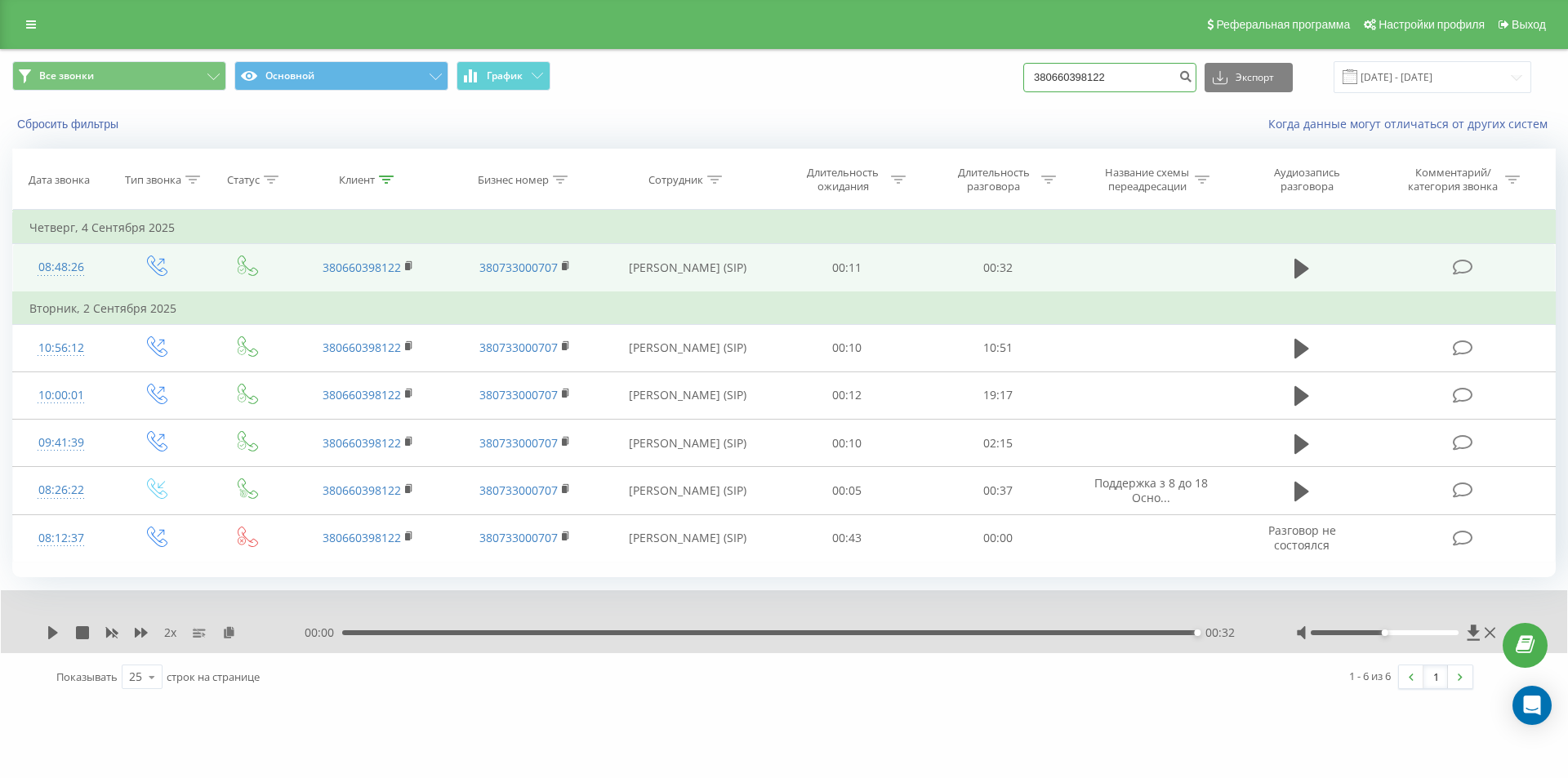
drag, startPoint x: 1150, startPoint y: 74, endPoint x: 852, endPoint y: 90, distance: 298.4
click at [853, 90] on div "Все звонки Основной График 380660398122 Экспорт .csv .xls .xlsx [DATE] - [DATE]" at bounding box center [784, 77] width 1543 height 32
paste input "6690517"
type input "380666690517"
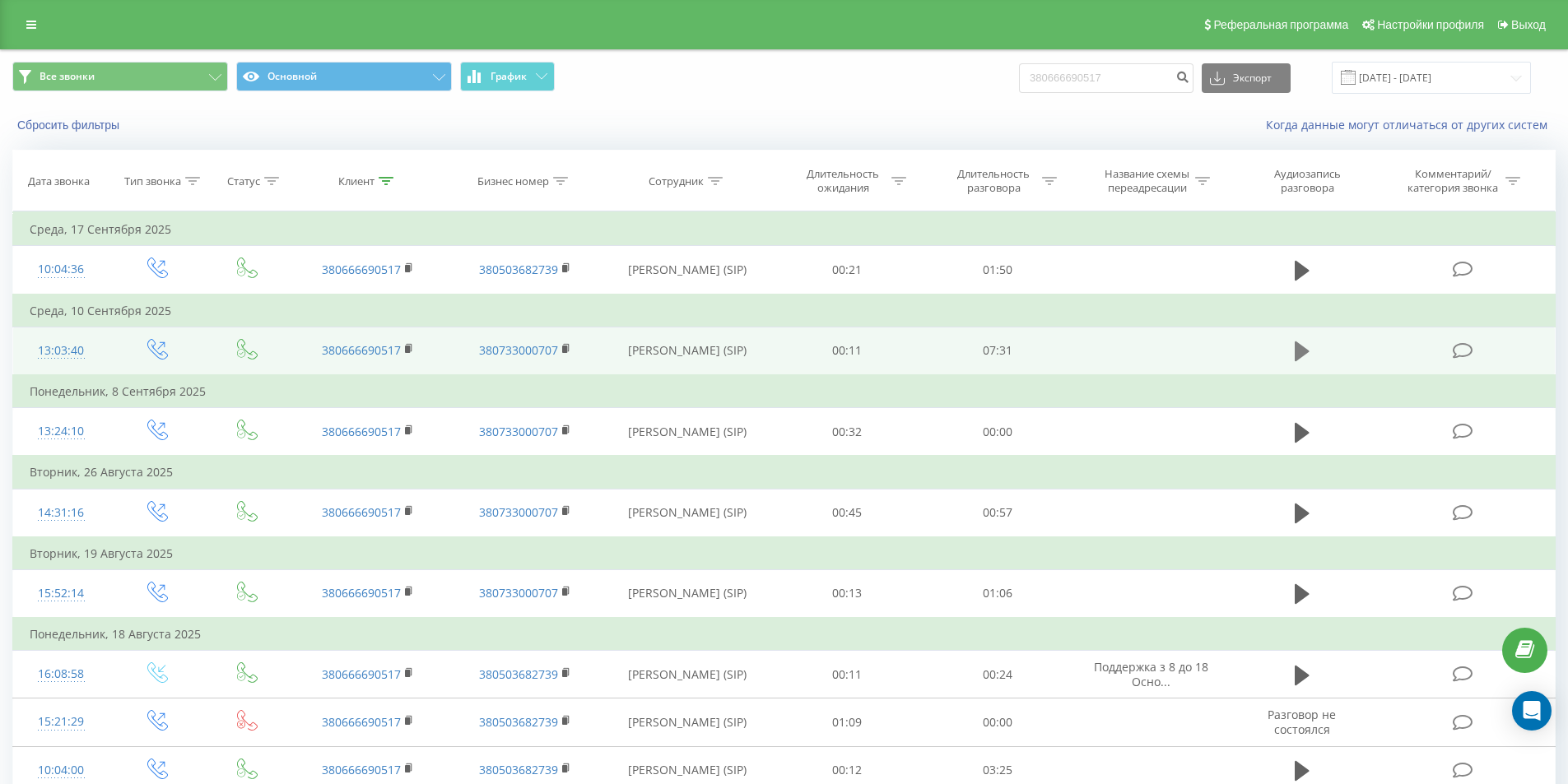
click at [1301, 351] on icon at bounding box center [1302, 350] width 15 height 19
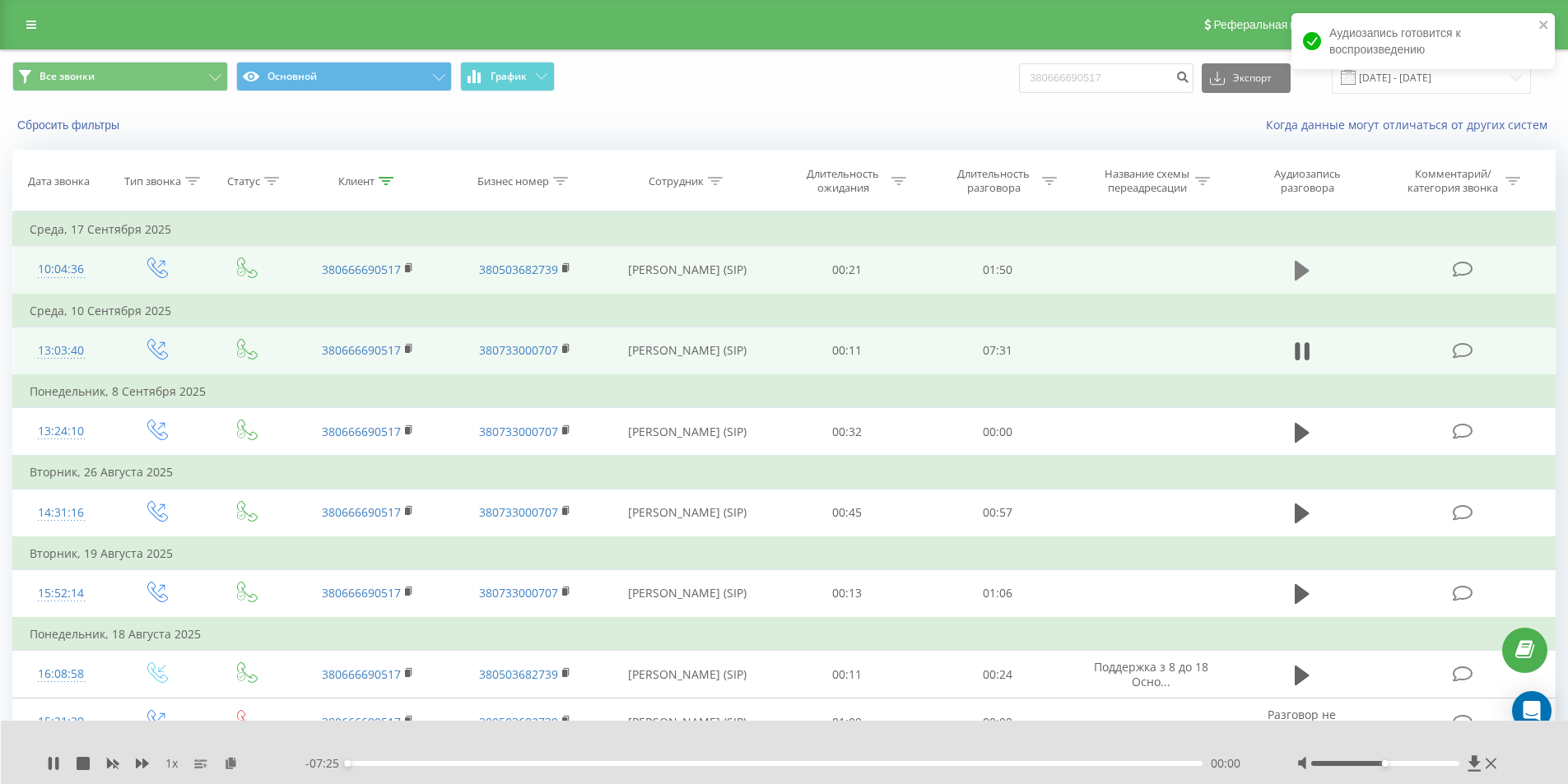
click at [1303, 269] on icon at bounding box center [1302, 270] width 15 height 19
click at [141, 763] on icon at bounding box center [143, 764] width 13 height 13
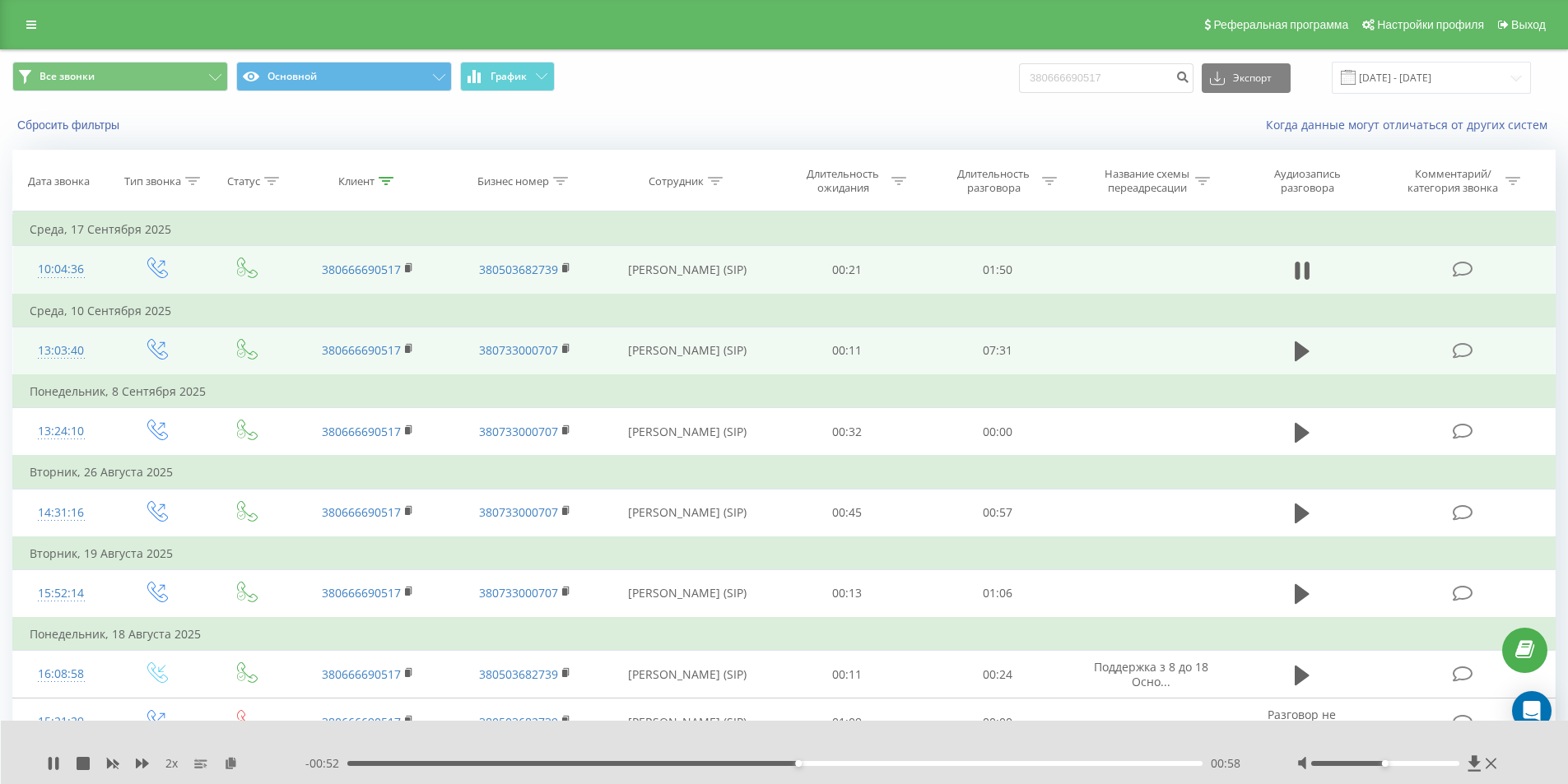
click at [816, 765] on div "00:58" at bounding box center [775, 764] width 856 height 5
click at [391, 113] on div "Сбросить фильтры Когда данные могут отличаться от других систем" at bounding box center [784, 124] width 1566 height 39
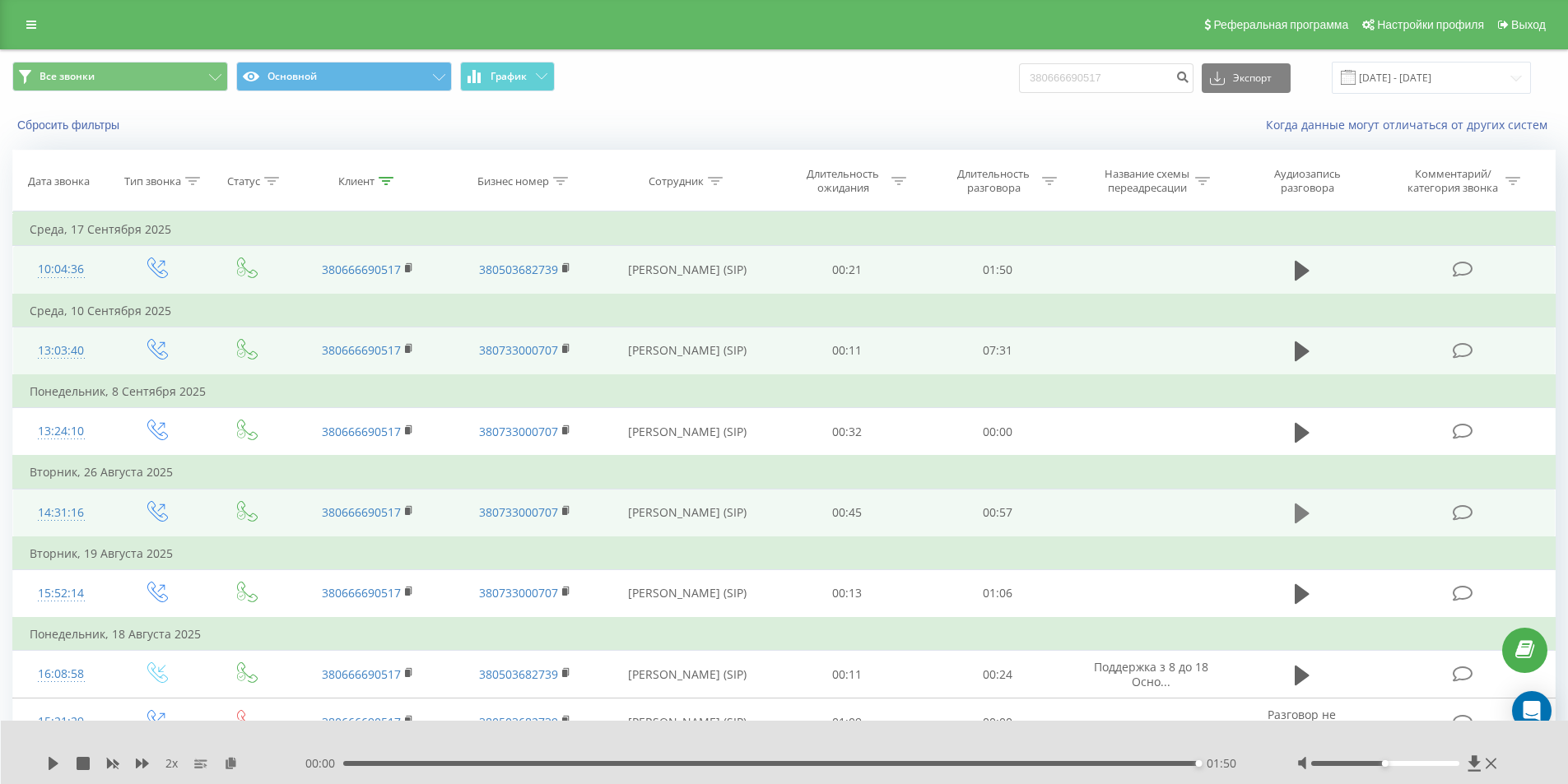
click at [1301, 506] on icon at bounding box center [1302, 513] width 15 height 23
click at [1303, 352] on icon at bounding box center [1302, 350] width 15 height 19
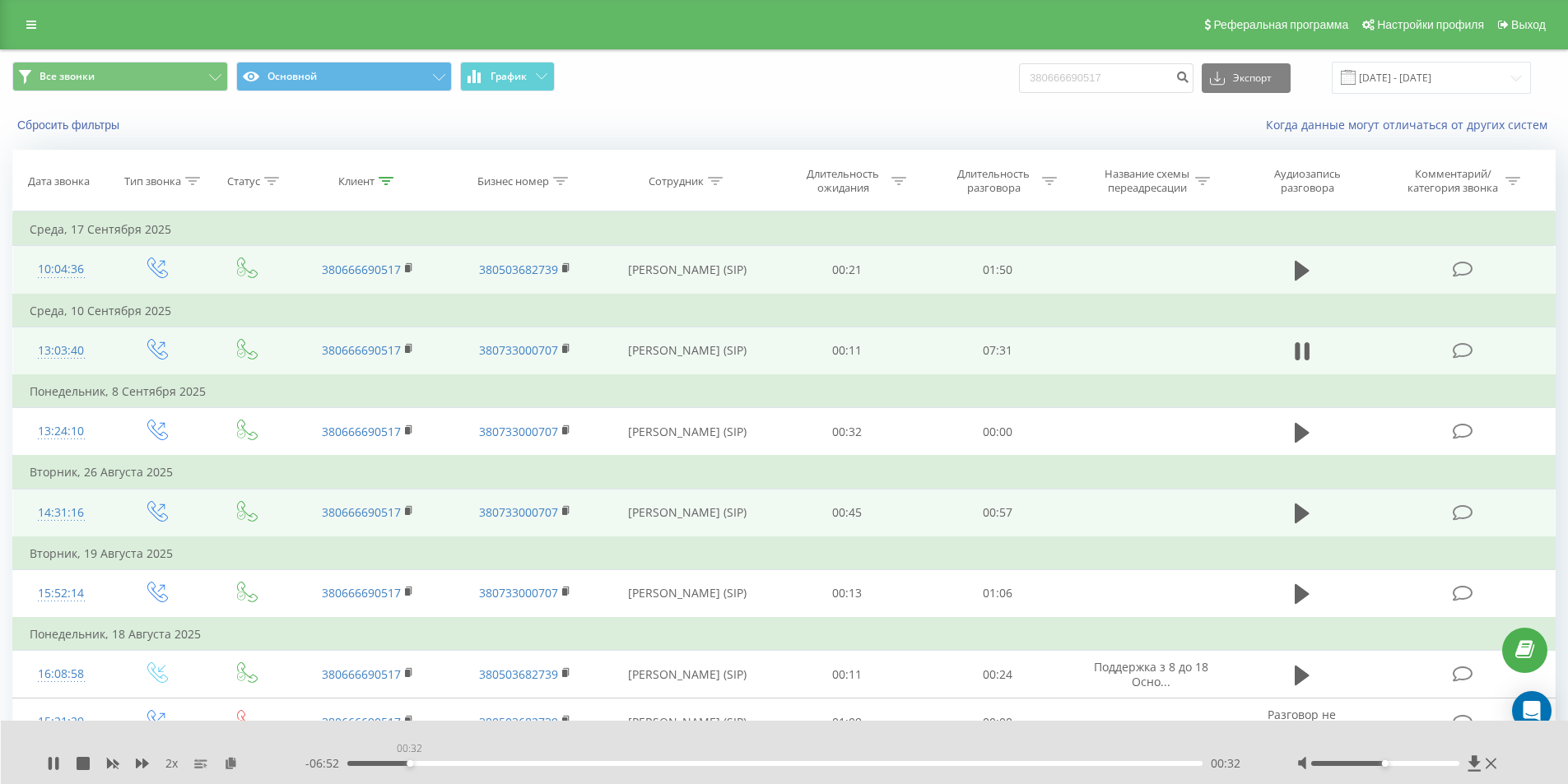
click at [409, 763] on div "00:32" at bounding box center [775, 764] width 856 height 5
click at [428, 764] on div "00:42" at bounding box center [775, 764] width 856 height 5
click at [447, 764] on div "00:52" at bounding box center [775, 764] width 856 height 5
click at [463, 765] on div "01:00" at bounding box center [775, 764] width 856 height 5
click at [488, 764] on div "01:07" at bounding box center [775, 764] width 856 height 5
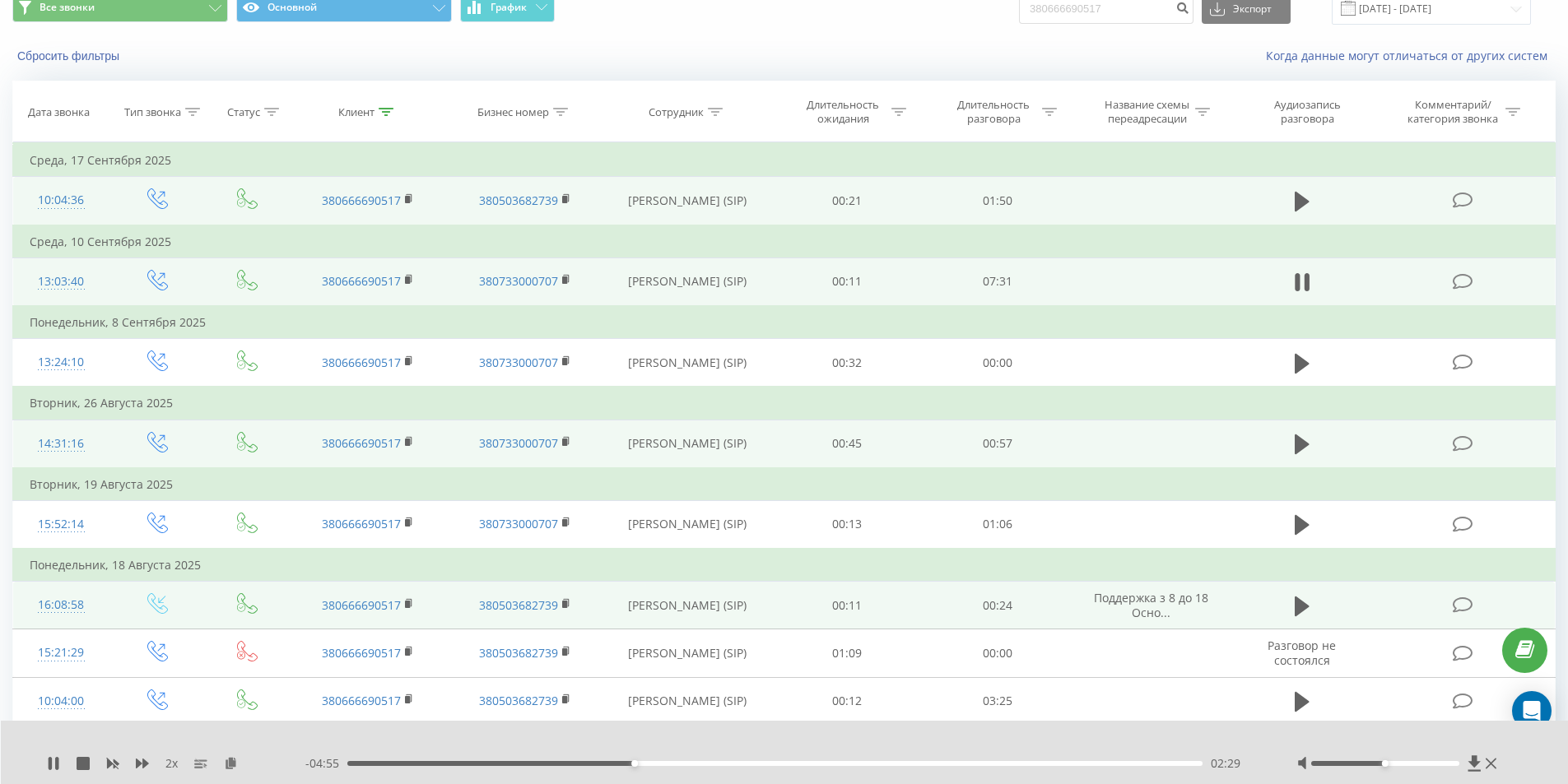
scroll to position [66, 0]
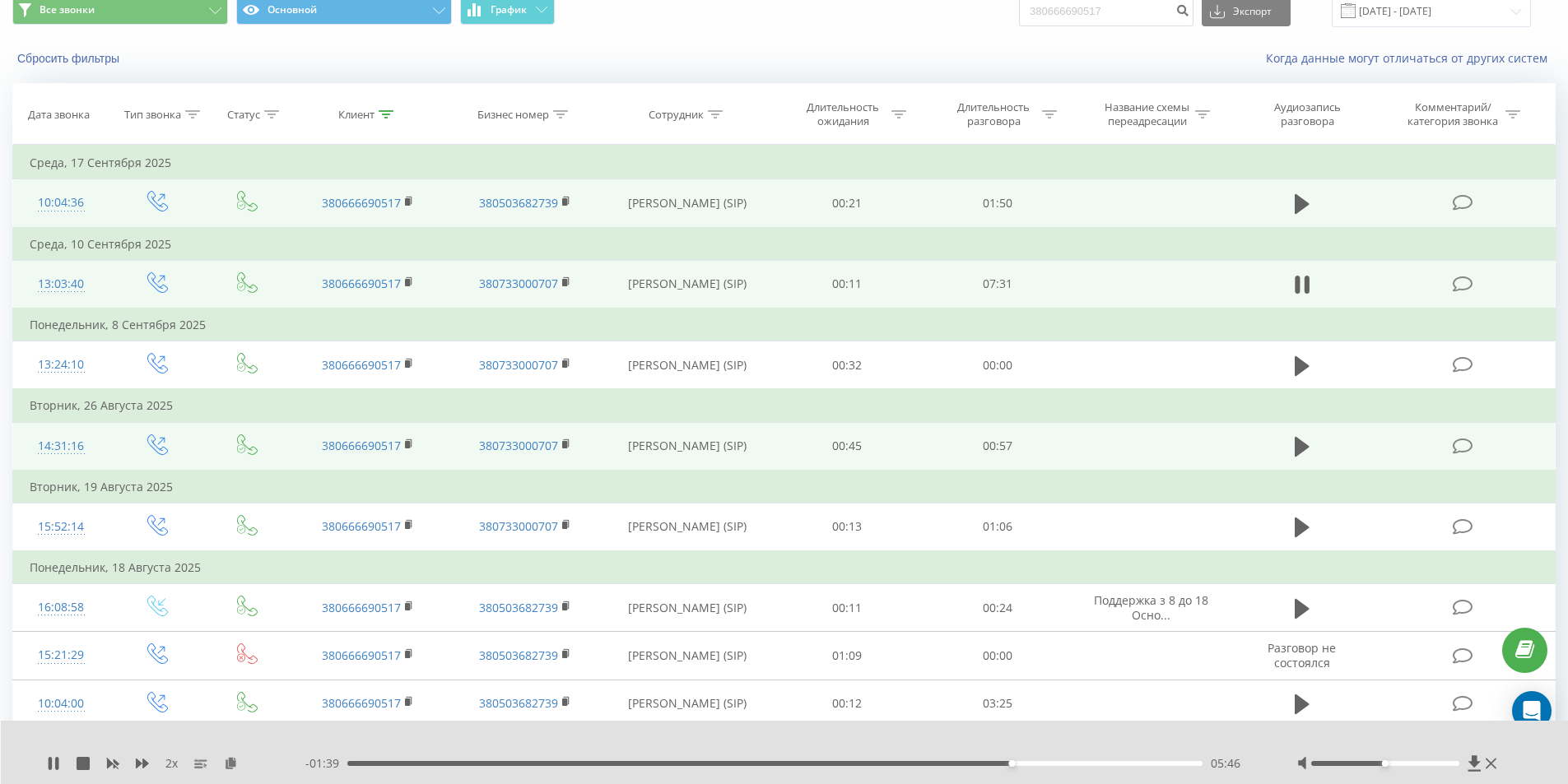
click at [933, 44] on div "Сбросить фильтры Когда данные могут отличаться от других систем" at bounding box center [784, 58] width 1566 height 39
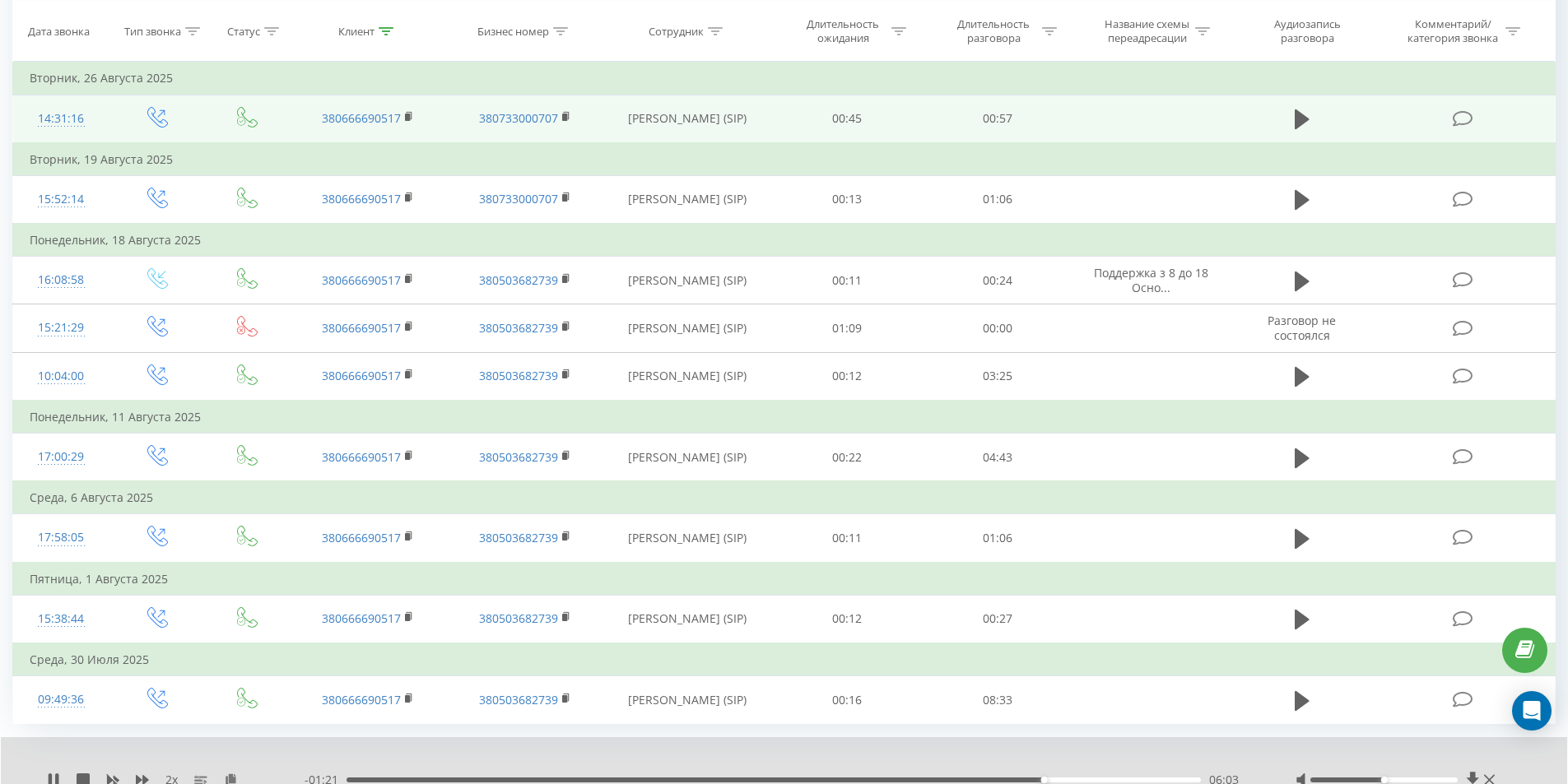
scroll to position [396, 0]
click at [1069, 77] on td "Вторник, 26 Августа 2025" at bounding box center [784, 76] width 1543 height 33
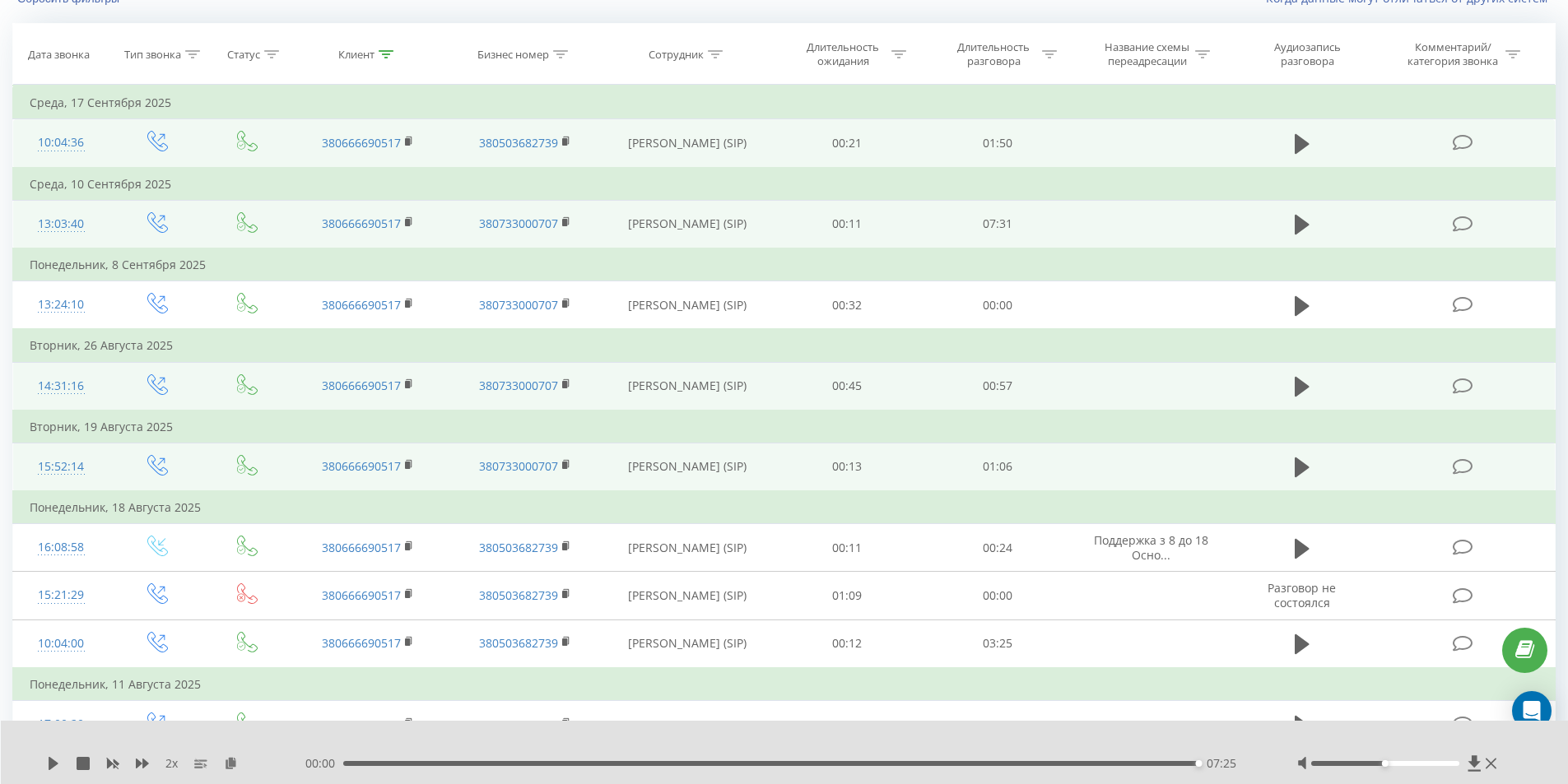
scroll to position [66, 0]
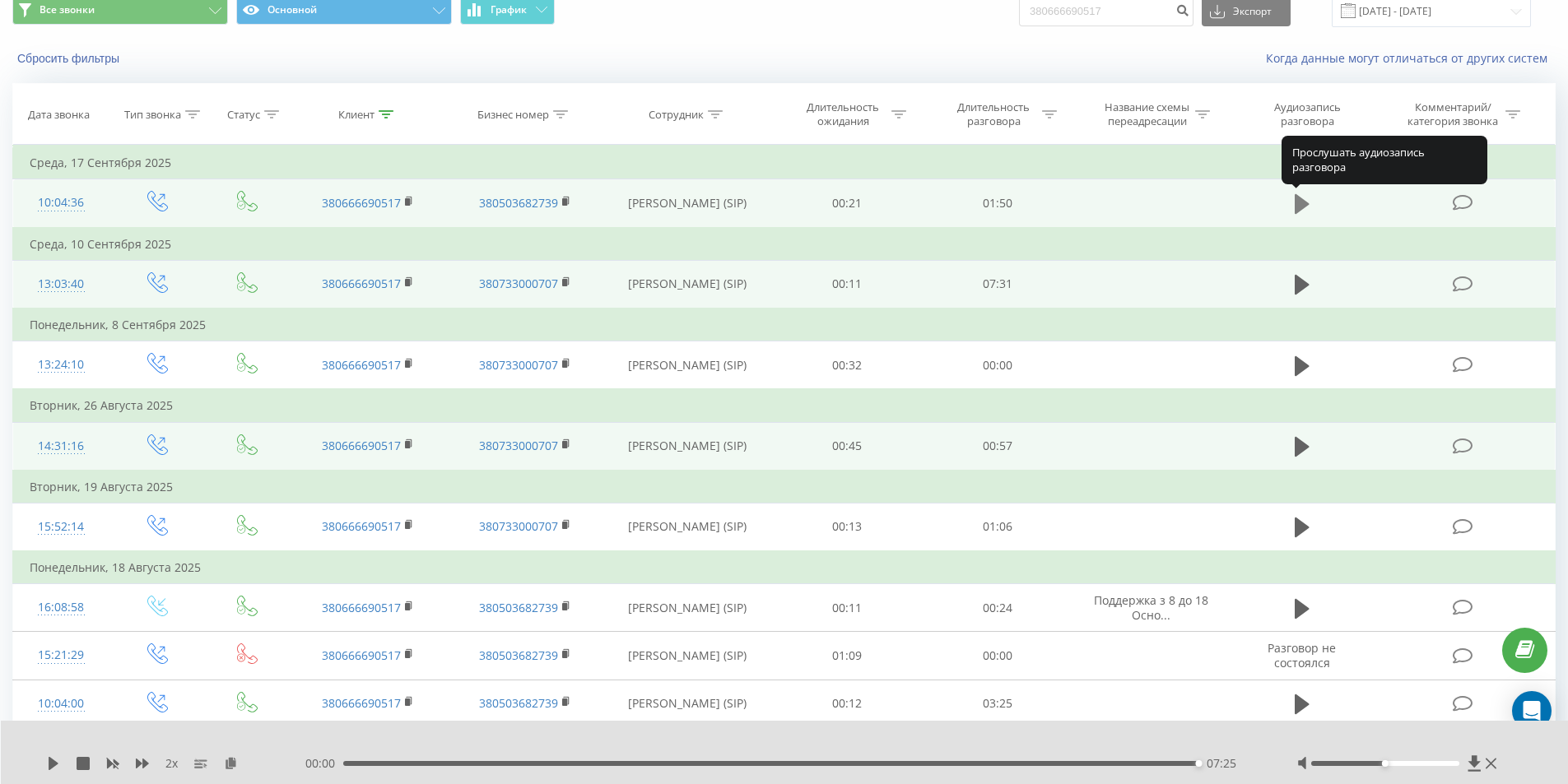
click at [1299, 203] on icon at bounding box center [1302, 203] width 15 height 19
click at [782, 59] on div "Когда данные могут отличаться от других систем" at bounding box center [1078, 59] width 979 height 17
click at [863, 57] on div "Когда данные могут отличаться от других систем" at bounding box center [1078, 59] width 979 height 17
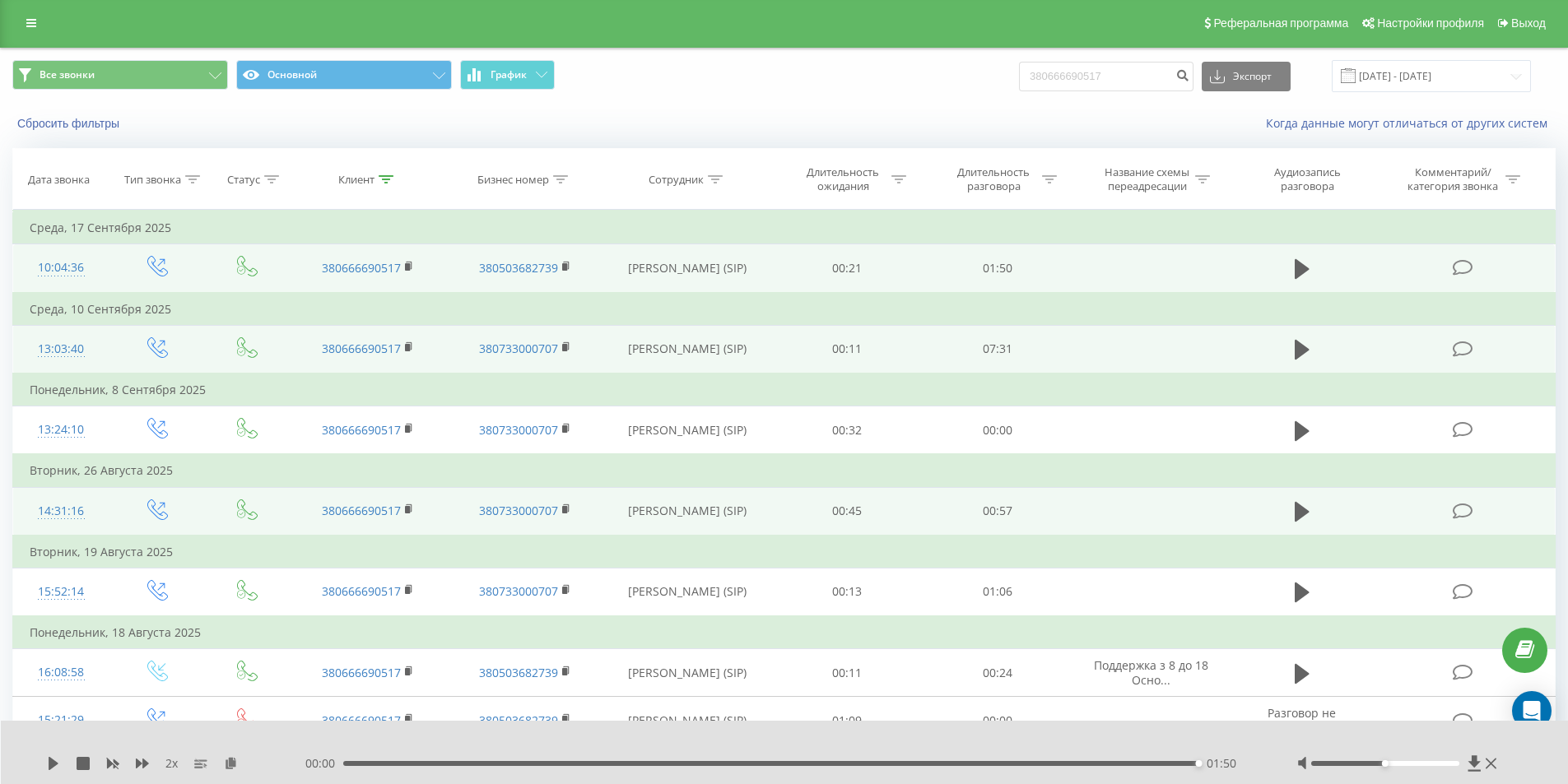
scroll to position [0, 0]
